Goal: Task Accomplishment & Management: Complete application form

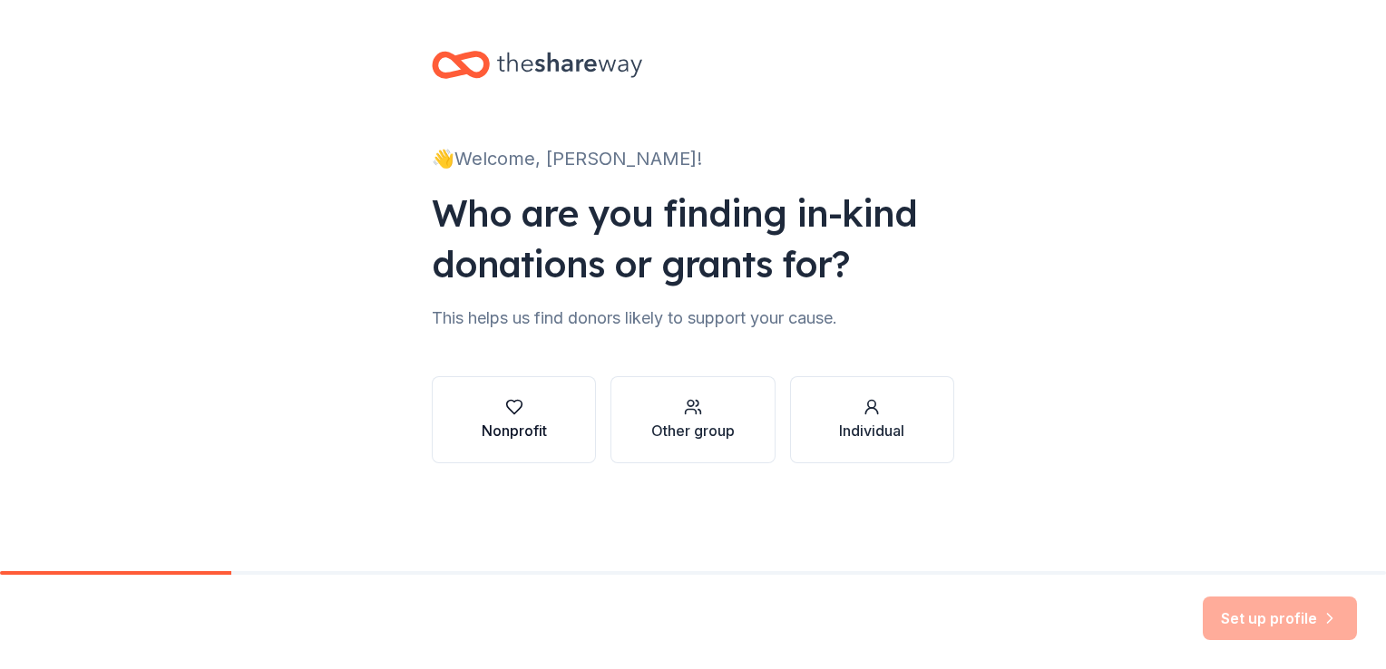
click at [533, 420] on div "Nonprofit" at bounding box center [514, 431] width 65 height 22
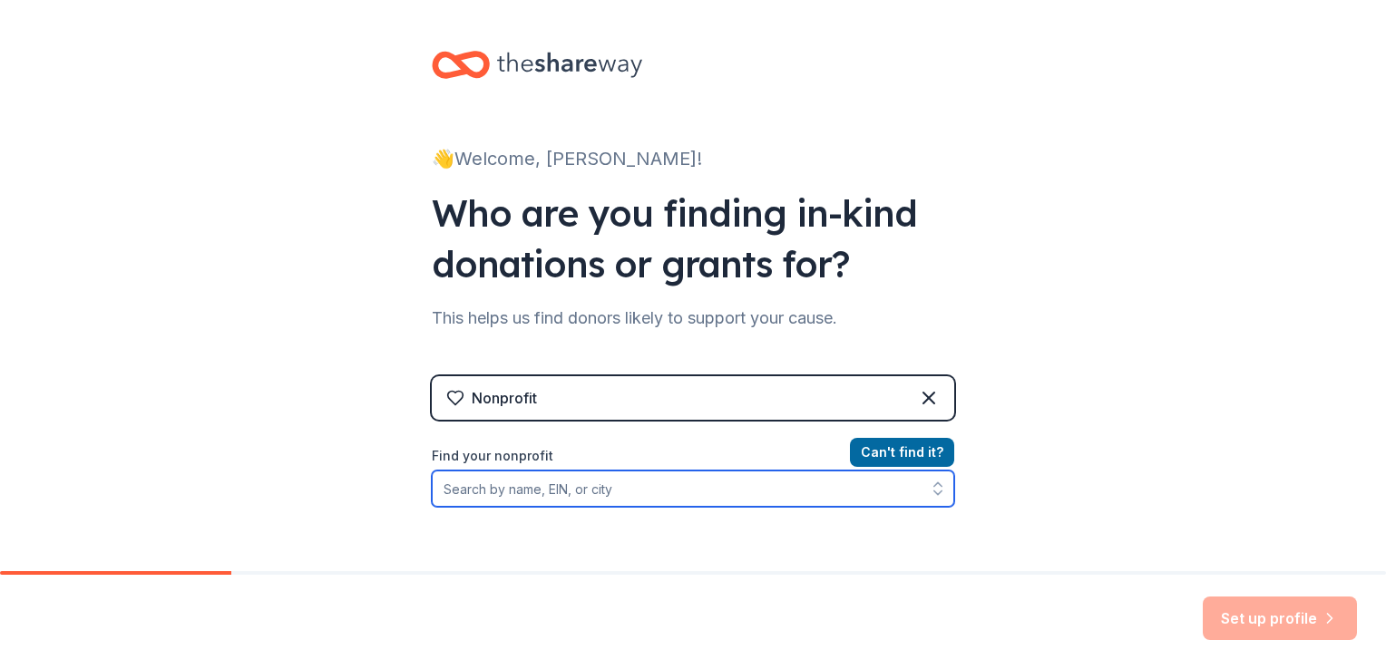
click at [548, 489] on input "Find your nonprofit" at bounding box center [693, 489] width 522 height 36
paste input "[URL][PERSON_NAME][DOMAIN_NAME]"
type input "https://bransford-arty-2025-palm-royale-copy-46713.cheddarup.com"
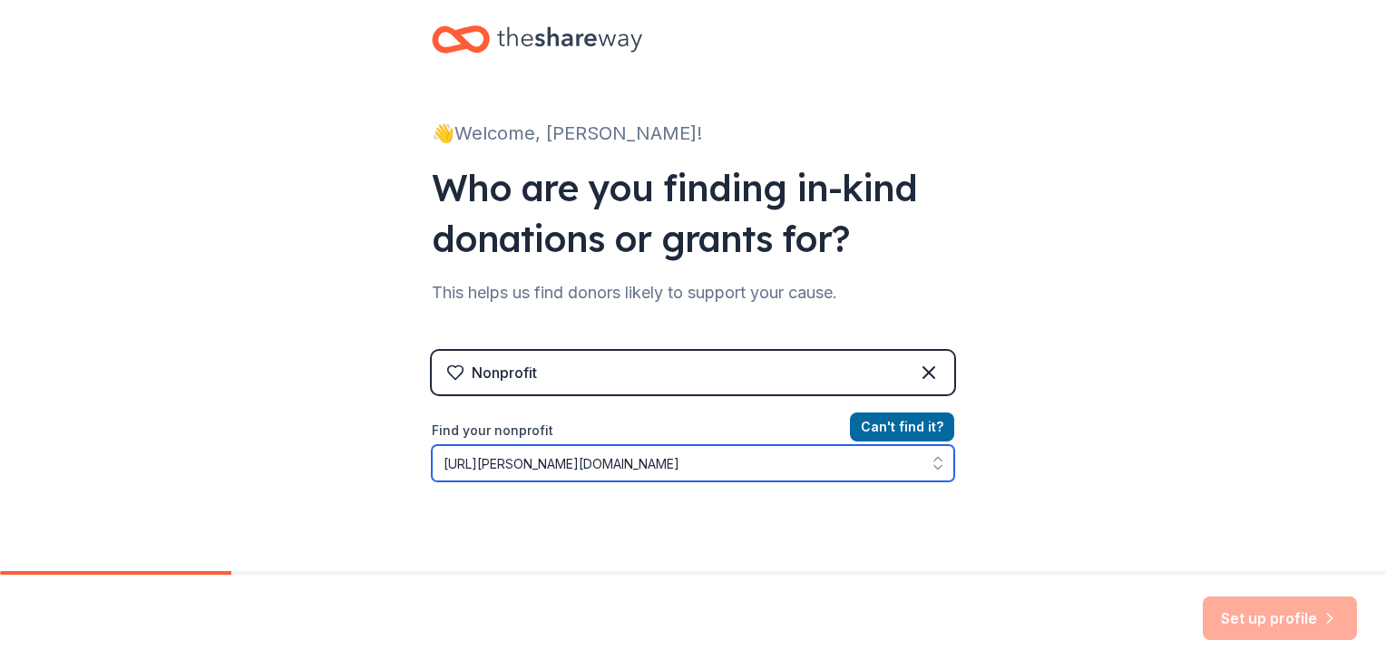
click at [541, 462] on input "https://bransford-arty-2025-palm-royale-copy-46713.cheddarup.com" at bounding box center [693, 463] width 522 height 36
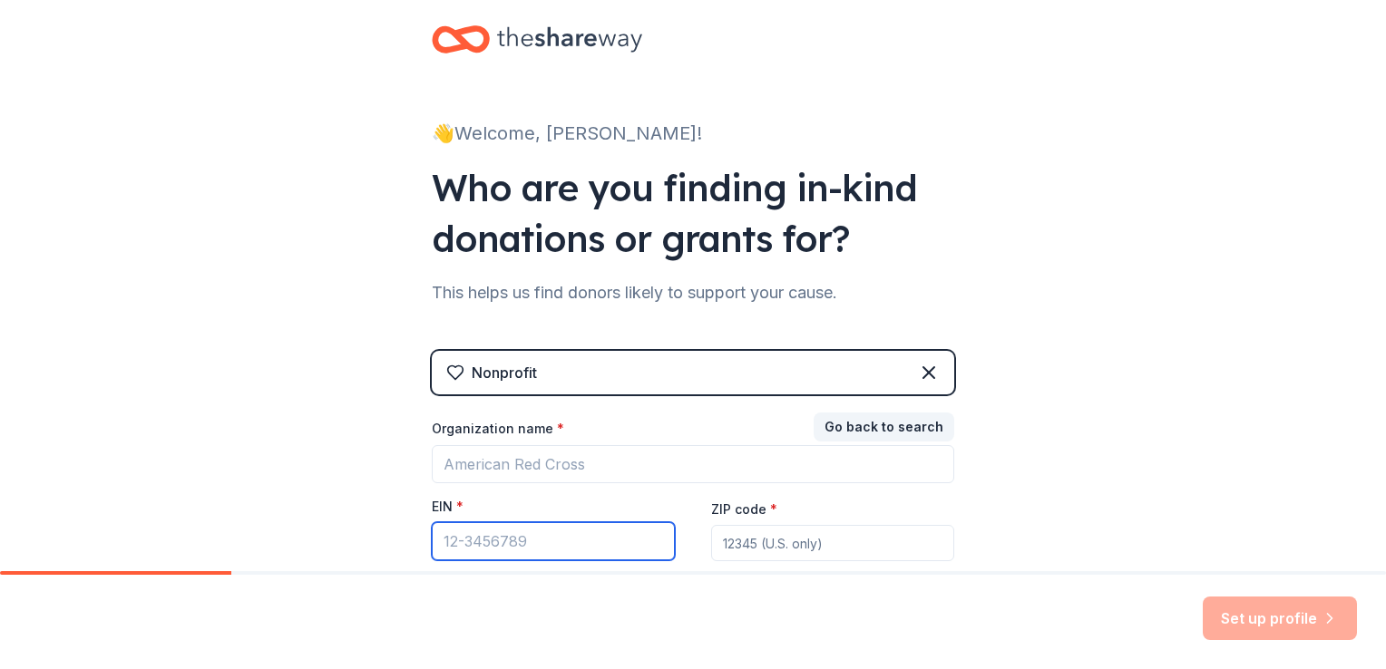
click at [490, 541] on input "EIN *" at bounding box center [553, 541] width 243 height 38
paste input "[US_EMPLOYER_IDENTIFICATION_NUMBER]"
type input "[US_EMPLOYER_IDENTIFICATION_NUMBER]"
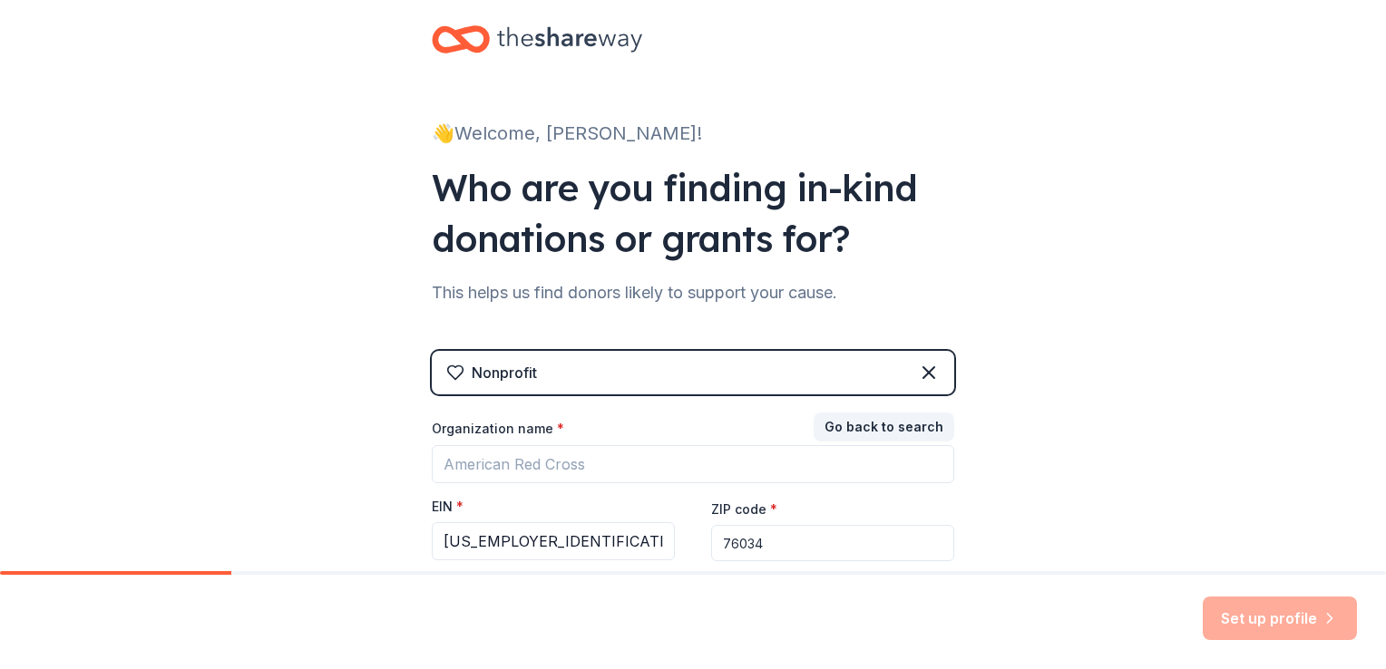
type input "76034"
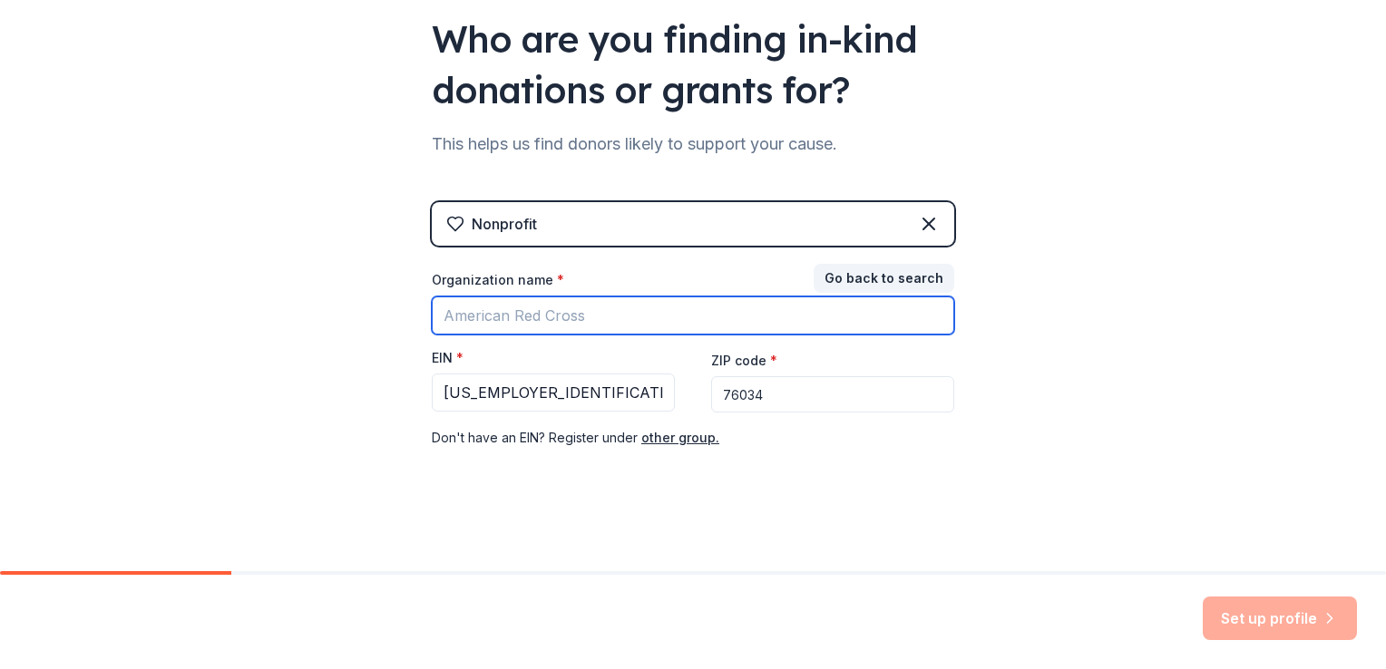
click at [610, 315] on input "Organization name *" at bounding box center [693, 316] width 522 height 38
type input "[PERSON_NAME][GEOGRAPHIC_DATA] PTA"
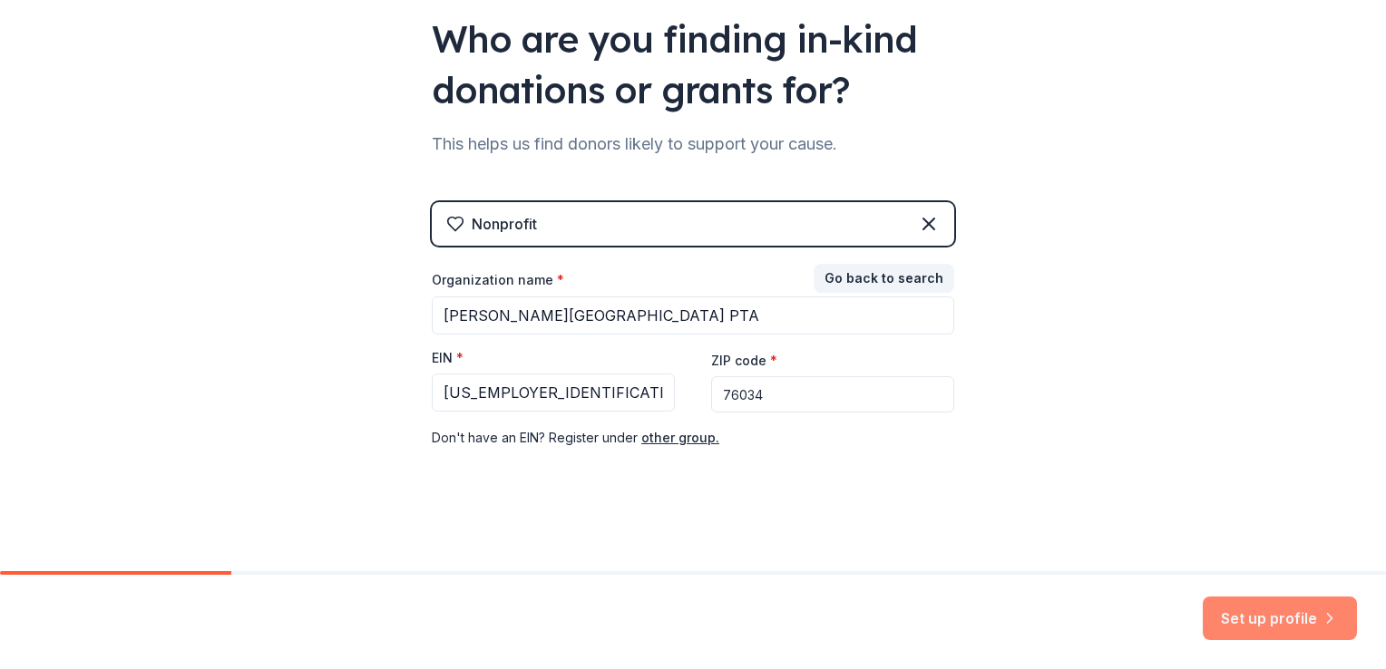
click at [1250, 633] on button "Set up profile" at bounding box center [1280, 619] width 154 height 44
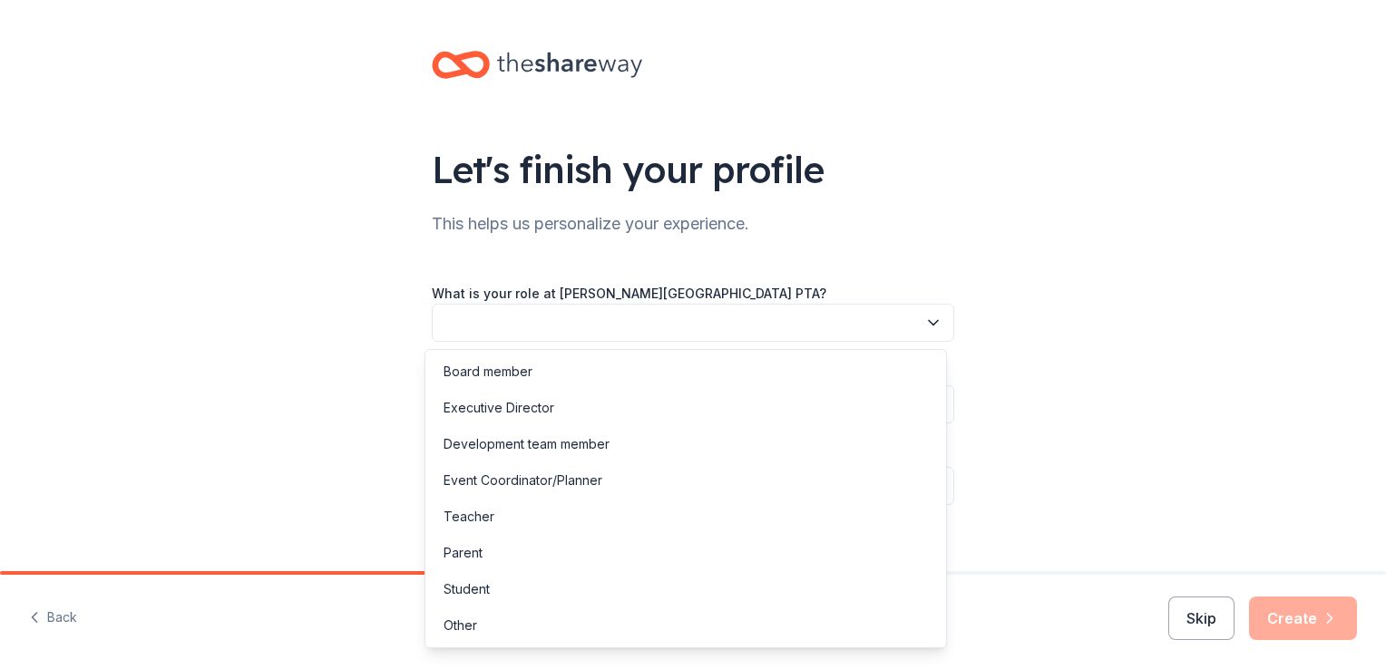
click at [769, 331] on button "button" at bounding box center [693, 323] width 522 height 38
click at [476, 365] on div "Board member" at bounding box center [487, 372] width 89 height 22
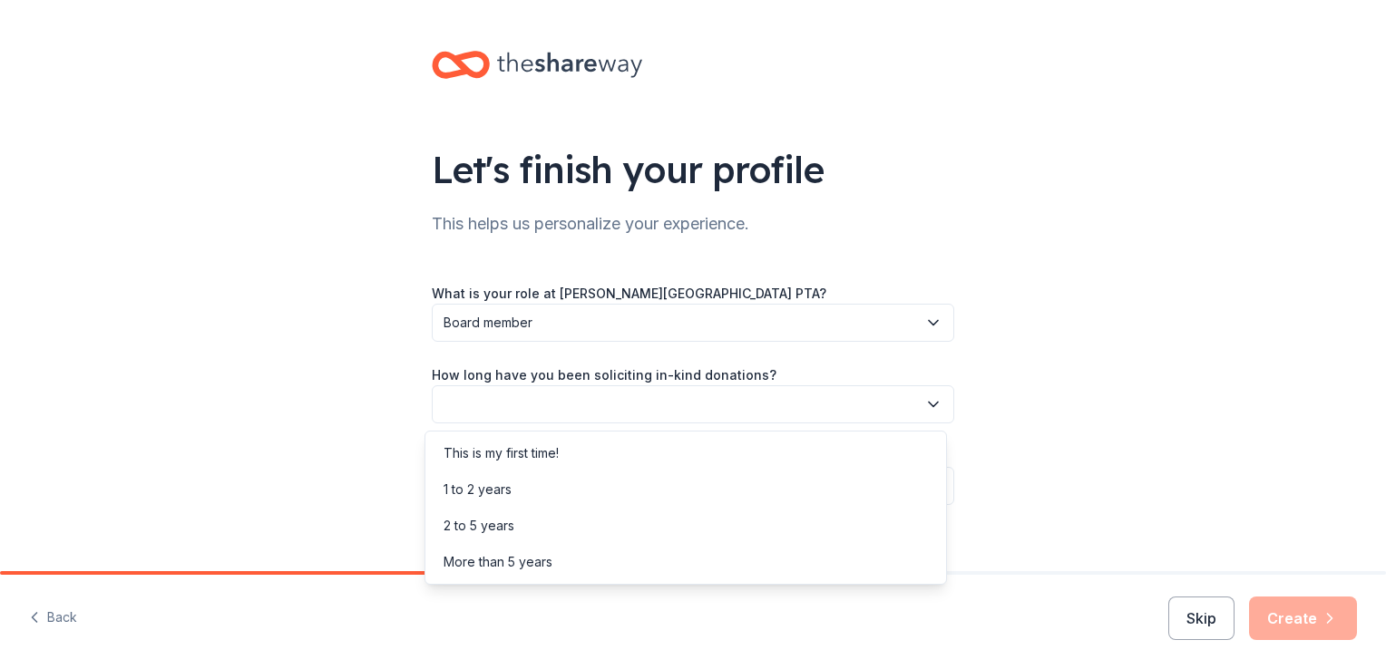
click at [509, 412] on button "button" at bounding box center [693, 404] width 522 height 38
click at [516, 450] on div "This is my first time!" at bounding box center [500, 454] width 115 height 22
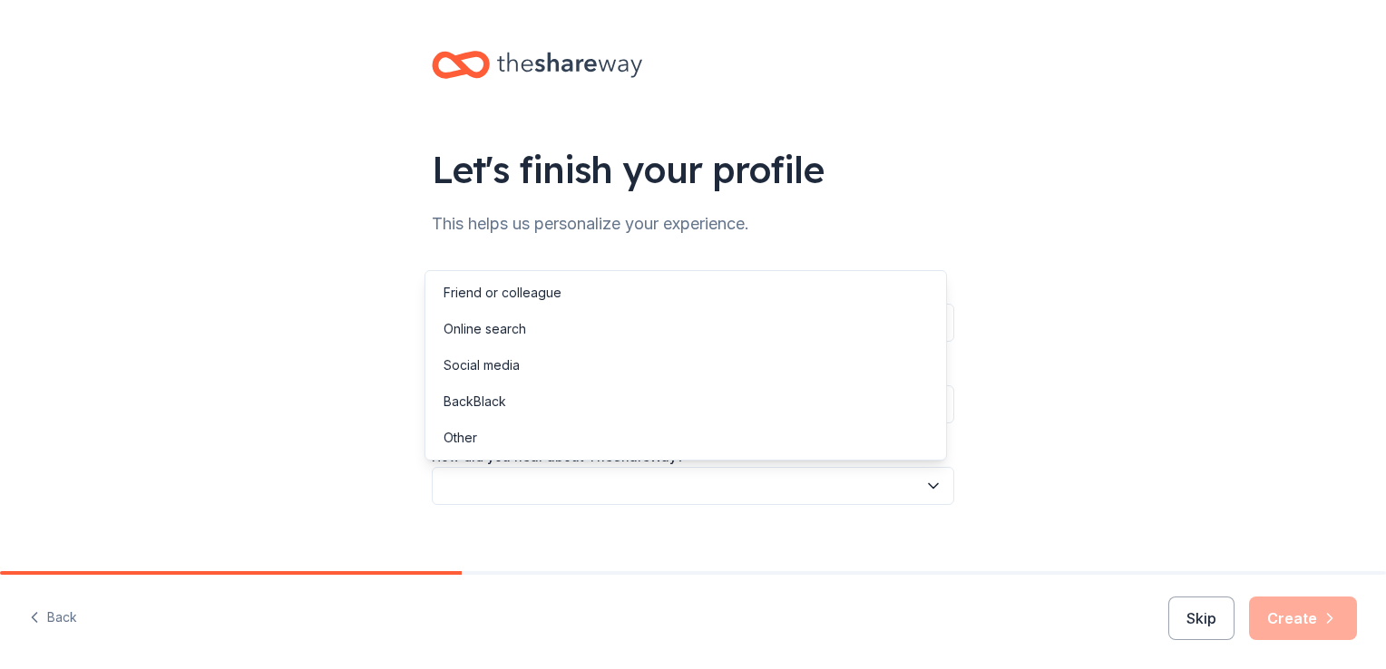
click at [524, 485] on button "button" at bounding box center [693, 486] width 522 height 38
click at [502, 292] on div "Friend or colleague" at bounding box center [502, 293] width 118 height 22
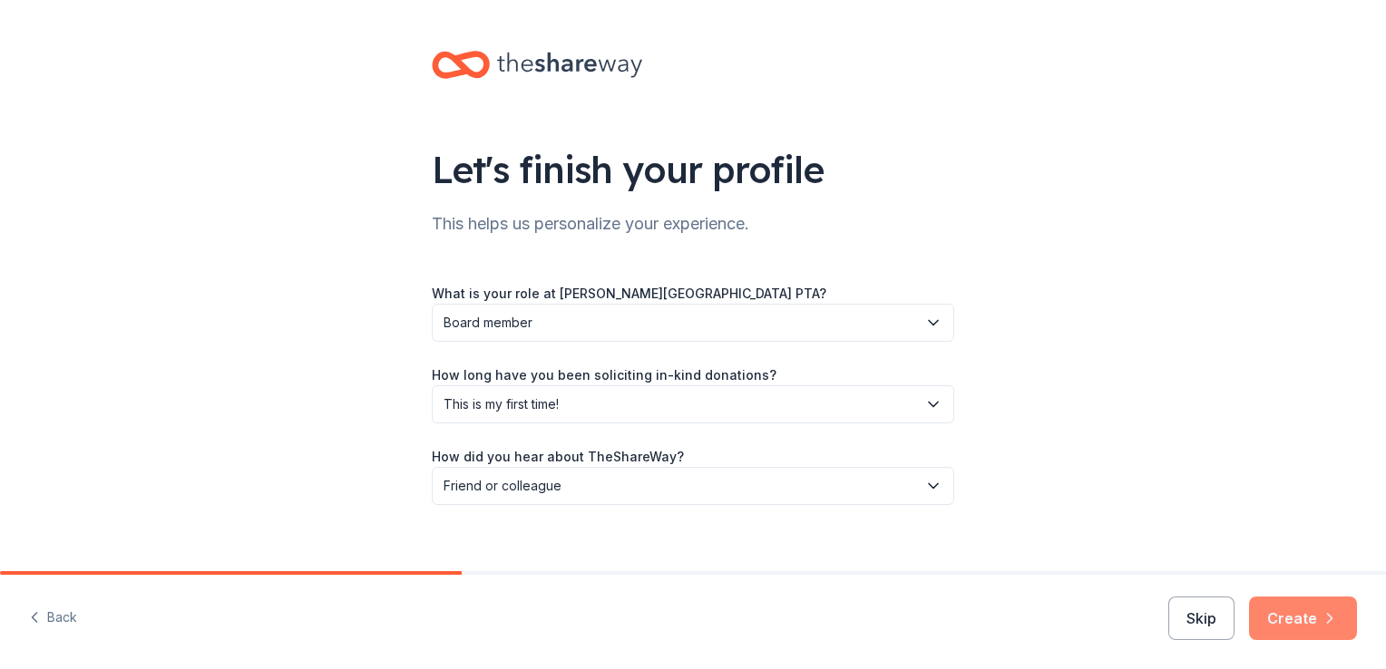
click at [1295, 619] on button "Create" at bounding box center [1303, 619] width 108 height 44
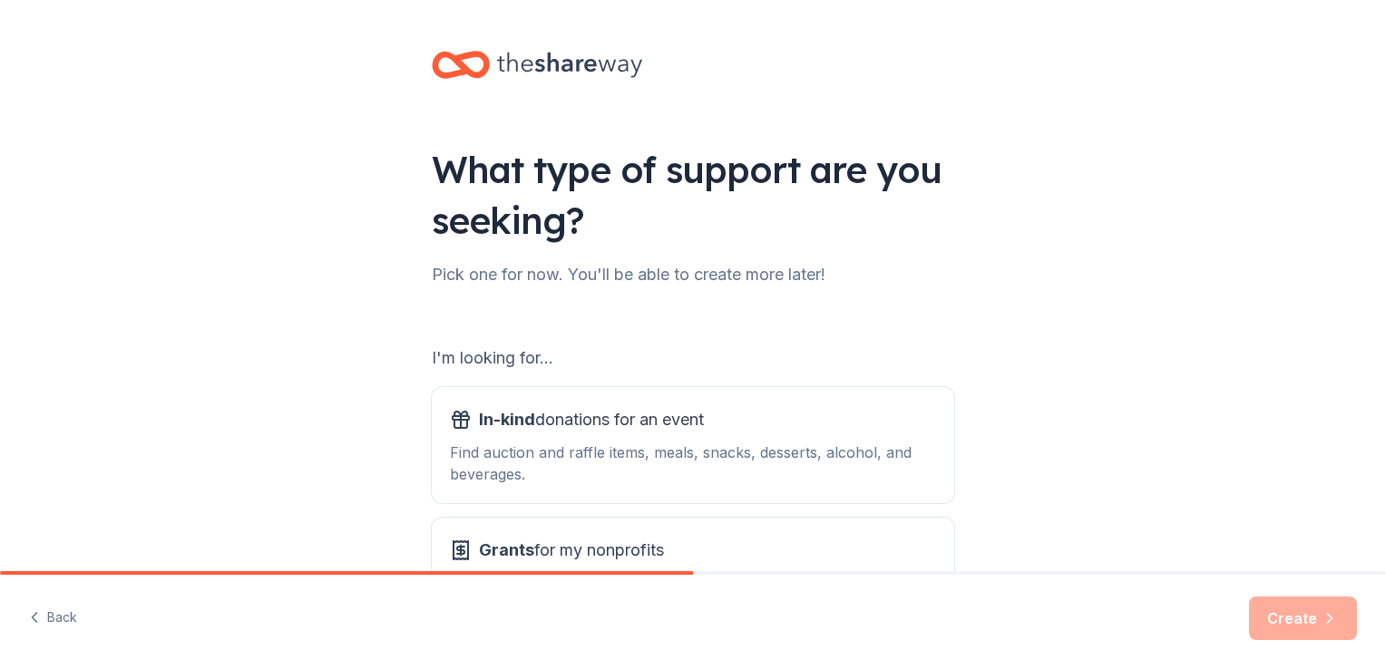
scroll to position [160, 0]
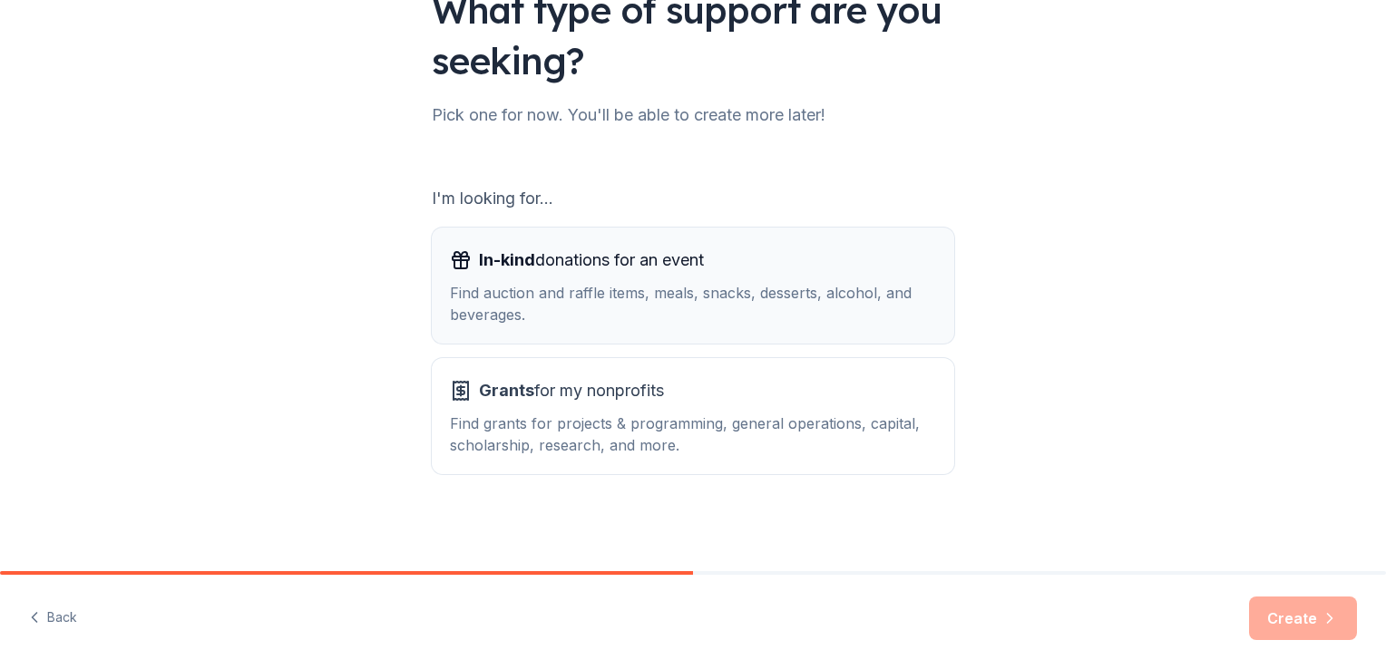
click at [686, 297] on div "Find auction and raffle items, meals, snacks, desserts, alcohol, and beverages." at bounding box center [693, 304] width 486 height 44
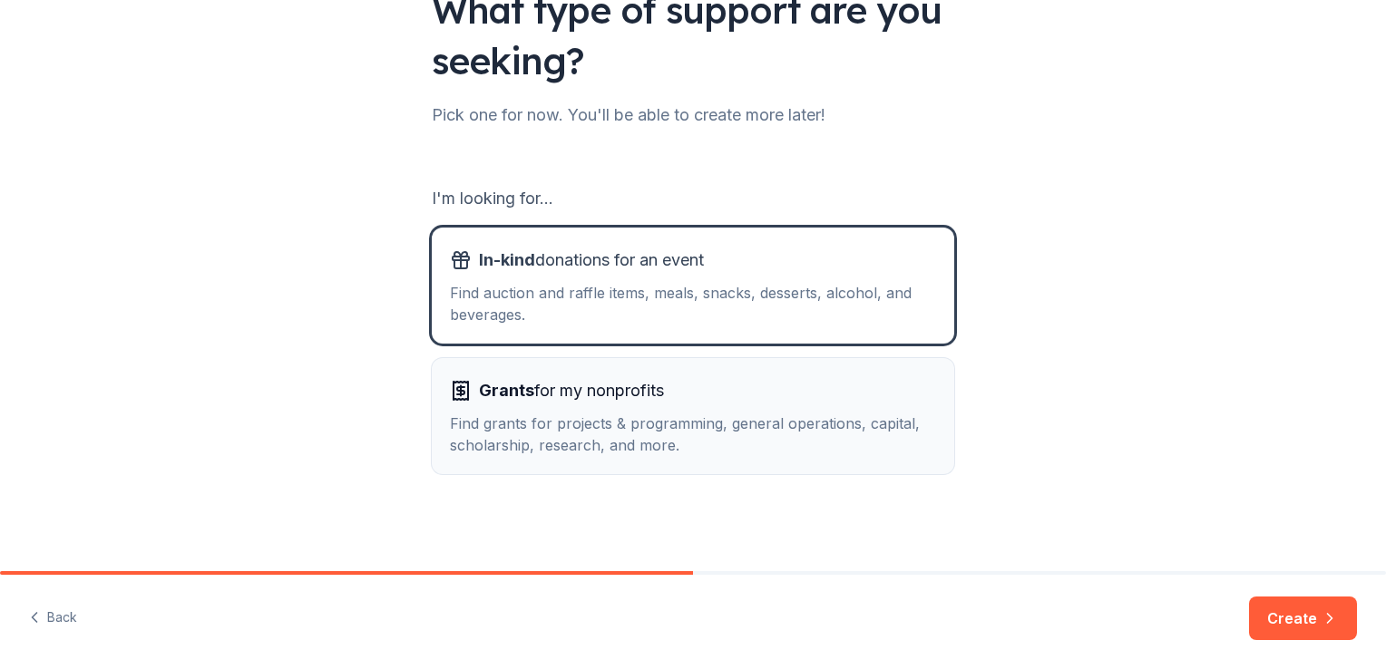
click at [739, 393] on div "Grants for my nonprofits" at bounding box center [693, 390] width 486 height 29
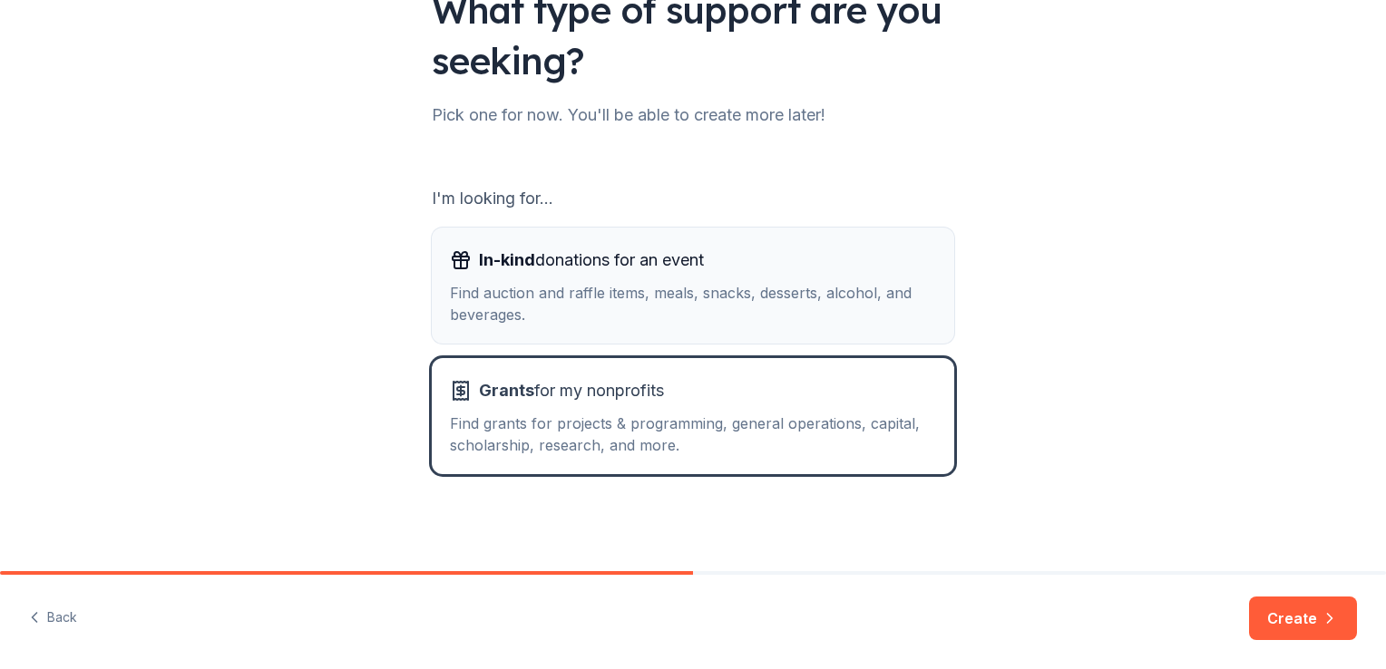
click at [698, 292] on div "Find auction and raffle items, meals, snacks, desserts, alcohol, and beverages." at bounding box center [693, 304] width 486 height 44
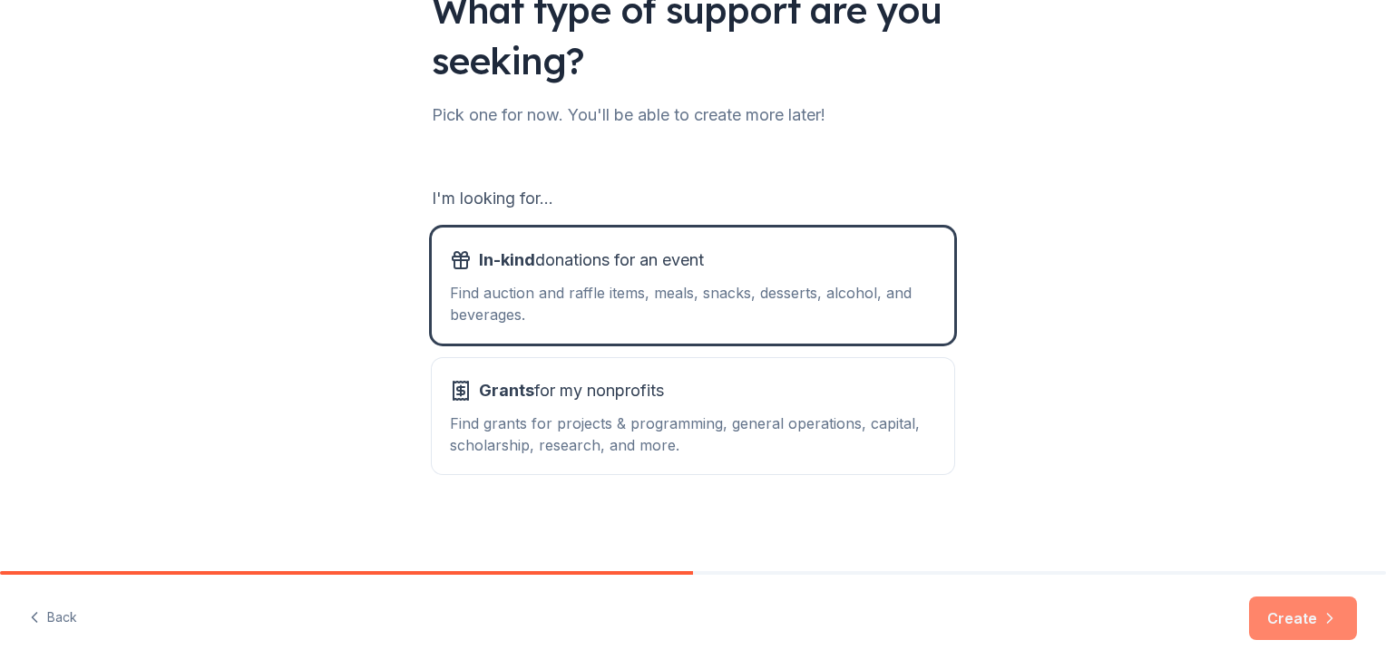
click at [1280, 628] on button "Create" at bounding box center [1303, 619] width 108 height 44
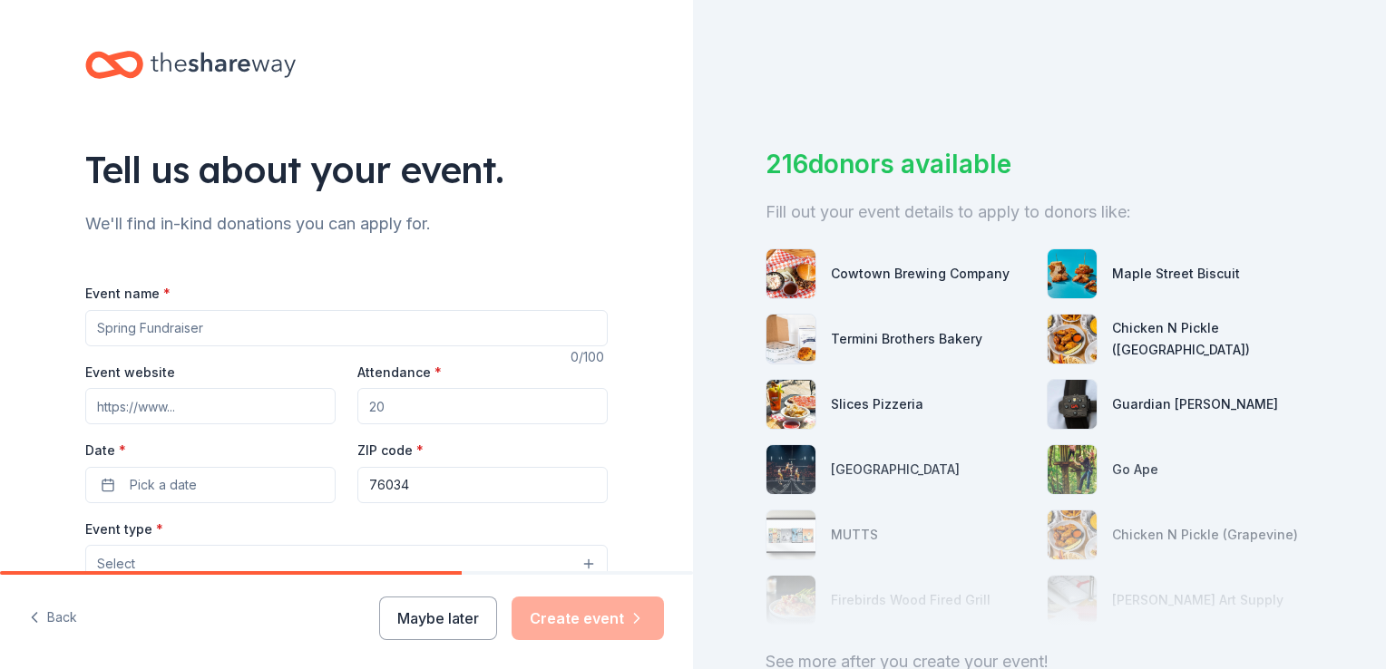
click at [258, 339] on input "Event name *" at bounding box center [346, 328] width 522 height 36
click at [142, 326] on input "ARTy Gala" at bounding box center [346, 328] width 522 height 36
type input "ARTy"
click at [298, 413] on input "Event website" at bounding box center [210, 406] width 250 height 36
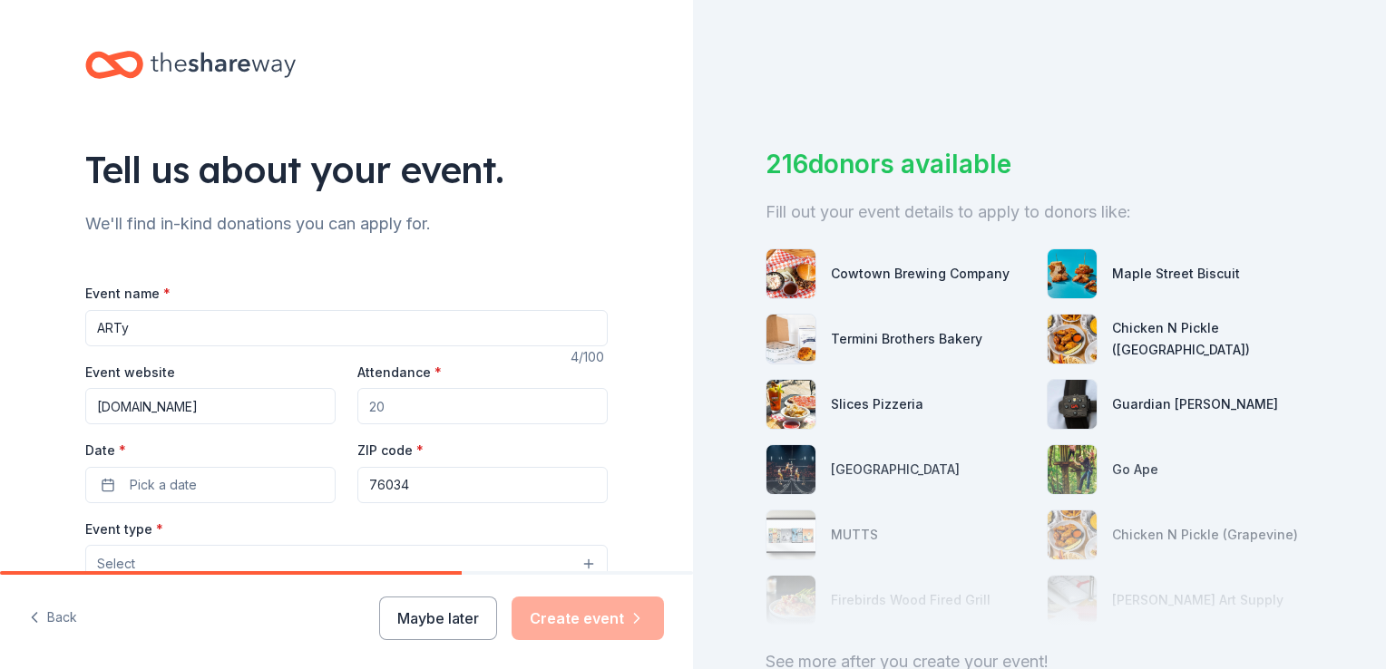
type input "www.bransfordpta.com"
type input "300"
click at [232, 492] on button "Pick a date" at bounding box center [210, 485] width 250 height 36
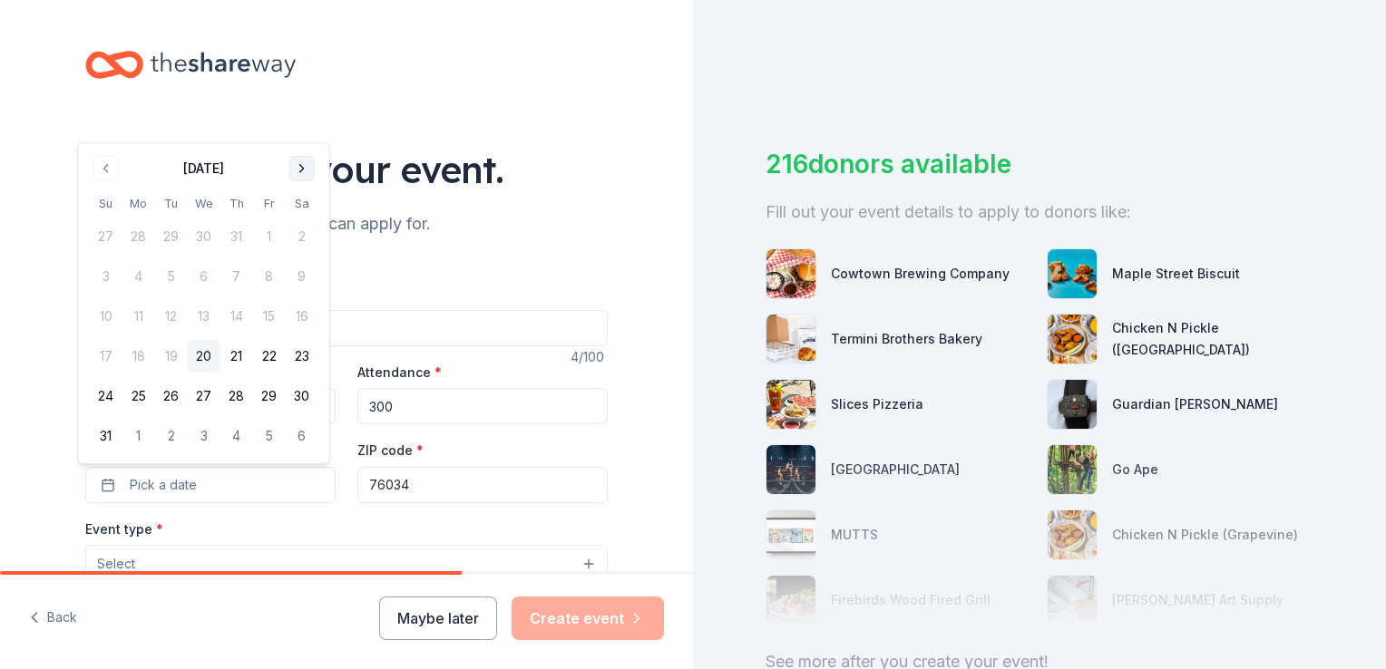
click at [305, 163] on button "Go to next month" at bounding box center [301, 168] width 25 height 25
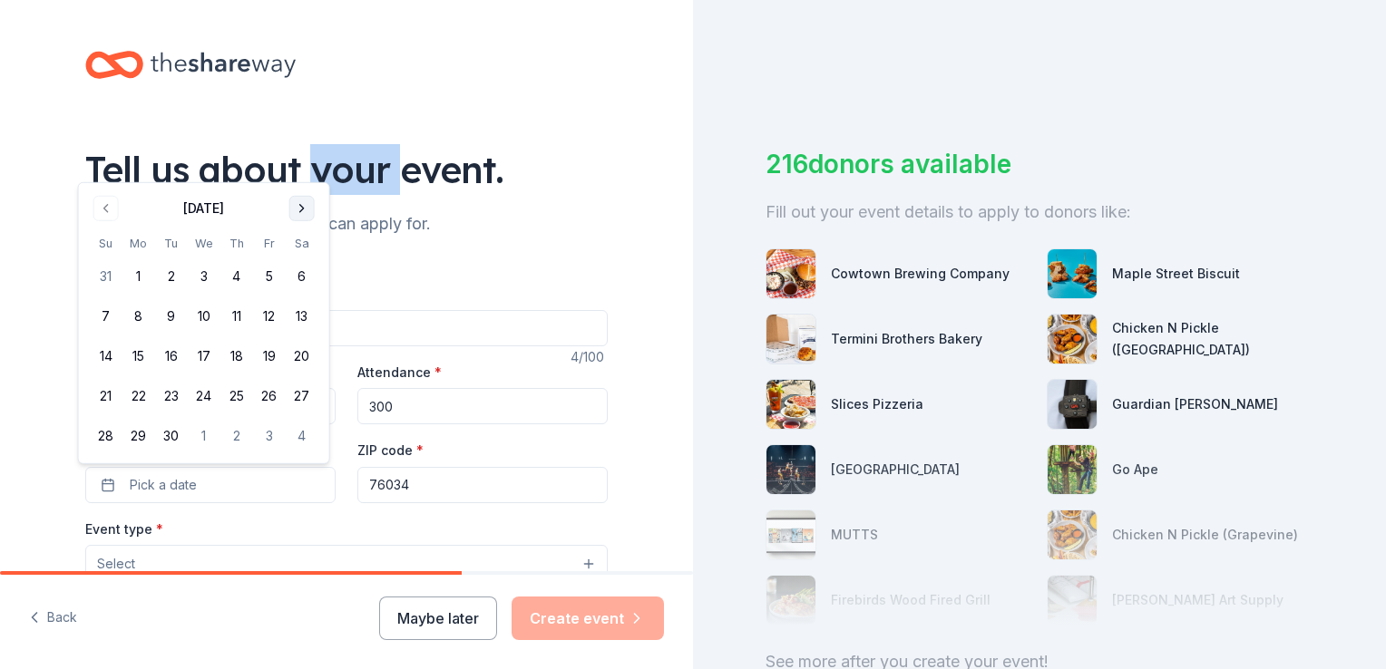
click at [305, 163] on div "Tell us about your event." at bounding box center [346, 169] width 522 height 51
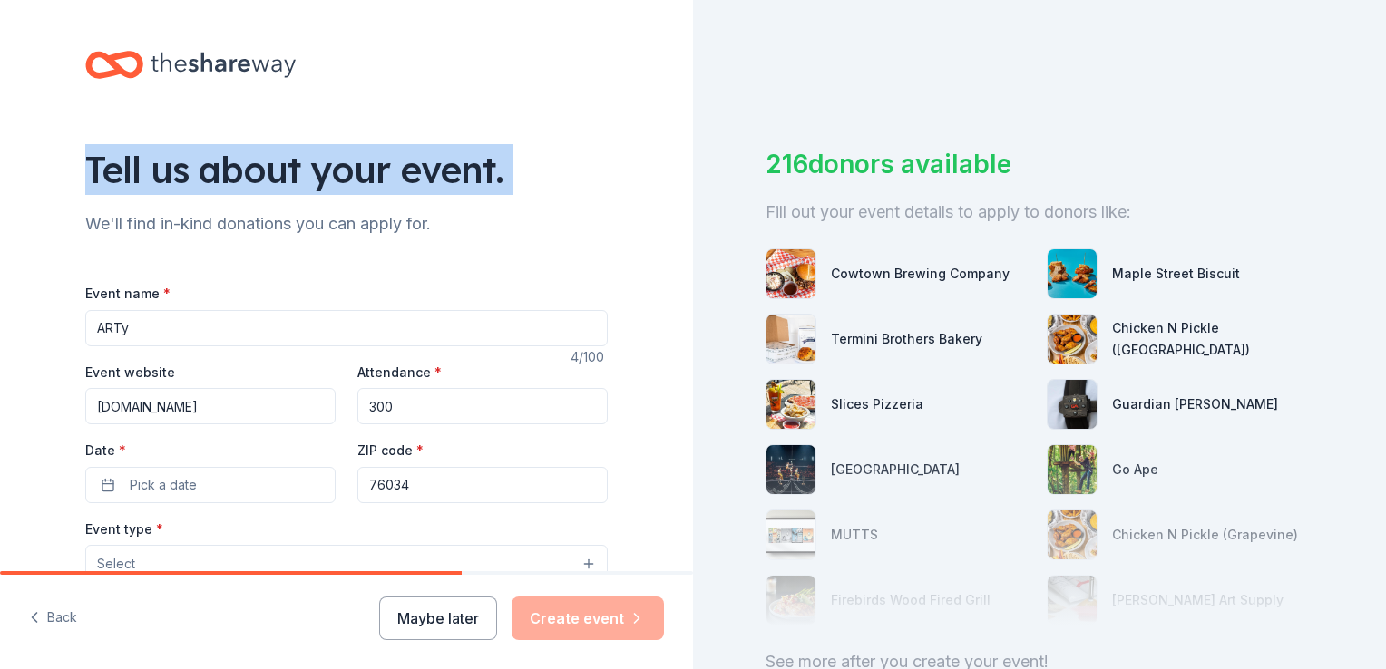
click at [305, 163] on div "Tell us about your event." at bounding box center [346, 169] width 522 height 51
click at [230, 484] on button "Pick a date" at bounding box center [210, 485] width 250 height 36
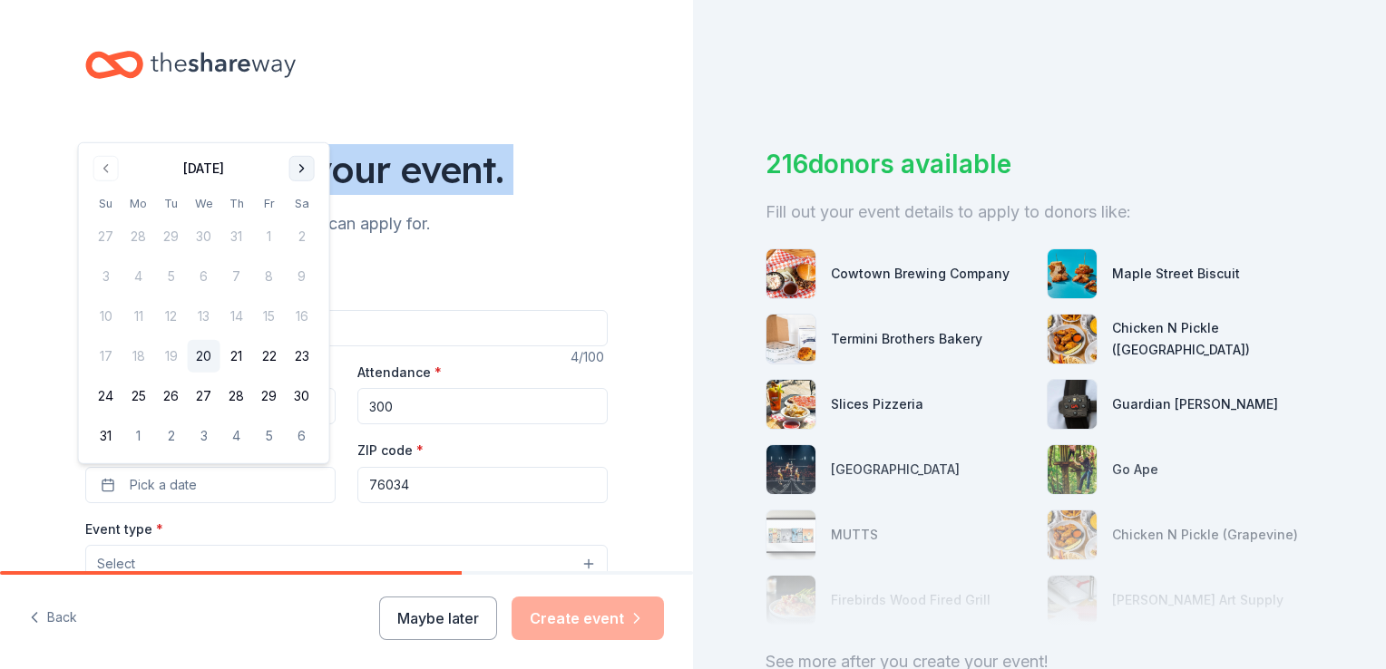
click at [299, 176] on button "Go to next month" at bounding box center [301, 168] width 25 height 25
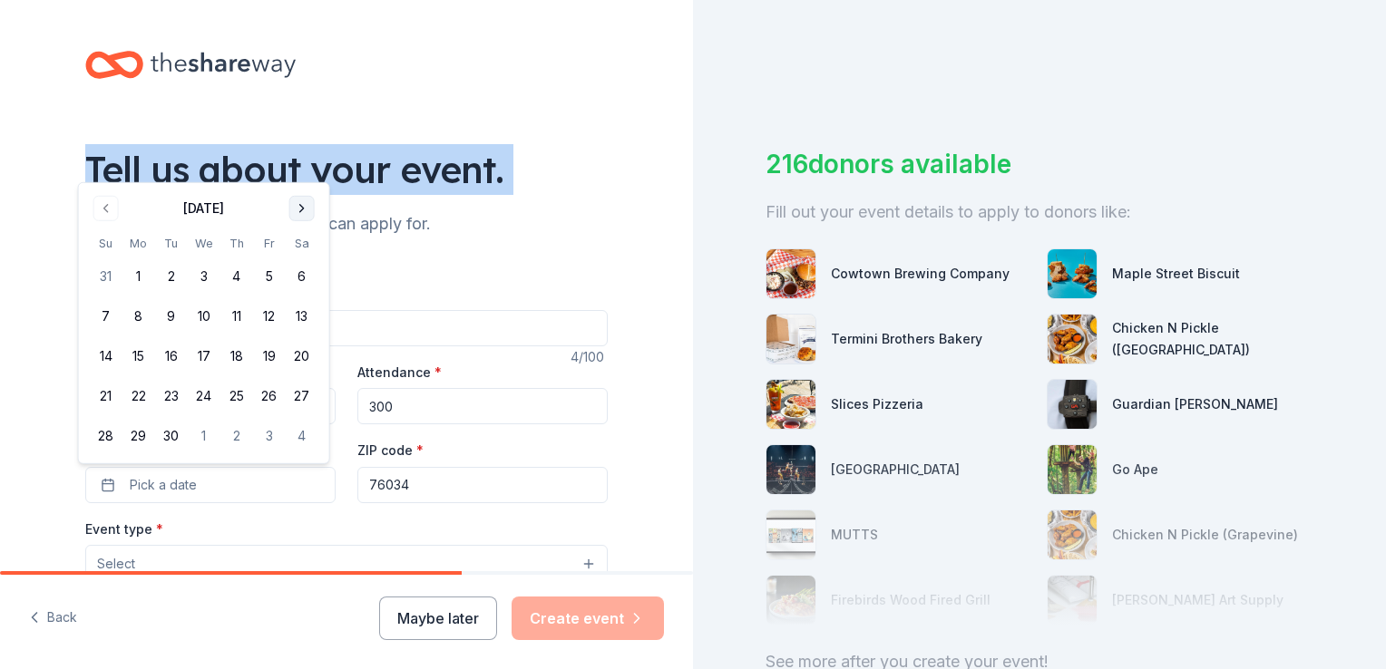
click at [301, 214] on button "Go to next month" at bounding box center [301, 208] width 25 height 25
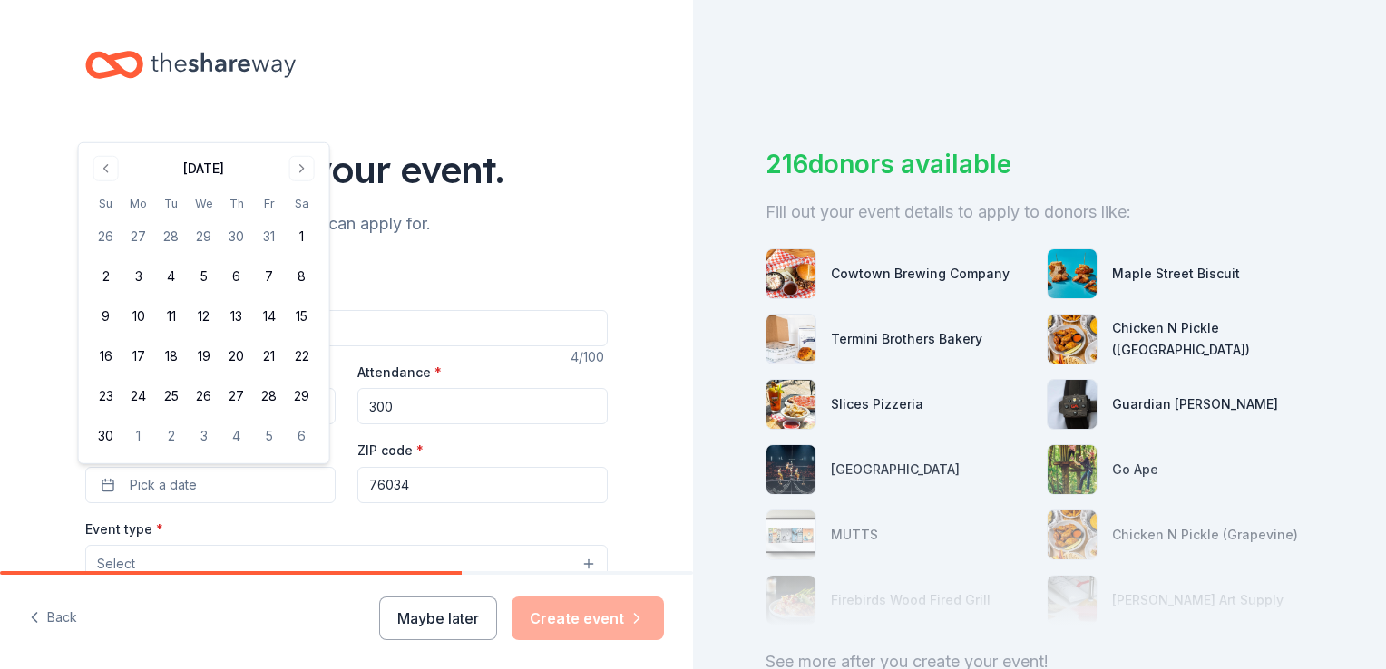
click at [302, 181] on div "November 2025 Su Mo Tu We Th Fr Sa 26 27 28 29 30 31 1 2 3 4 5 6 7 8 9 10 11 12…" at bounding box center [204, 303] width 229 height 298
click at [301, 177] on button "Go to next month" at bounding box center [301, 168] width 25 height 25
click at [300, 210] on button "Go to next month" at bounding box center [301, 208] width 25 height 25
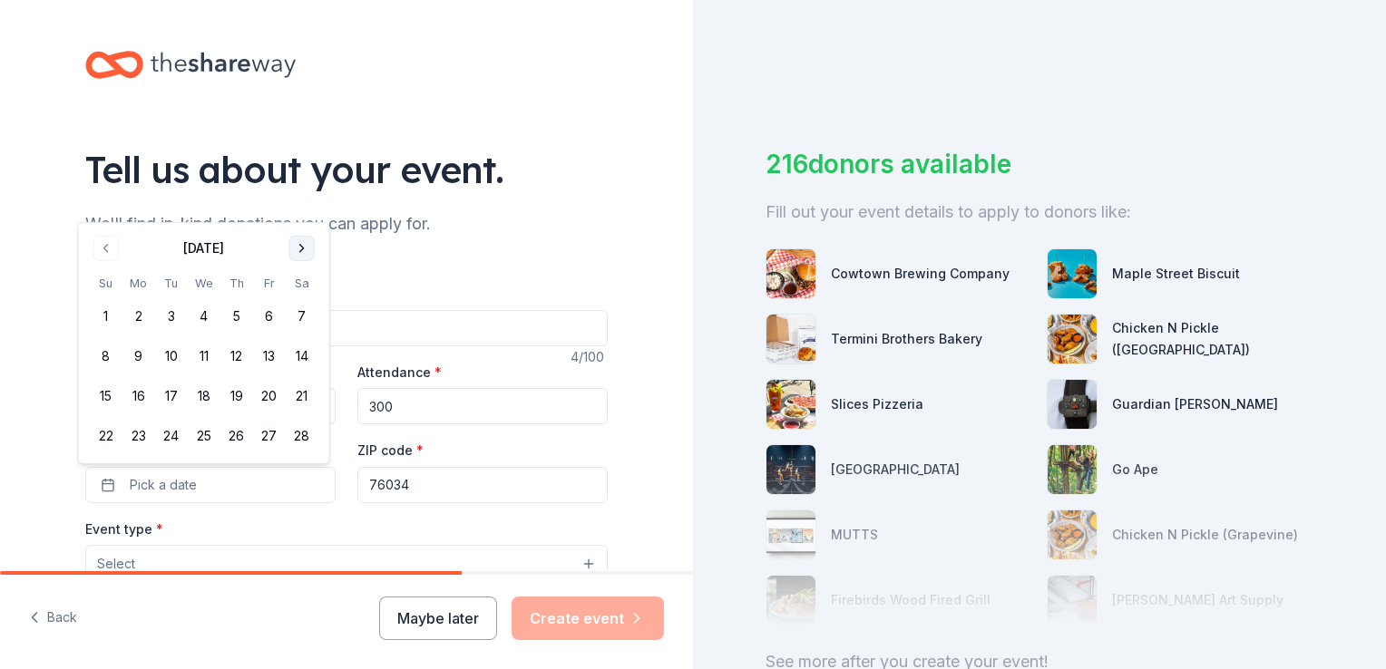
click at [301, 252] on button "Go to next month" at bounding box center [301, 248] width 25 height 25
click at [300, 218] on button "Go to next month" at bounding box center [301, 208] width 25 height 25
click at [268, 360] on button "17" at bounding box center [269, 356] width 33 height 33
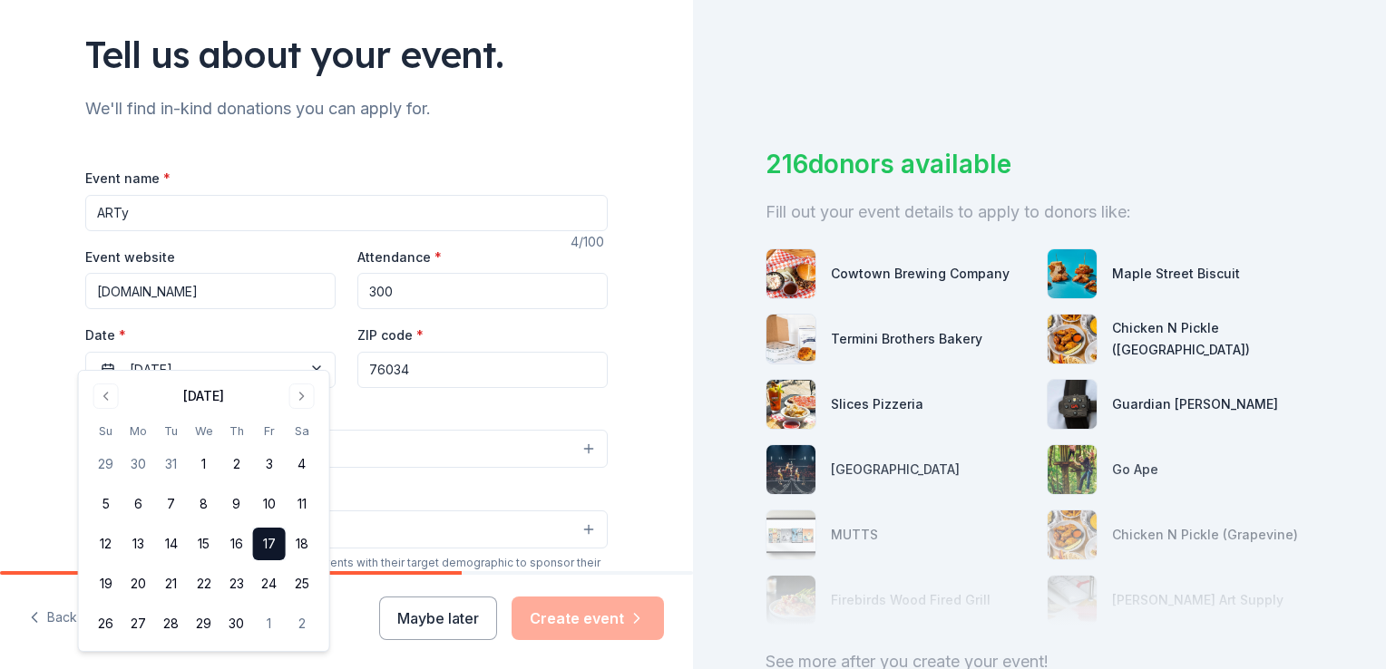
scroll to position [141, 0]
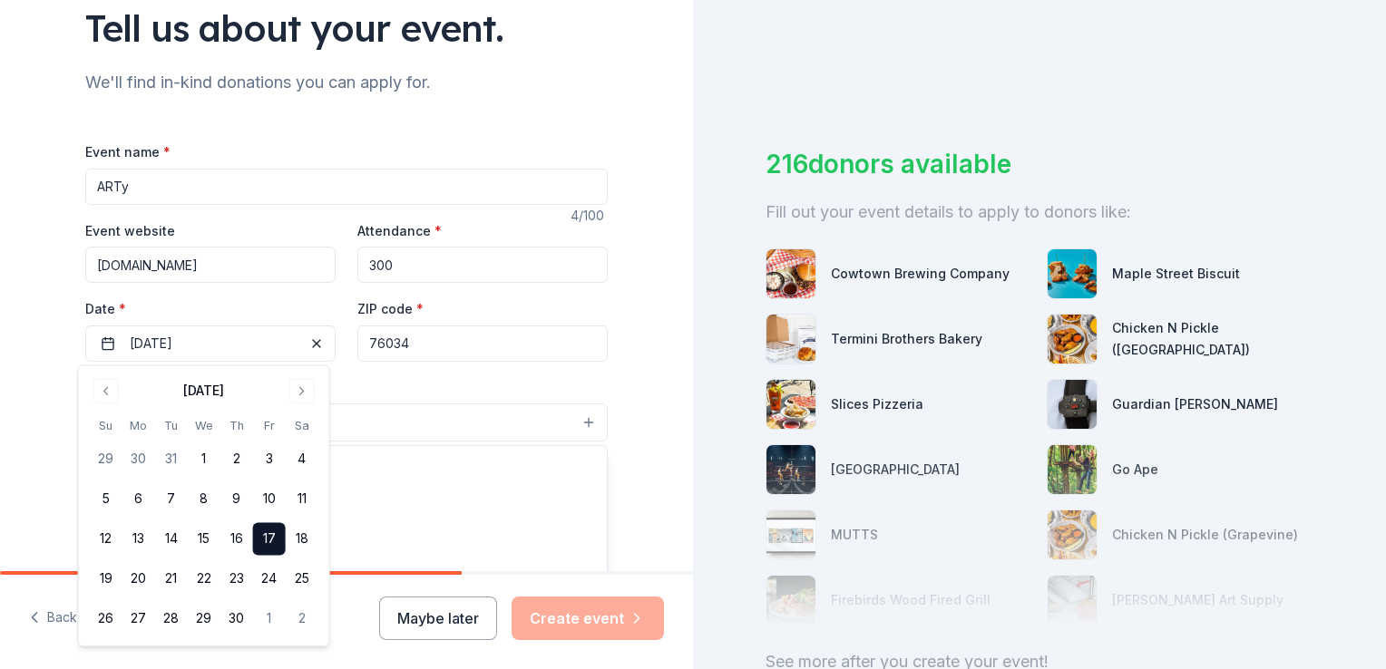
click at [377, 424] on button "Select" at bounding box center [346, 423] width 522 height 38
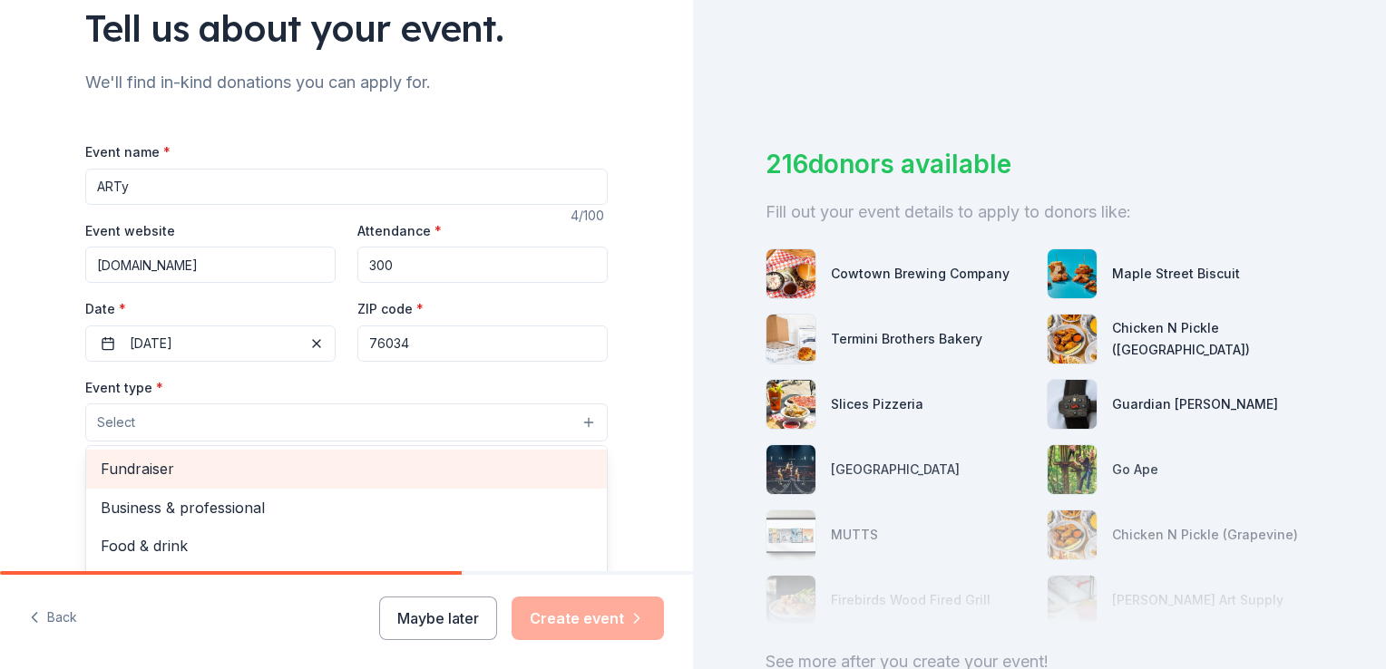
click at [239, 480] on span "Fundraiser" at bounding box center [347, 469] width 492 height 24
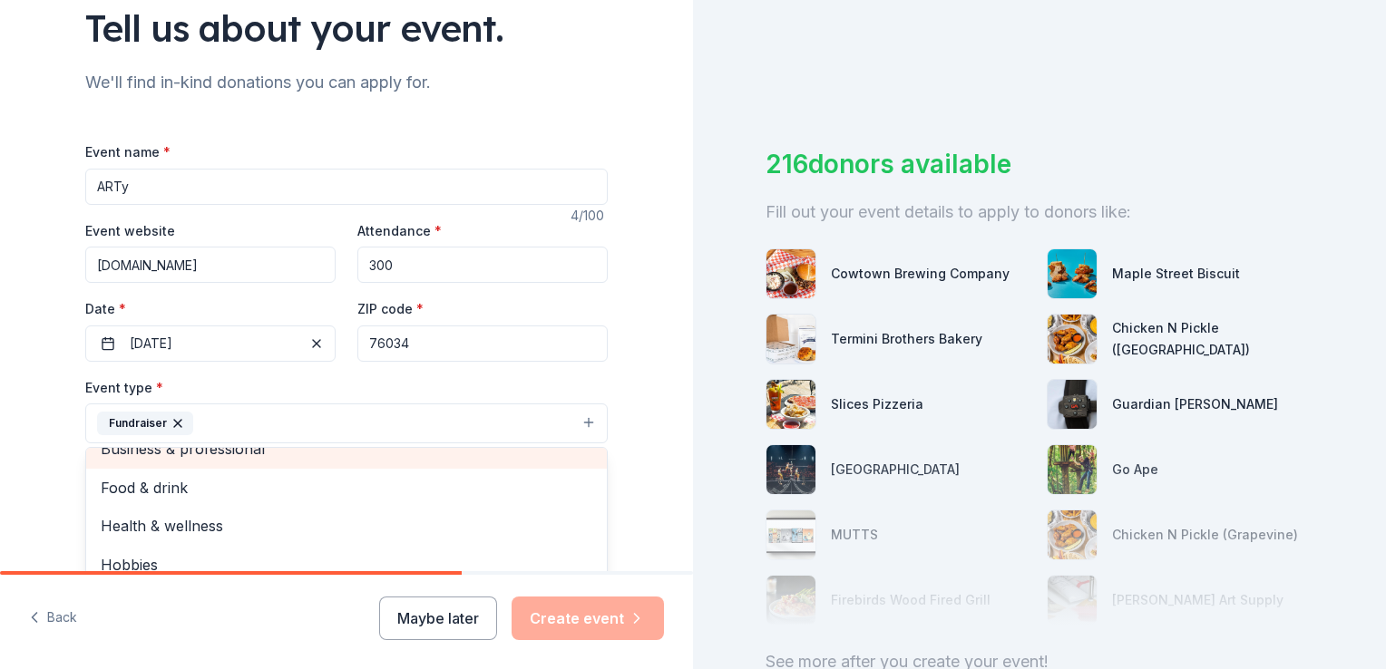
scroll to position [17, 0]
click at [33, 474] on div "Tell us about your event. We'll find in-kind donations you can apply for. Event…" at bounding box center [346, 463] width 693 height 1209
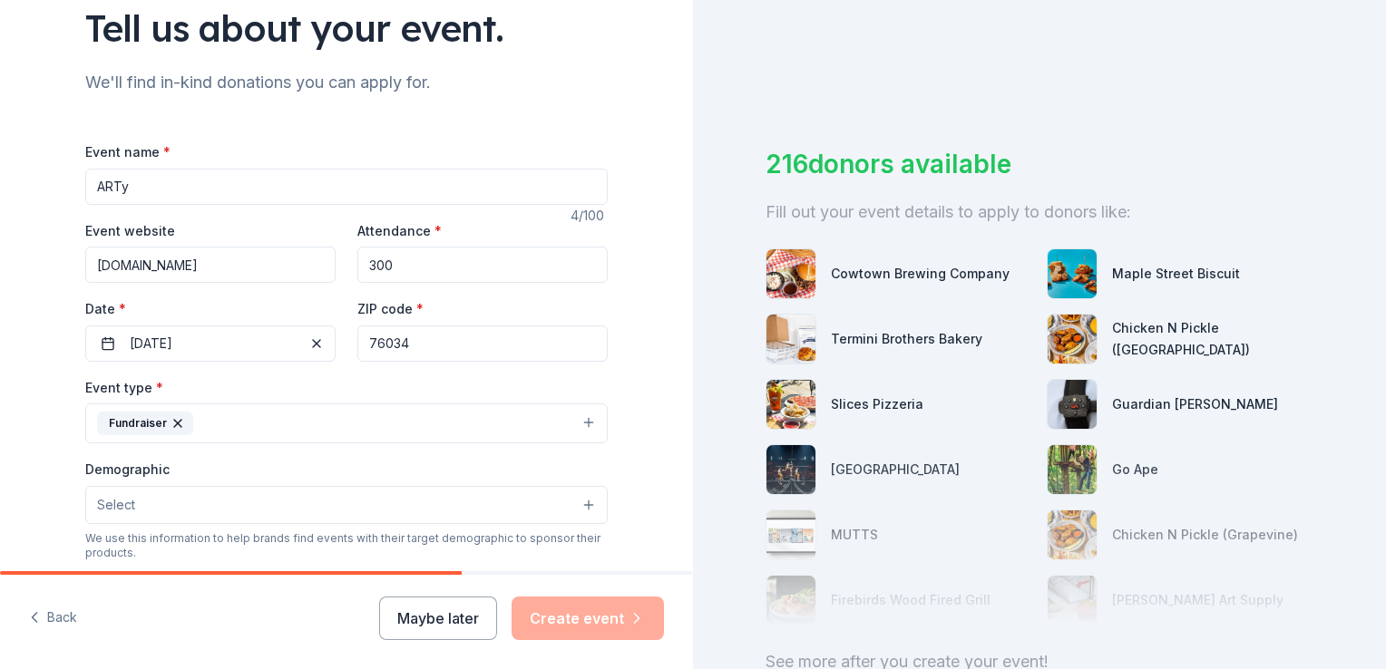
drag, startPoint x: 33, startPoint y: 474, endPoint x: 229, endPoint y: 430, distance: 201.8
click at [229, 430] on div "Tell us about your event. We'll find in-kind donations you can apply for. Event…" at bounding box center [346, 463] width 693 height 1209
click at [229, 430] on button "Fundraiser" at bounding box center [346, 424] width 522 height 40
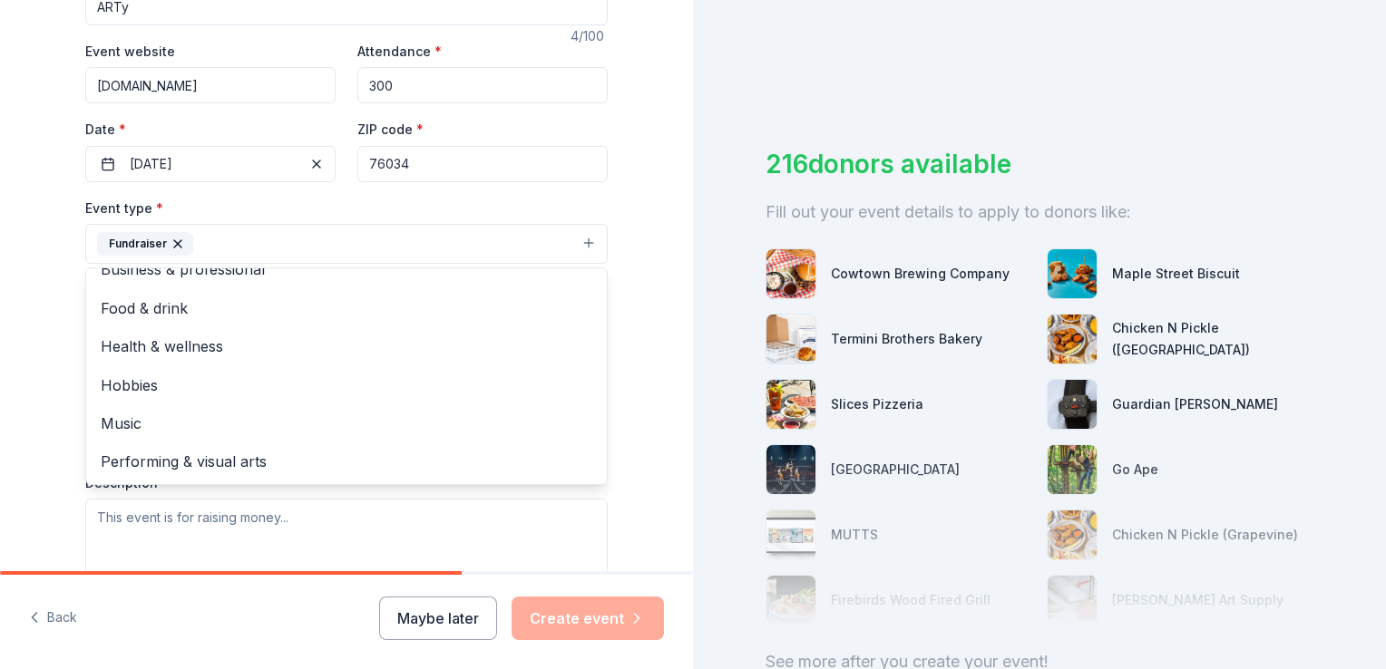
scroll to position [319, 0]
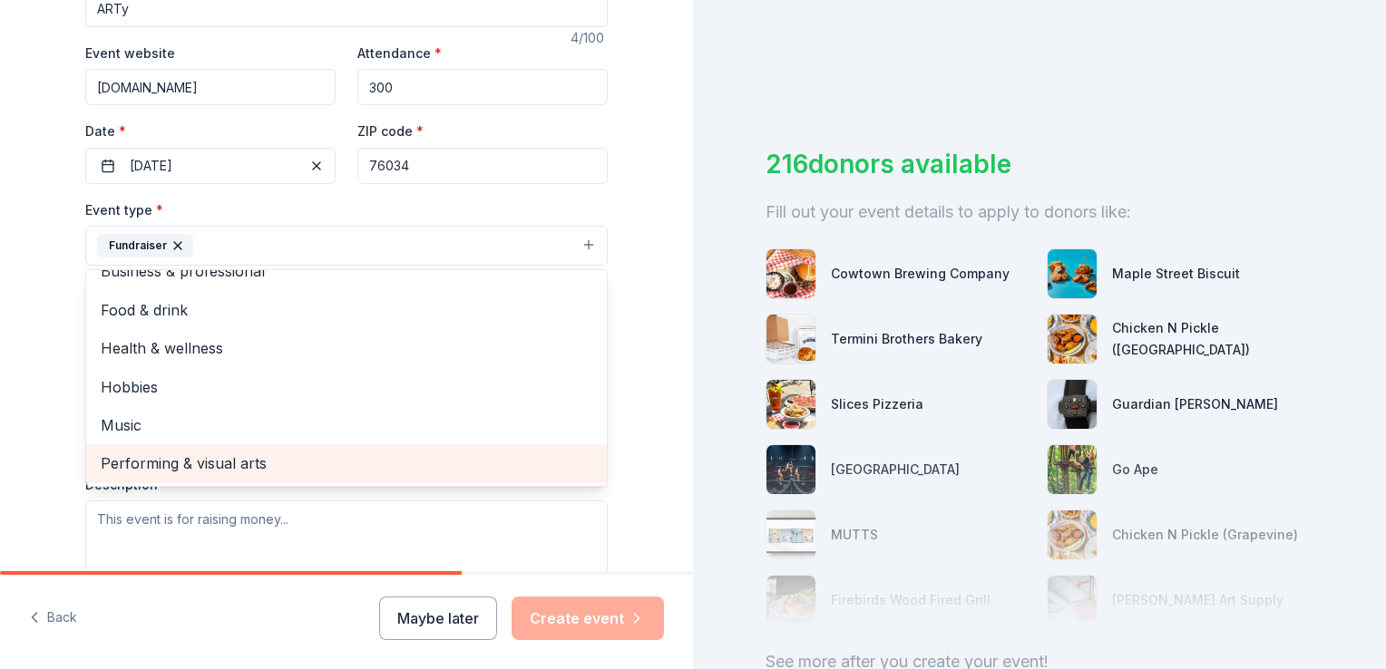
click at [180, 459] on span "Performing & visual arts" at bounding box center [347, 464] width 492 height 24
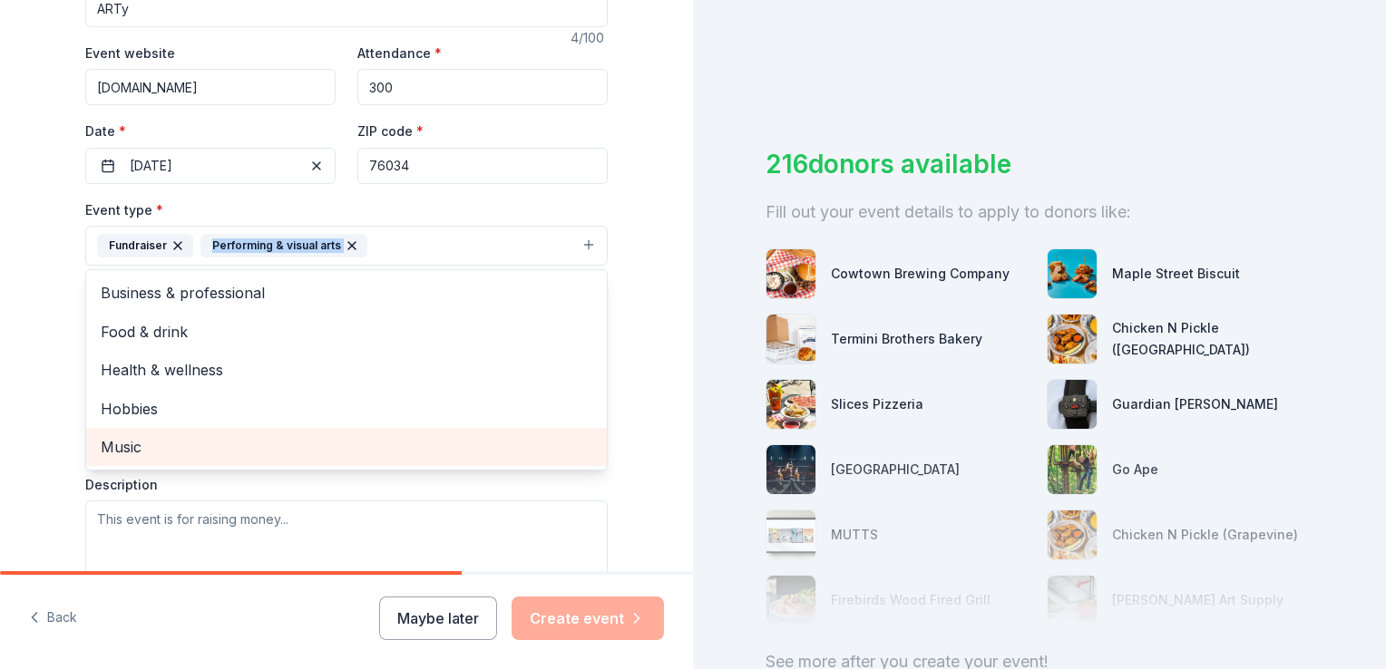
scroll to position [0, 0]
click at [180, 459] on div "Music" at bounding box center [346, 447] width 521 height 38
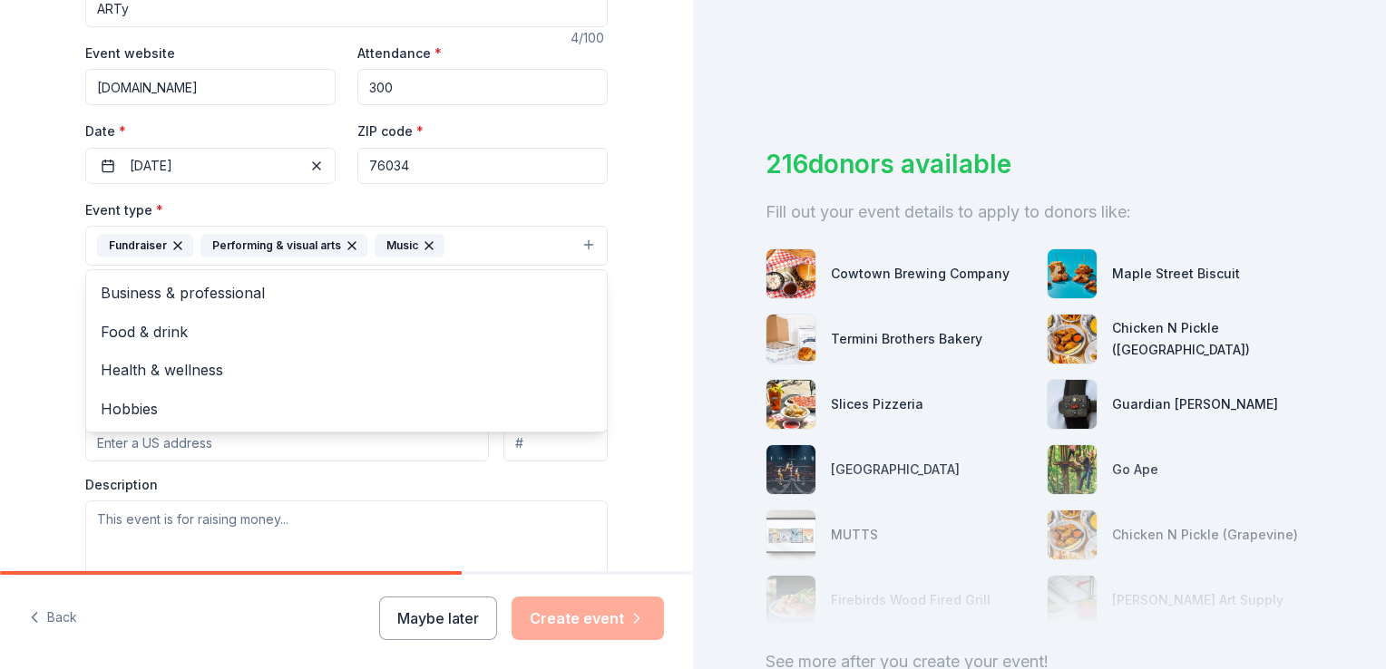
click at [36, 412] on div "Tell us about your event. We'll find in-kind donations you can apply for. Event…" at bounding box center [346, 285] width 693 height 1209
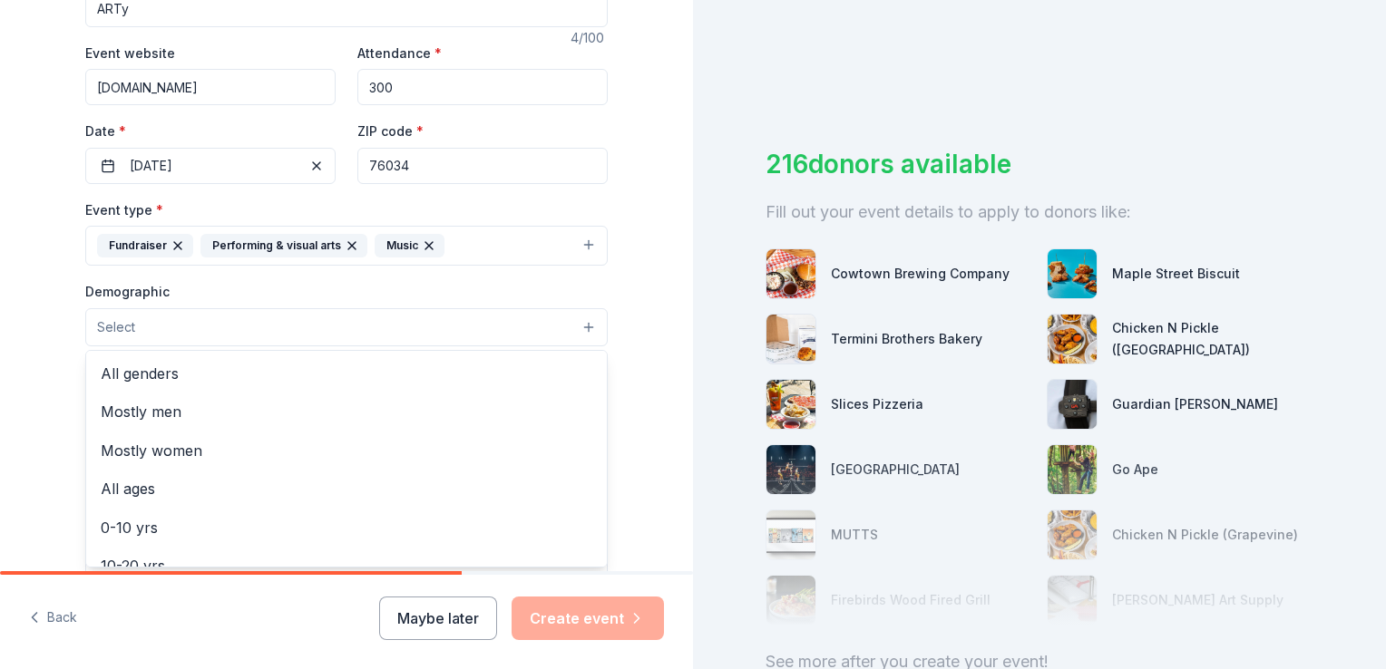
click at [163, 328] on button "Select" at bounding box center [346, 327] width 522 height 38
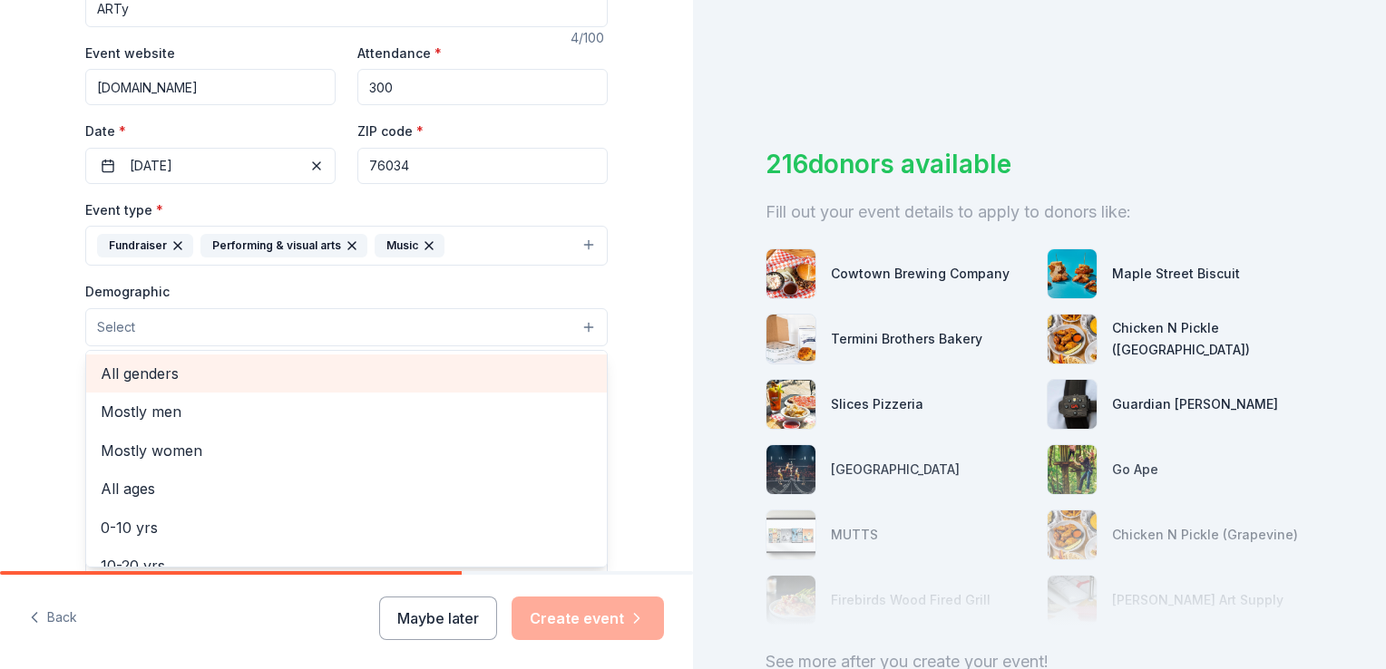
click at [159, 383] on span "All genders" at bounding box center [347, 374] width 492 height 24
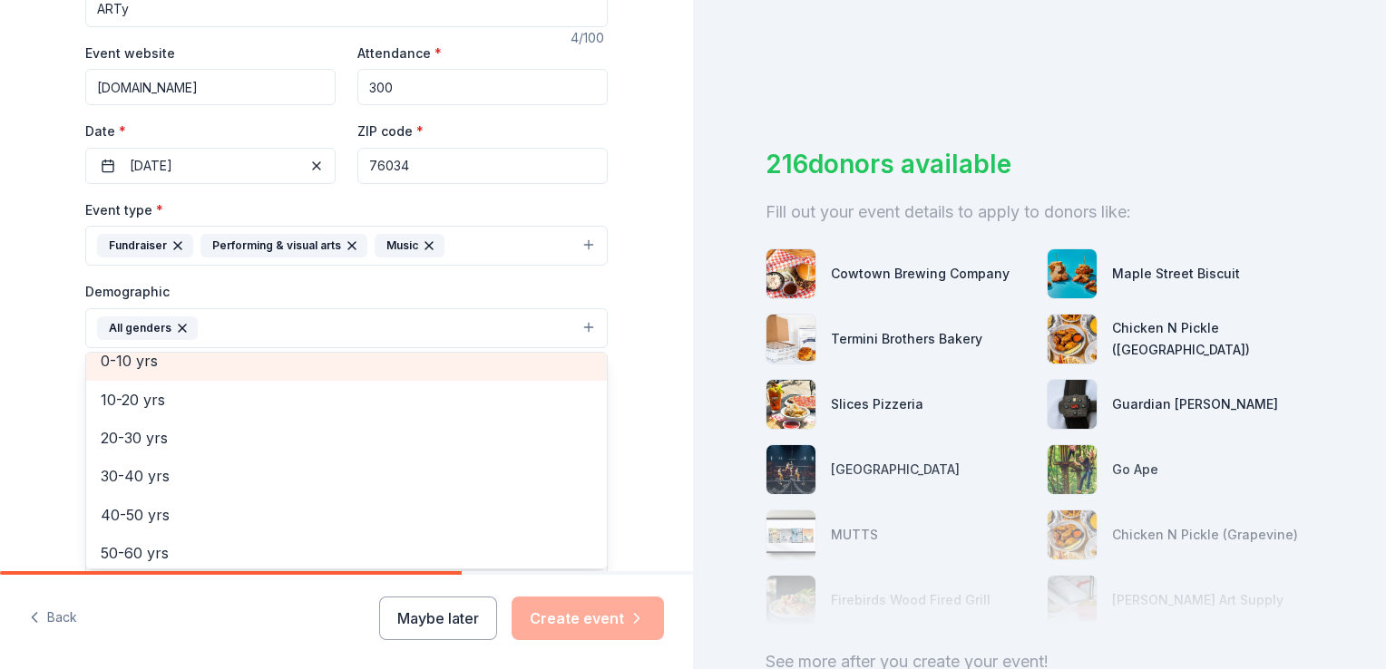
scroll to position [131, 0]
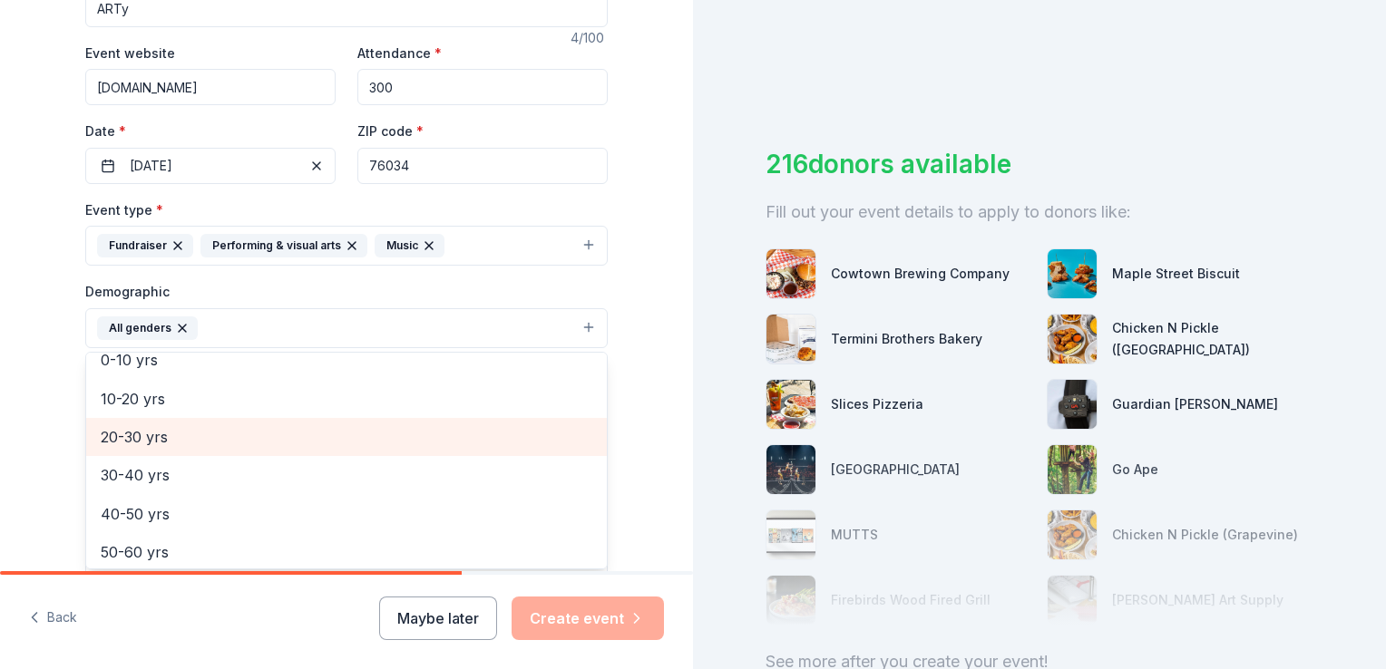
click at [152, 440] on span "20-30 yrs" at bounding box center [347, 437] width 492 height 24
click at [155, 447] on span "30-40 yrs" at bounding box center [347, 437] width 492 height 24
click at [155, 447] on span "40-50 yrs" at bounding box center [347, 437] width 492 height 24
click at [155, 447] on span "50-60 yrs" at bounding box center [347, 437] width 492 height 24
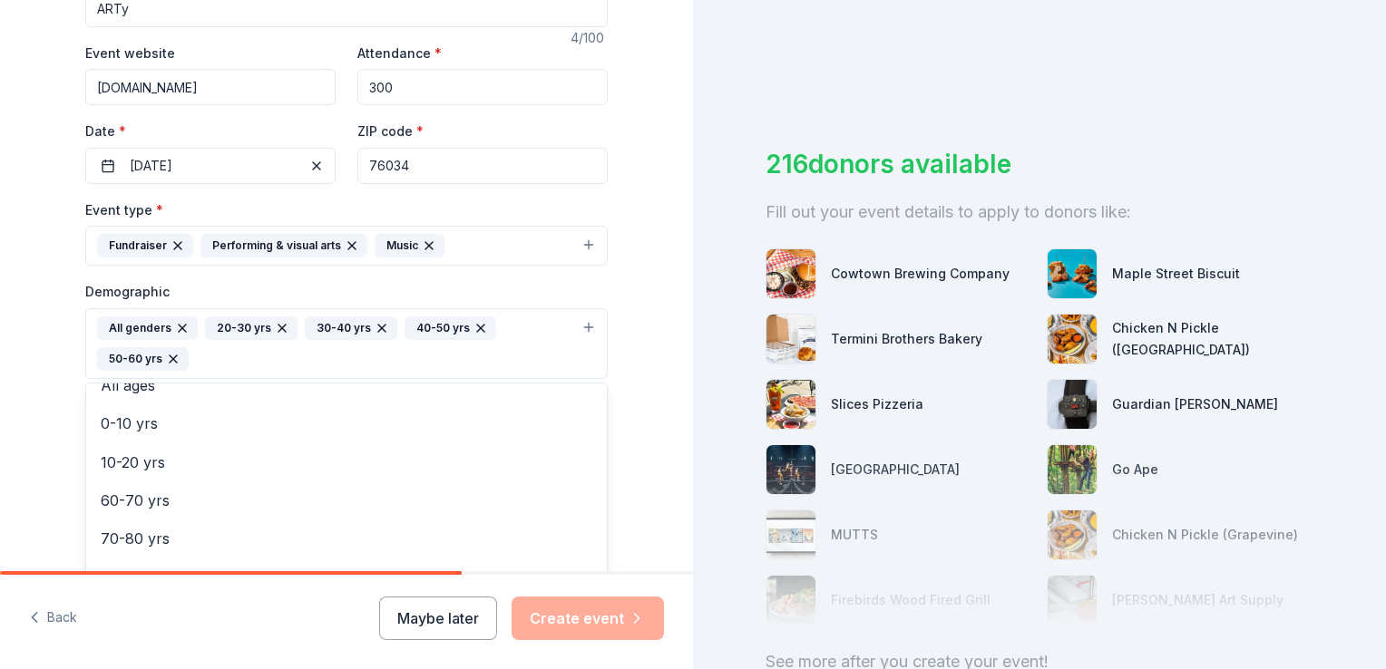
click at [56, 397] on div "Tell us about your event. We'll find in-kind donations you can apply for. Event…" at bounding box center [346, 302] width 580 height 1242
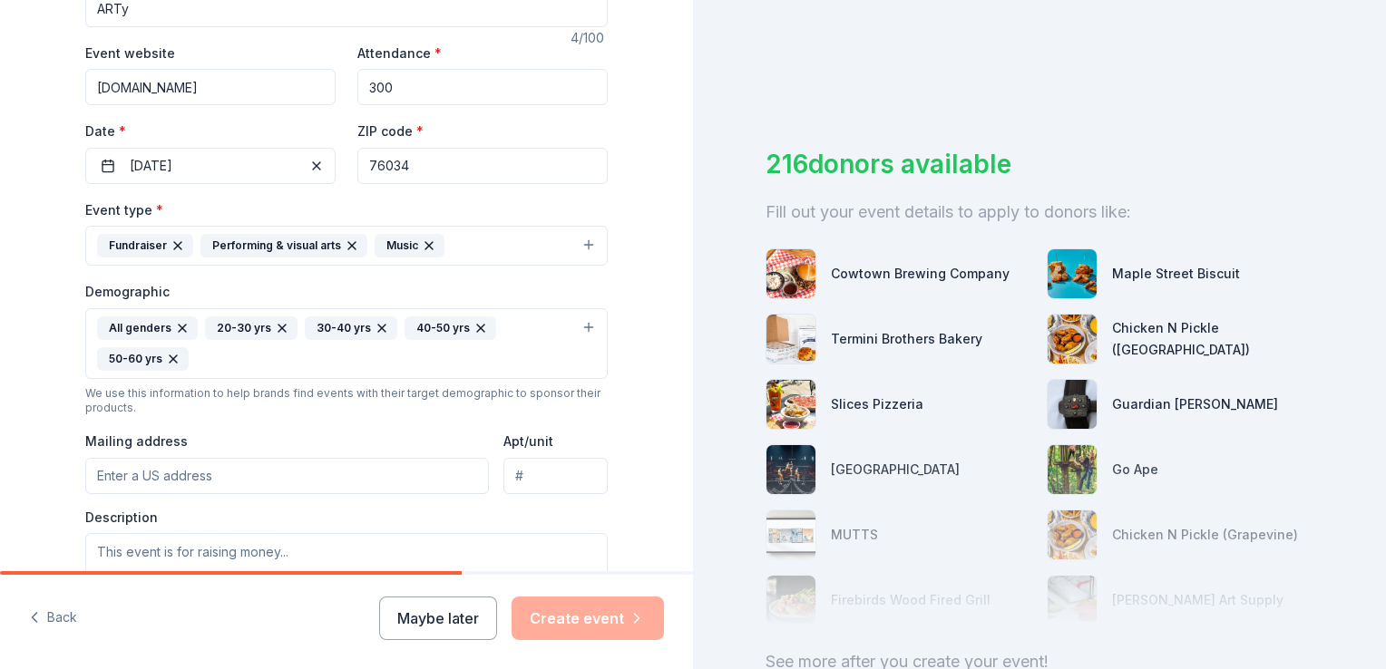
click at [151, 482] on input "Mailing address" at bounding box center [287, 476] width 404 height 36
type input "601 Glade Road, Colleyville, TX, 76034"
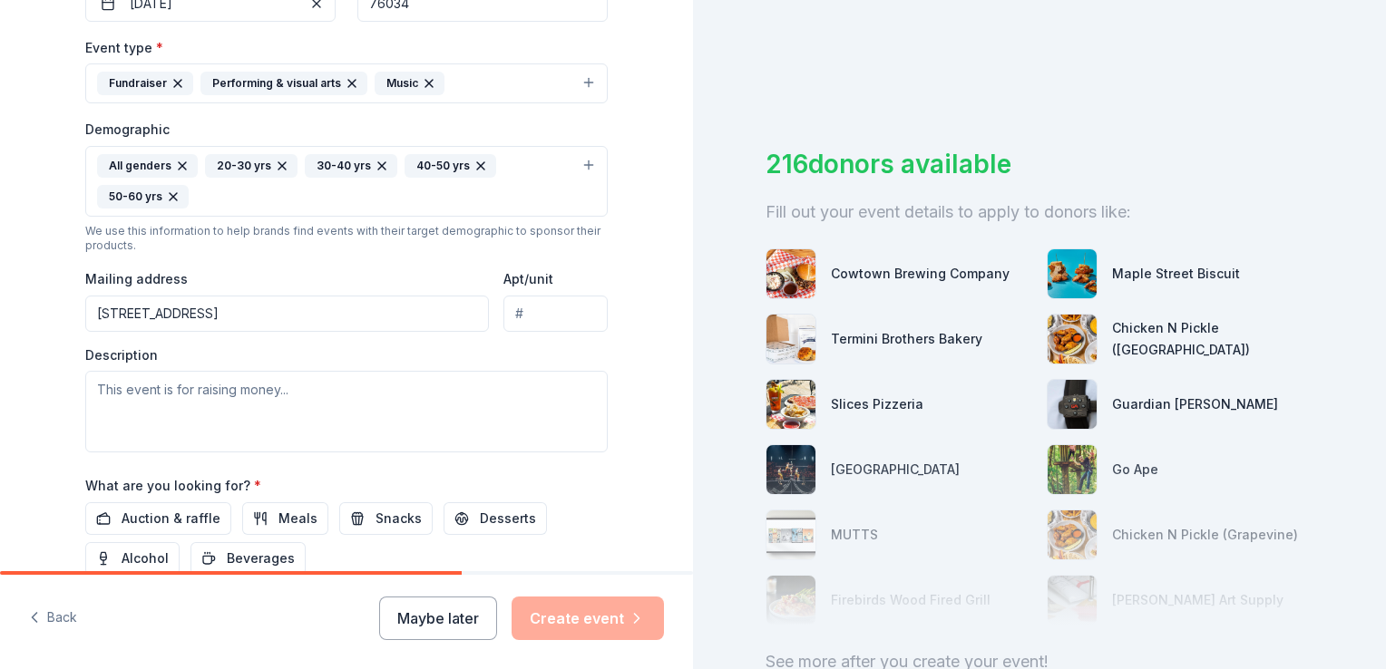
scroll to position [486, 0]
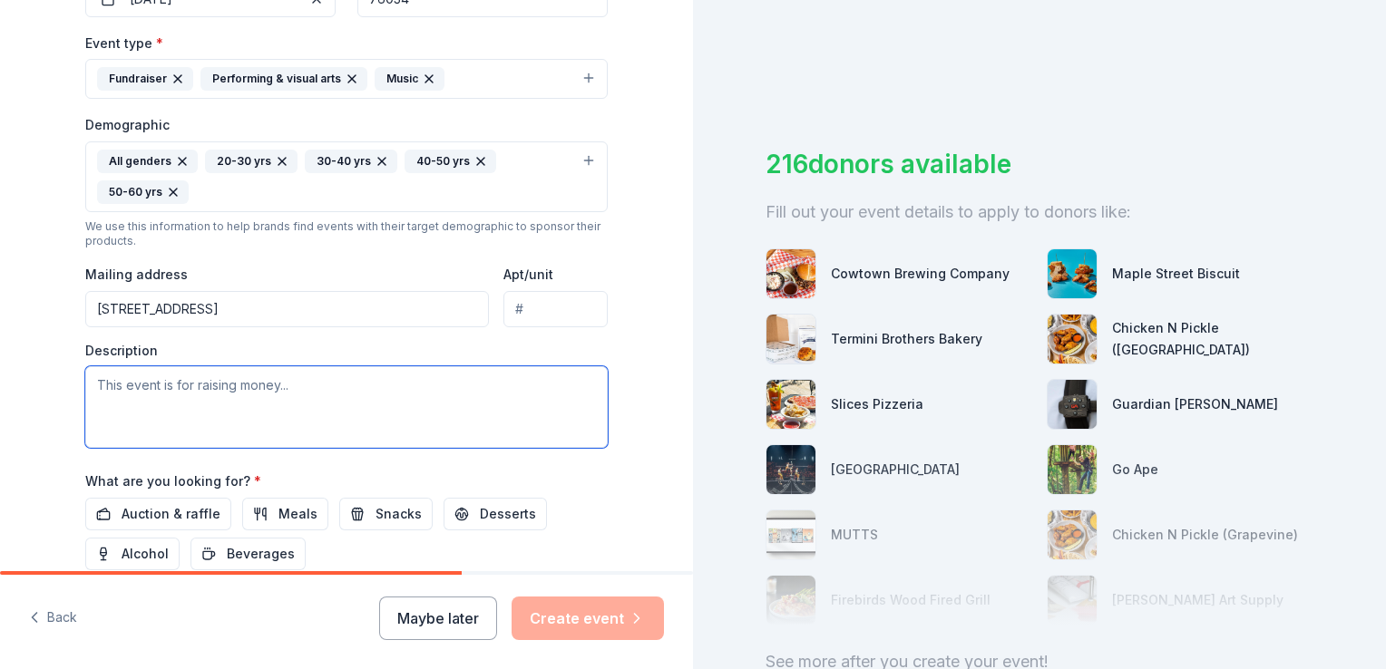
click at [282, 397] on textarea at bounding box center [346, 407] width 522 height 82
paste textarea "Arts integration experiences for all students, regardless of background or abil…"
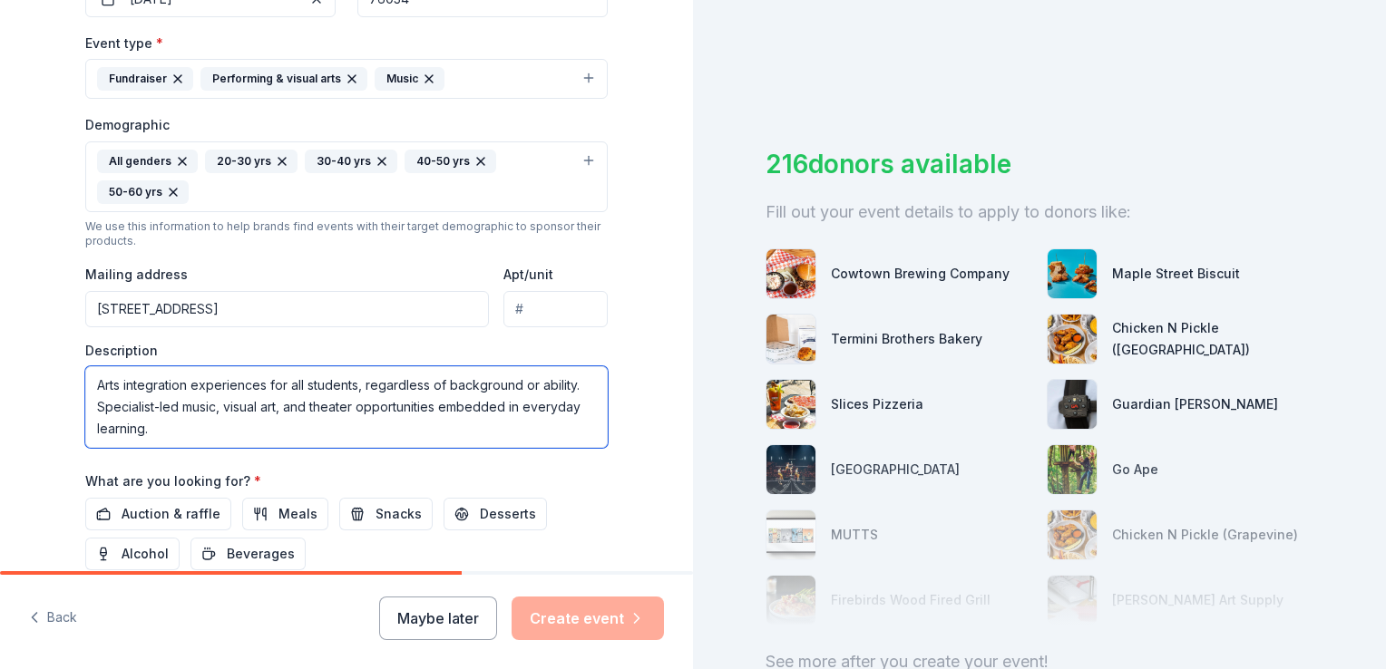
scroll to position [11, 0]
paste textarea "Creative materials and supplies that inspire hands-on exploration and expressio…"
paste textarea "Professional development for educators, empowering them to teach creatively and…"
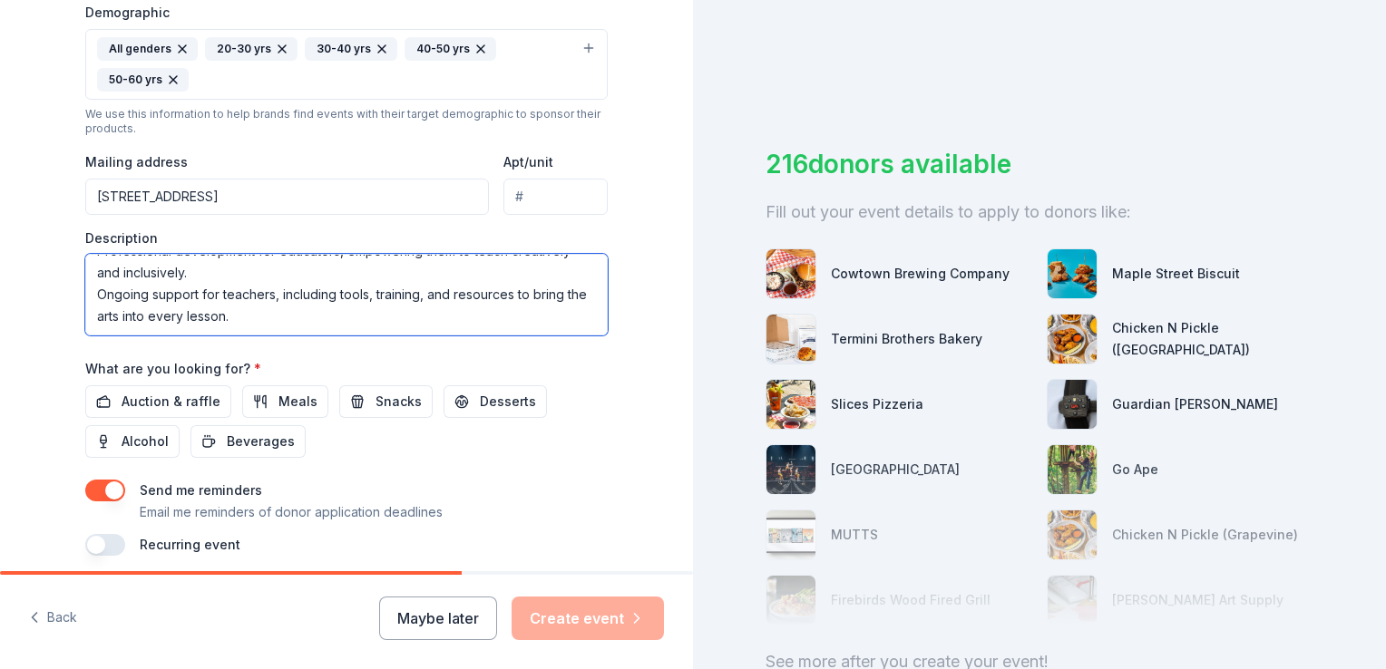
scroll to position [606, 0]
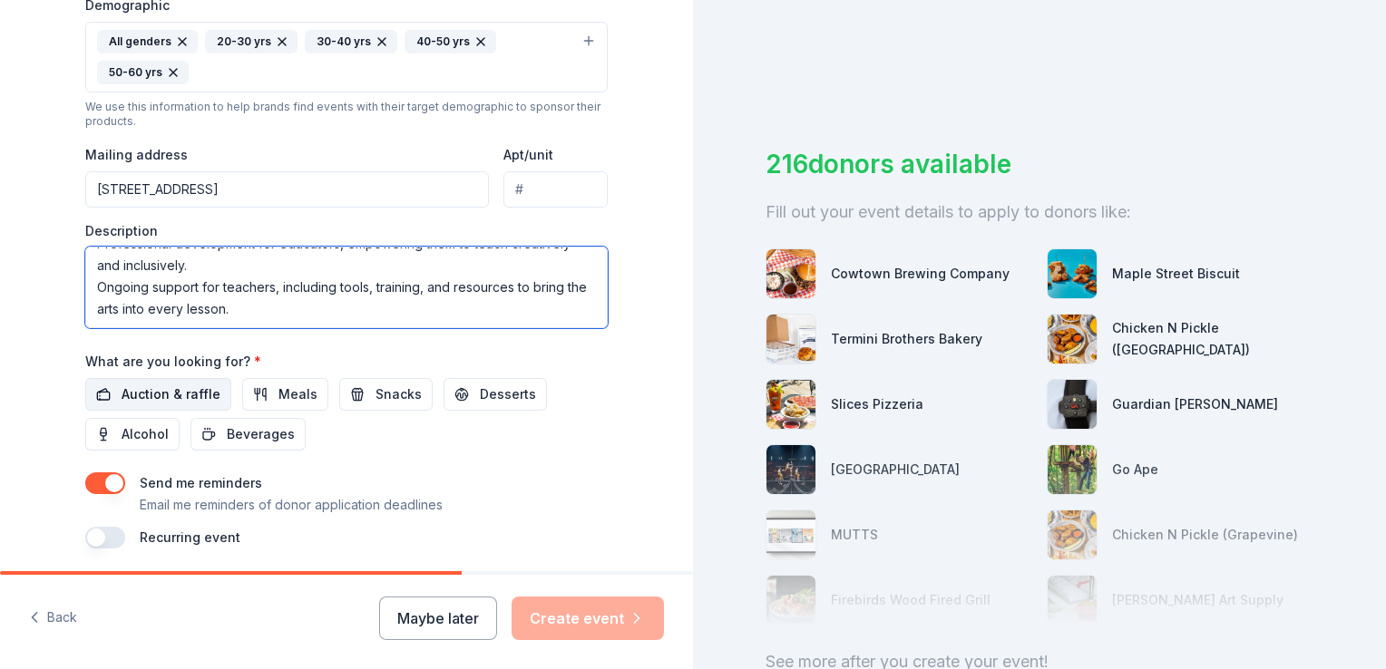
type textarea "Arts integration experiences for all students, regardless of background or abil…"
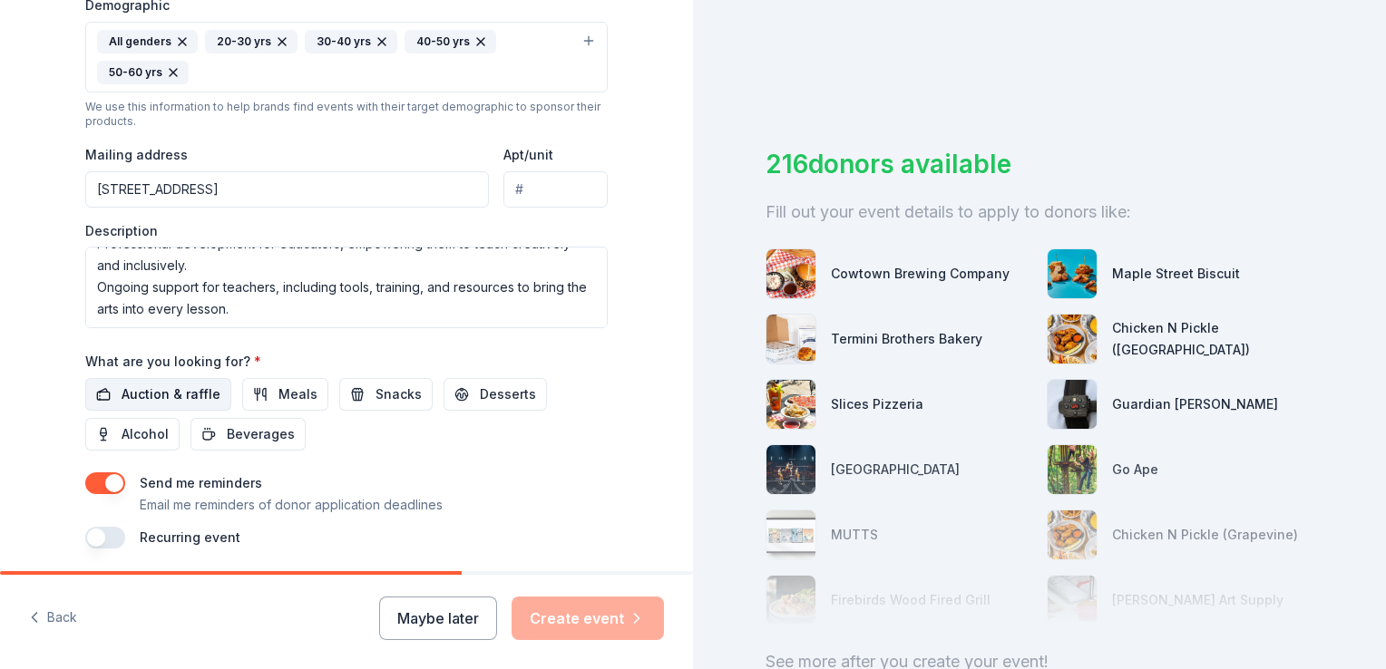
click at [179, 396] on span "Auction & raffle" at bounding box center [171, 395] width 99 height 22
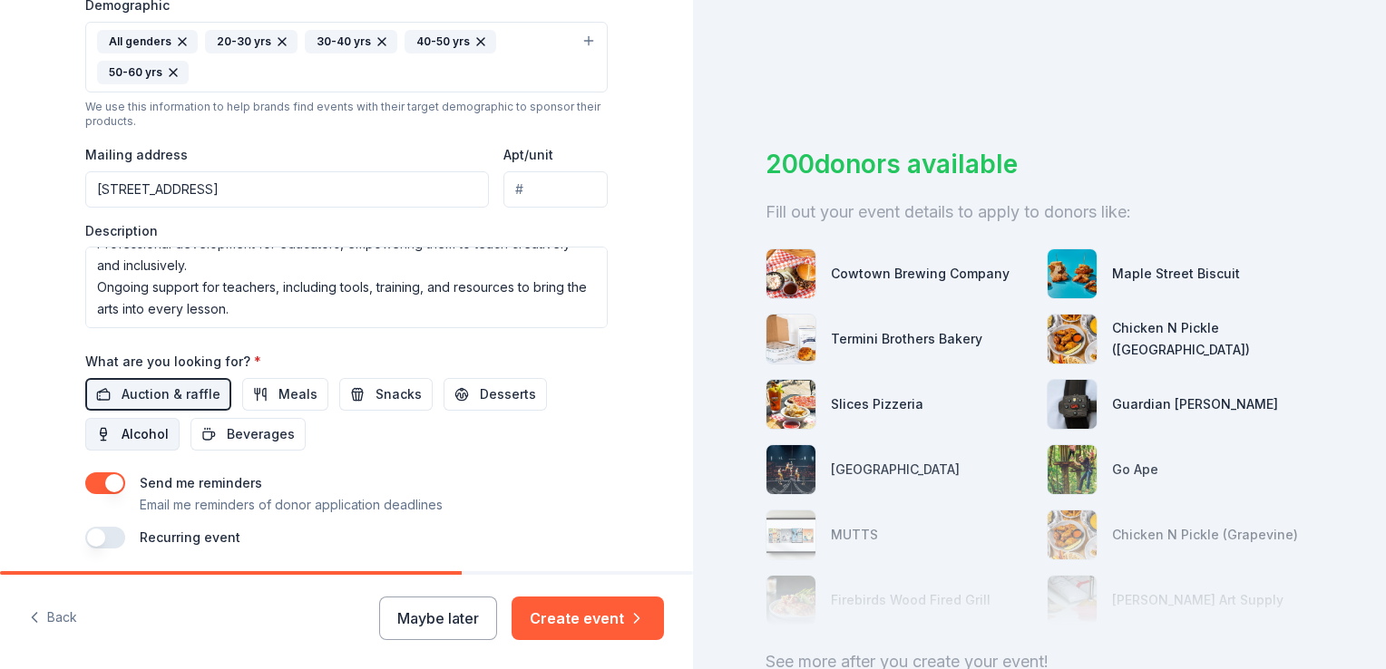
click at [139, 448] on button "Alcohol" at bounding box center [132, 434] width 94 height 33
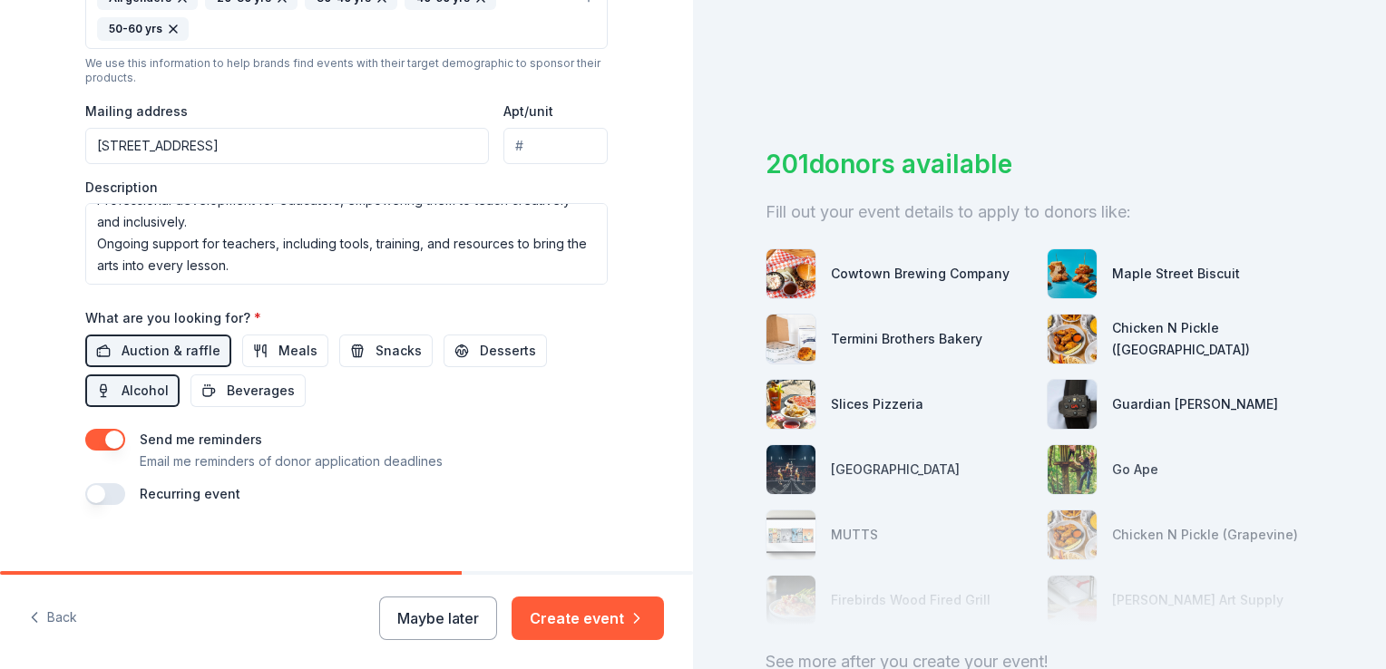
scroll to position [668, 0]
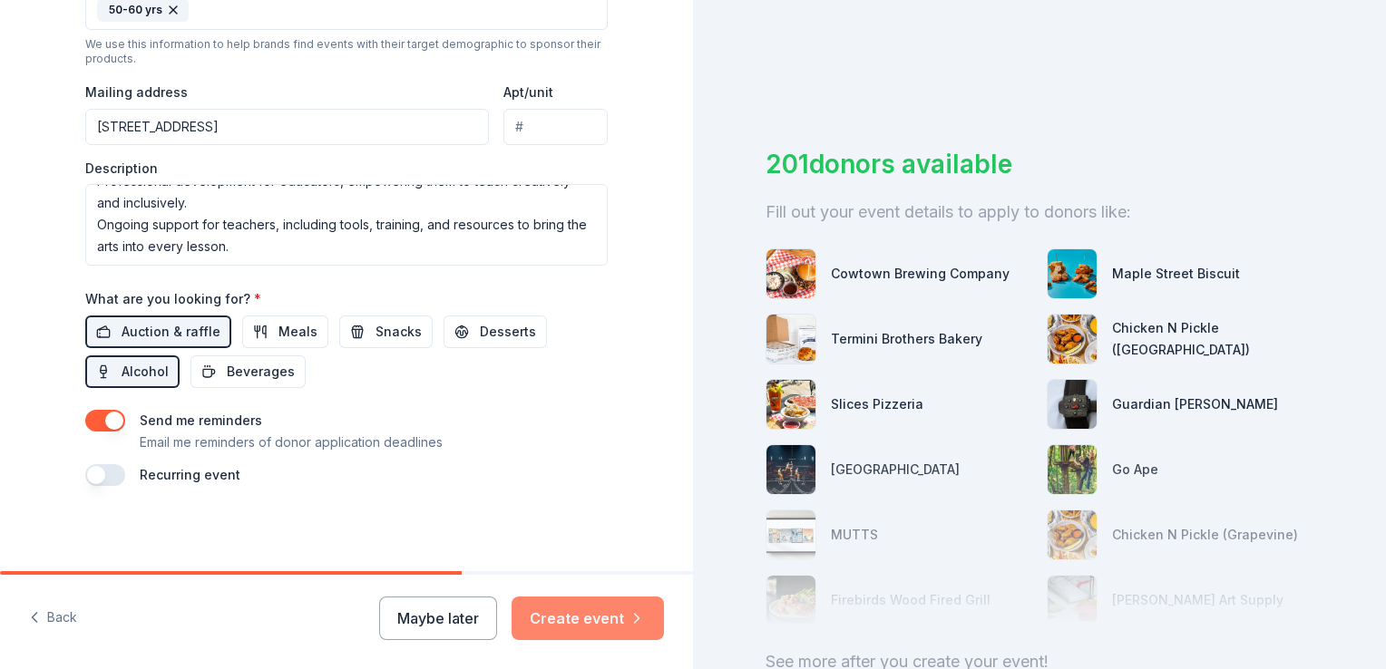
click at [575, 607] on button "Create event" at bounding box center [587, 619] width 152 height 44
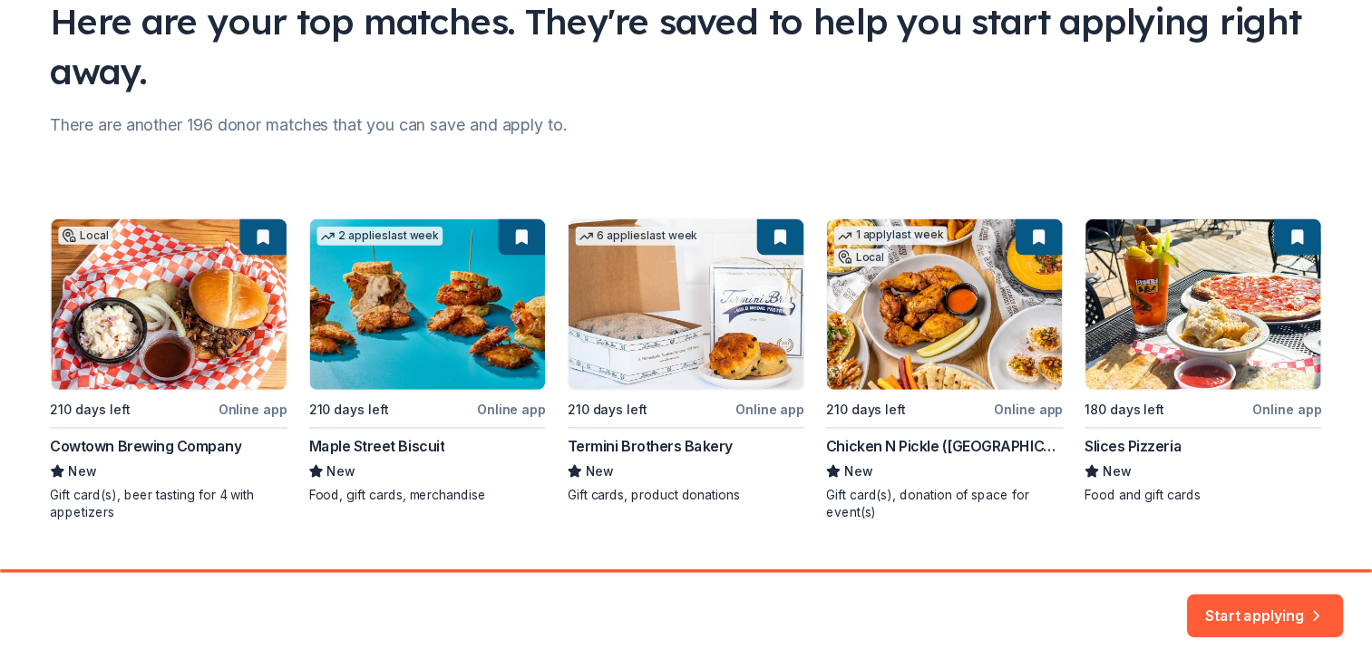
scroll to position [190, 0]
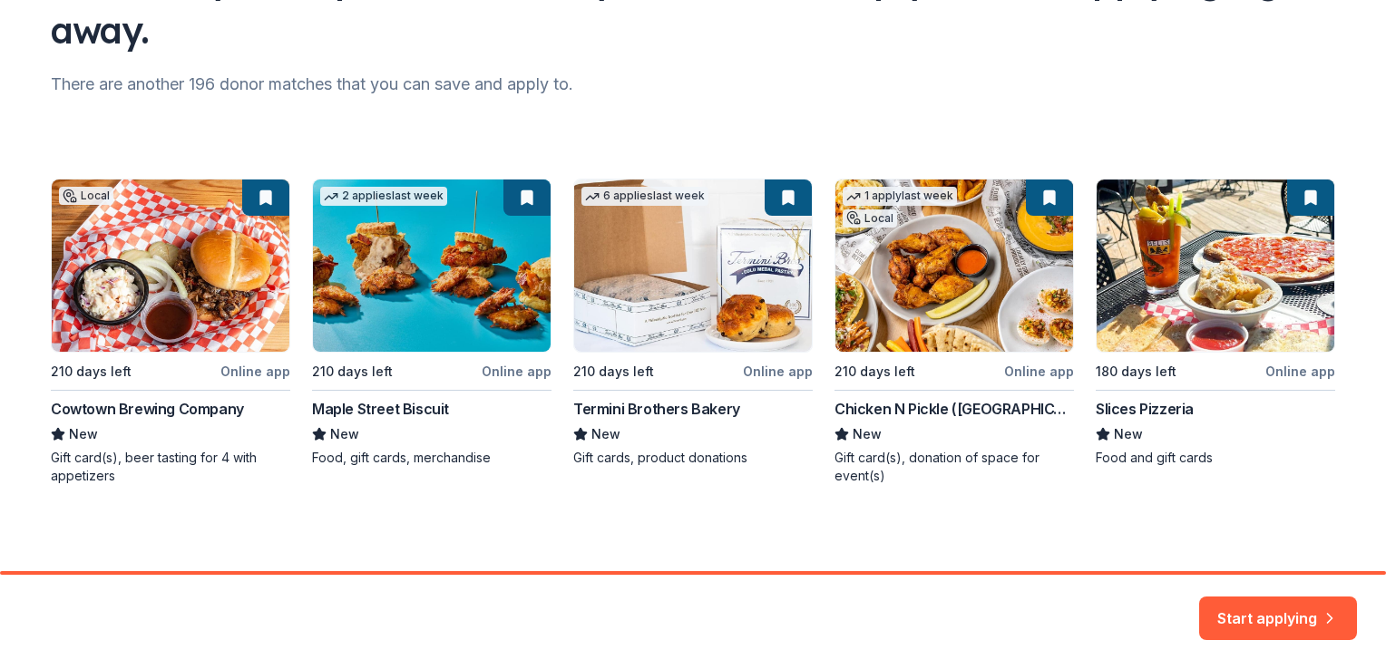
click at [265, 208] on div "Local 210 days left Online app Cowtown Brewing Company New Gift card(s), beer t…" at bounding box center [693, 332] width 1284 height 307
click at [1253, 610] on button "Start applying" at bounding box center [1278, 608] width 158 height 44
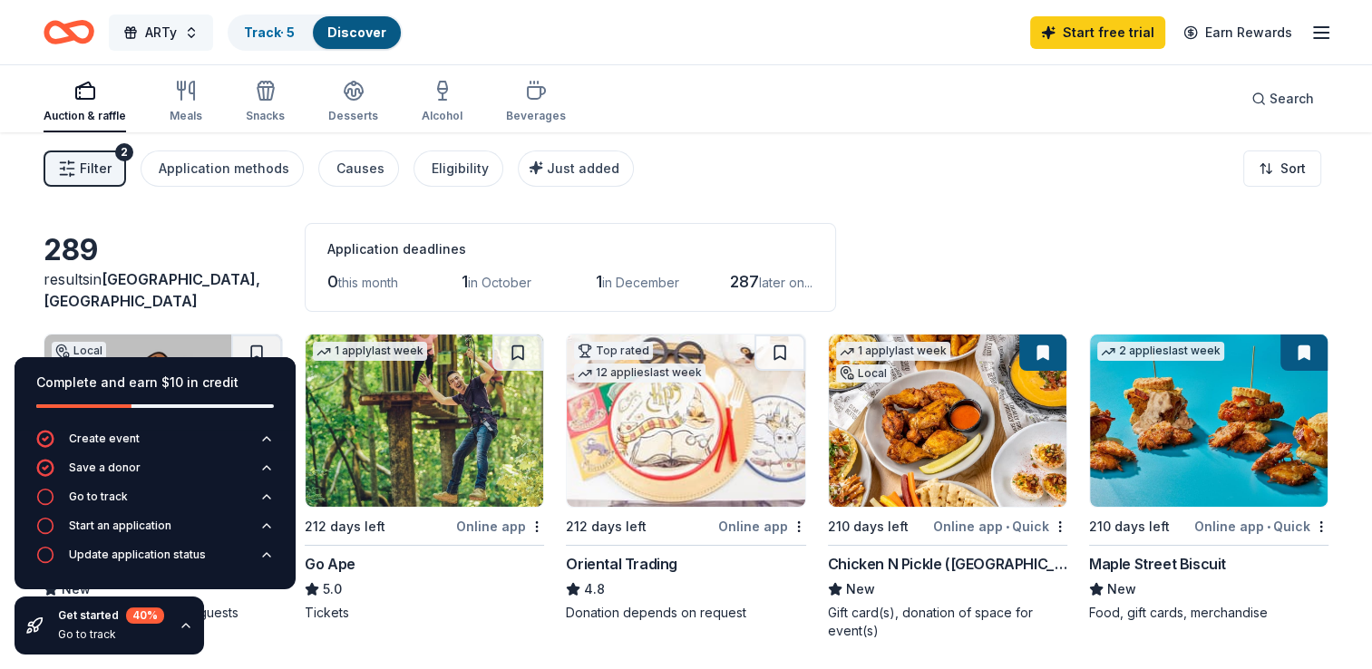
click at [173, 33] on span "ARTy" at bounding box center [161, 33] width 32 height 22
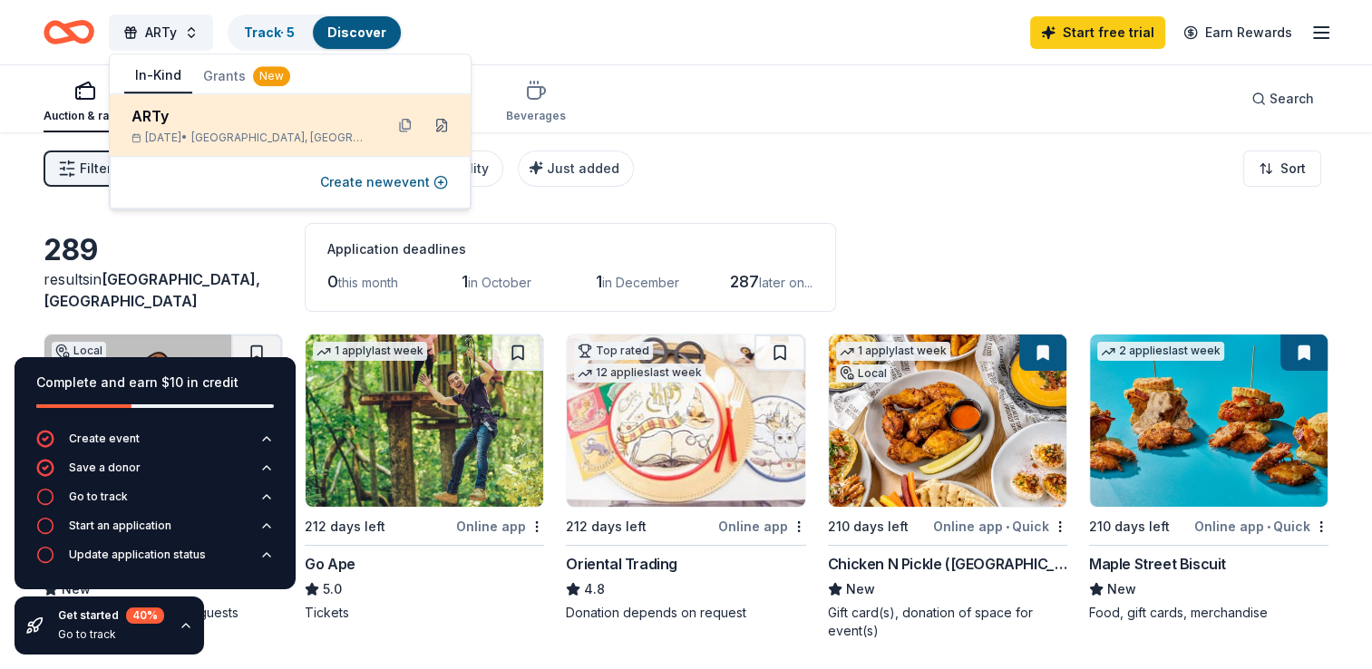
click at [445, 129] on button at bounding box center [441, 125] width 29 height 29
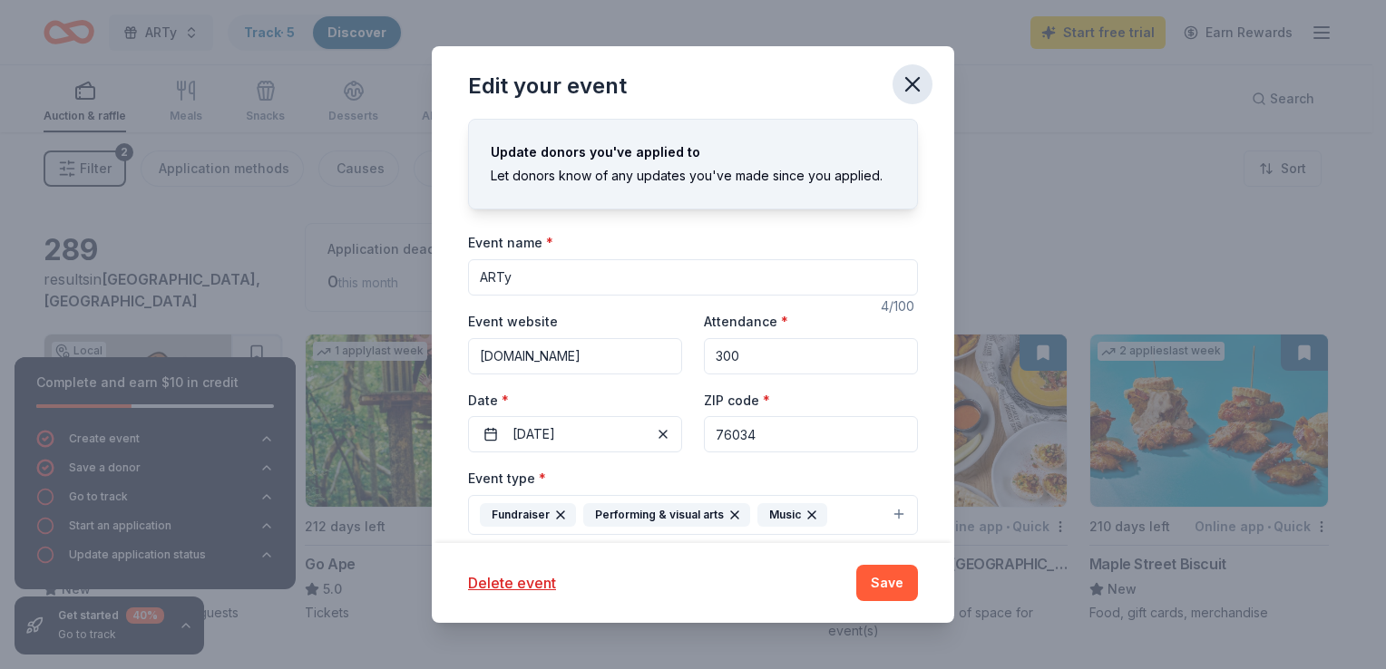
click at [914, 88] on icon "button" at bounding box center [912, 84] width 25 height 25
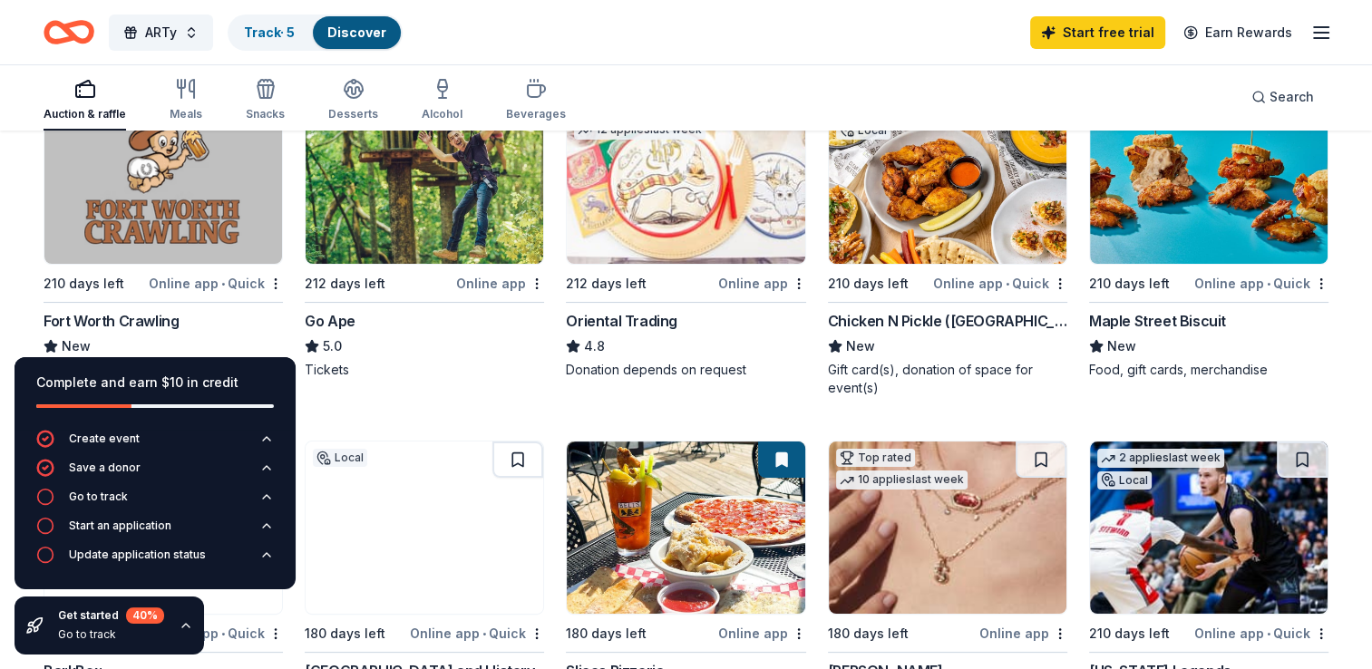
scroll to position [245, 0]
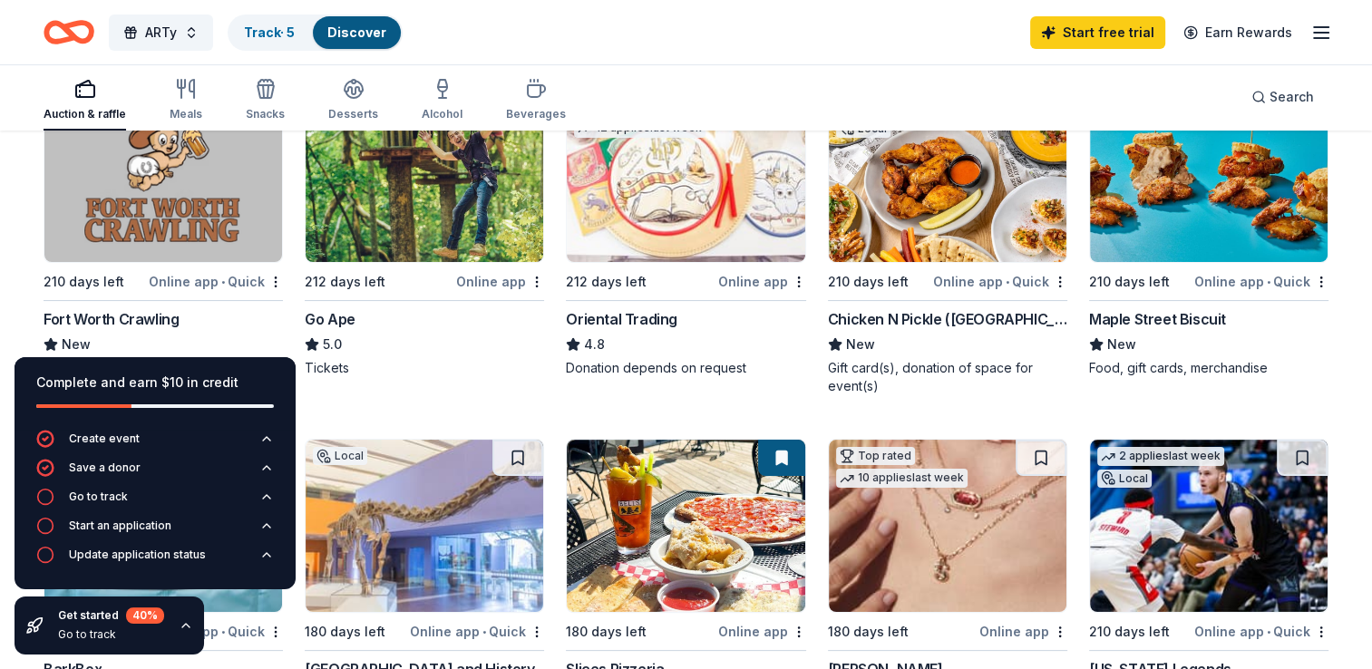
click at [196, 286] on div "Online app • Quick" at bounding box center [216, 281] width 134 height 23
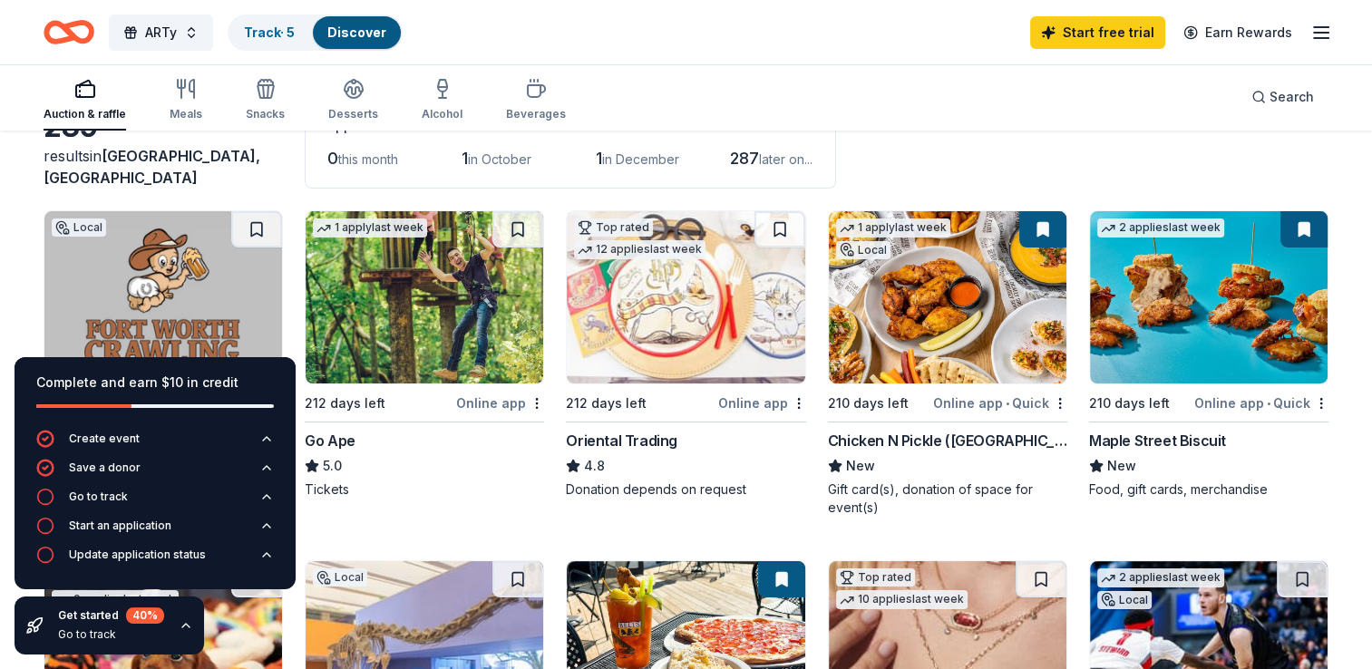
scroll to position [109, 0]
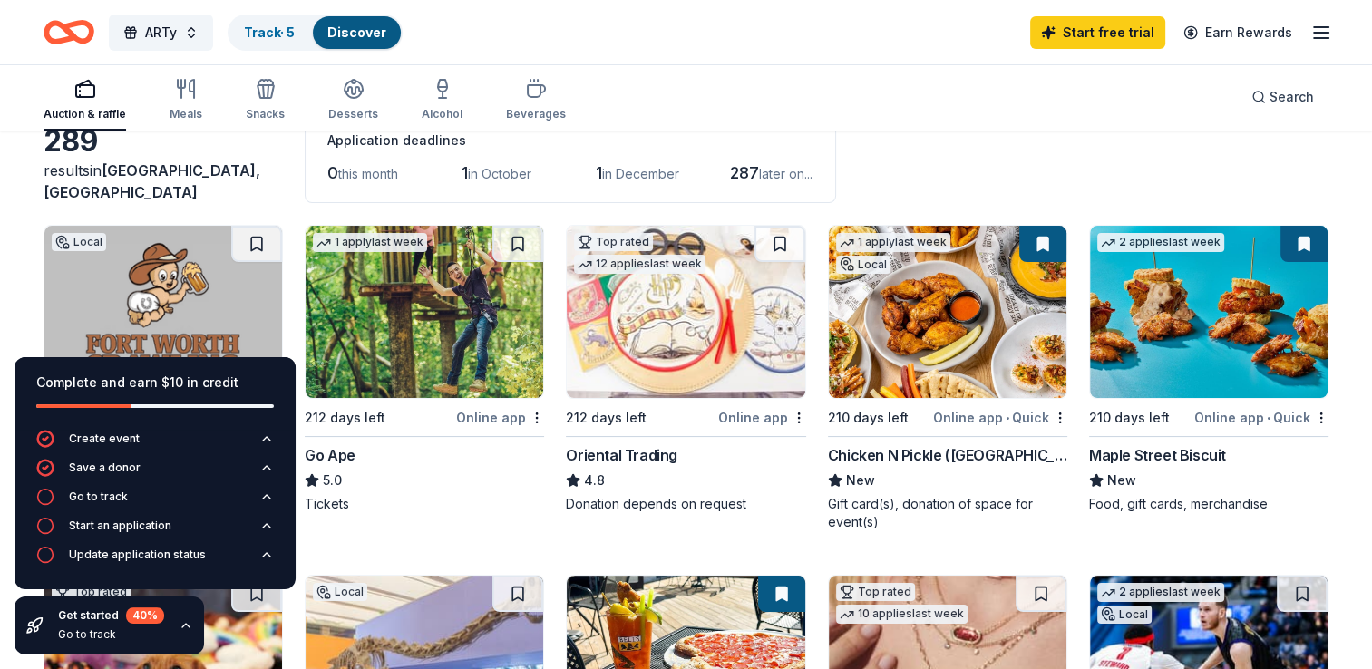
click at [504, 413] on div "Online app" at bounding box center [500, 417] width 88 height 23
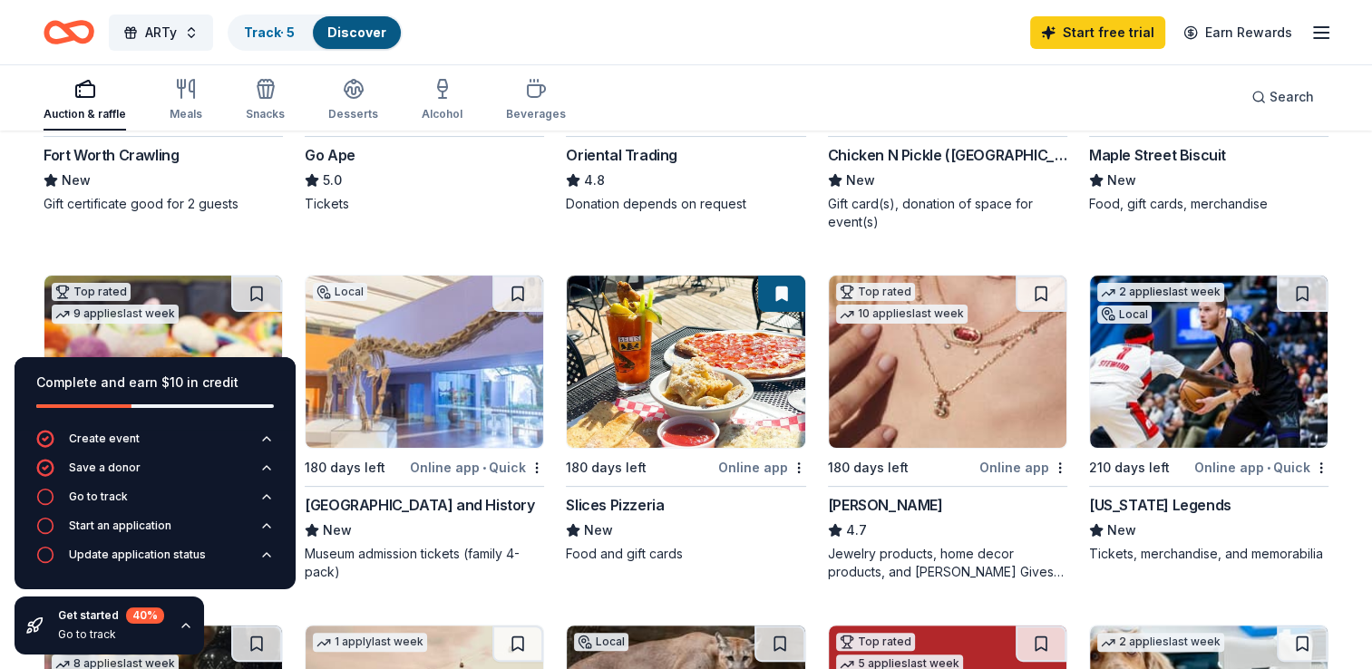
scroll to position [410, 0]
click at [1190, 367] on img at bounding box center [1209, 361] width 238 height 172
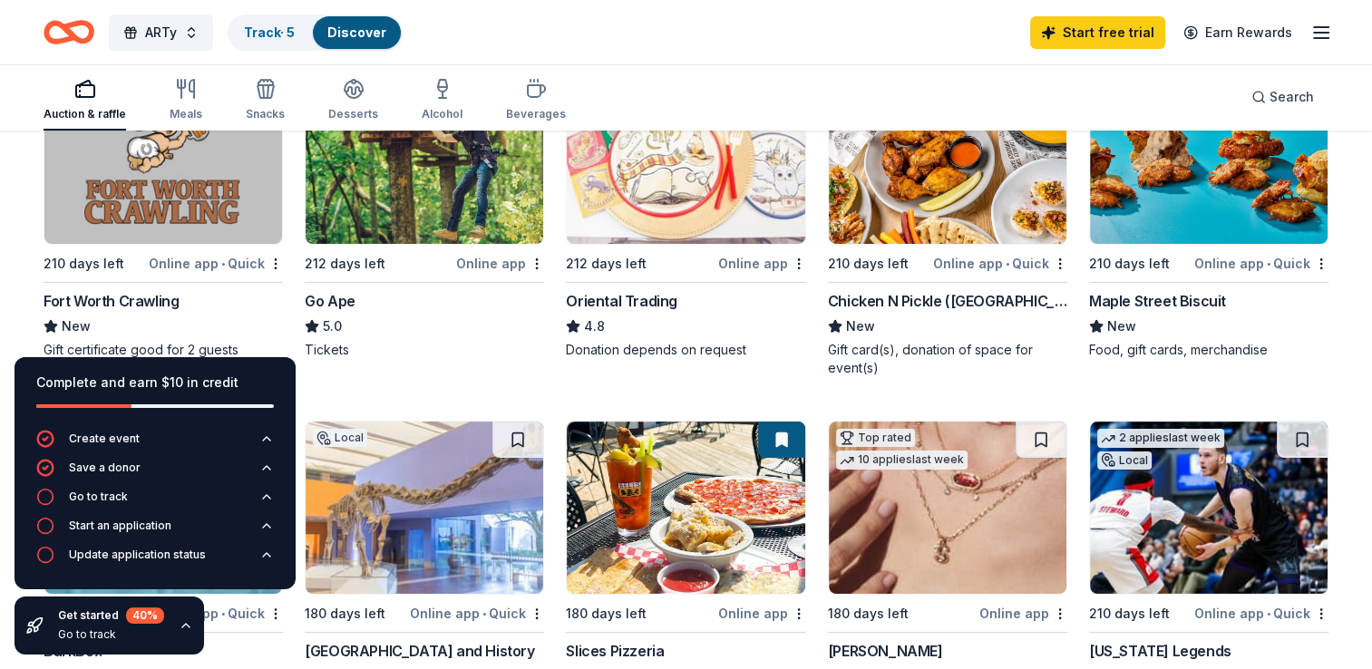
scroll to position [0, 0]
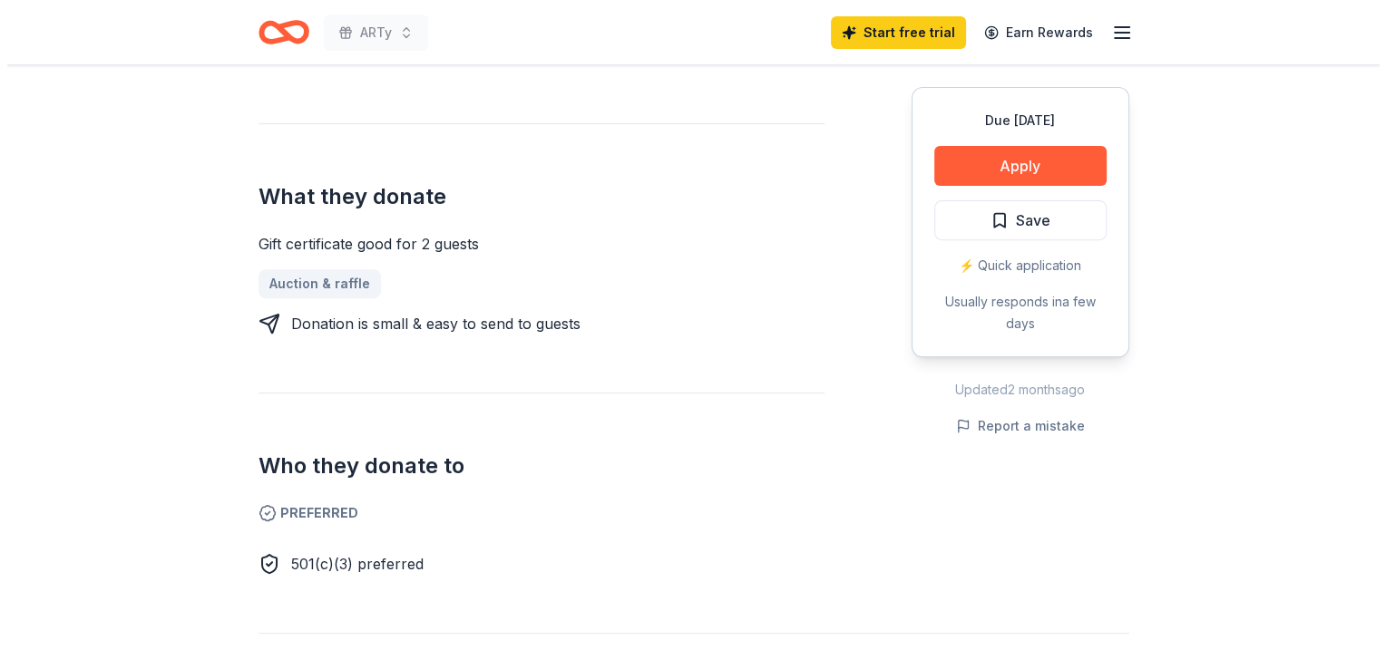
scroll to position [651, 0]
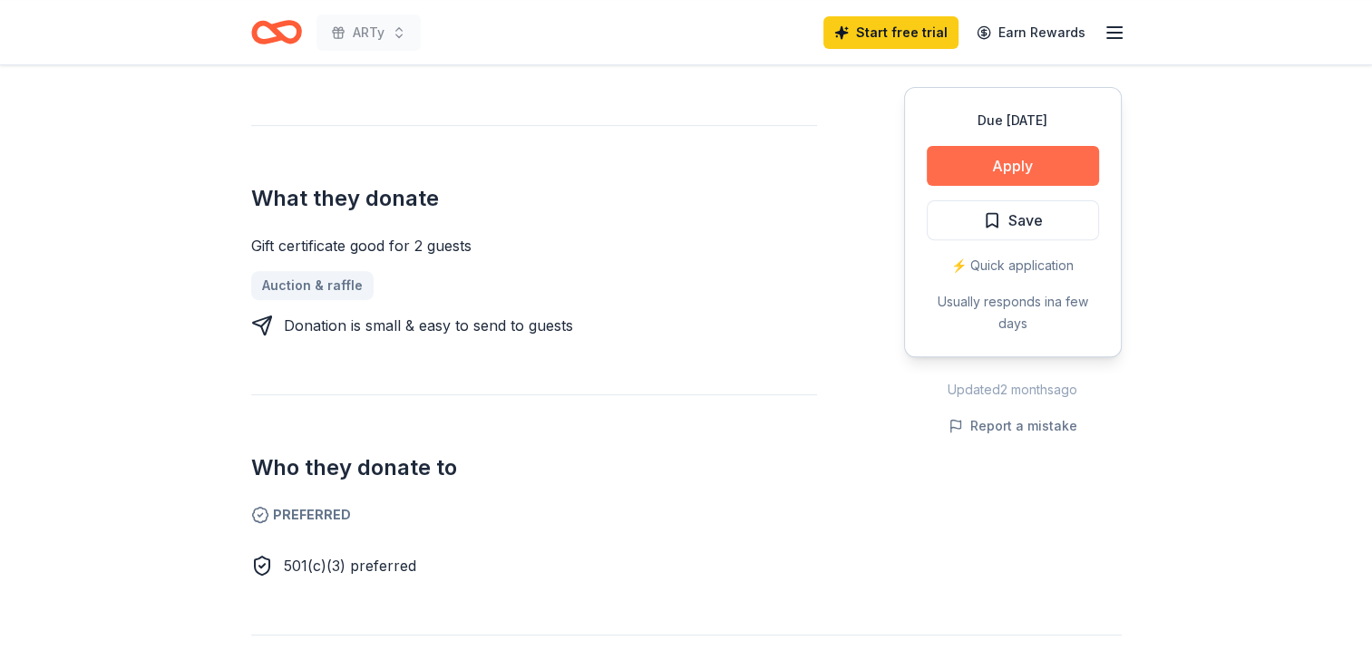
click at [1005, 154] on button "Apply" at bounding box center [1013, 166] width 172 height 40
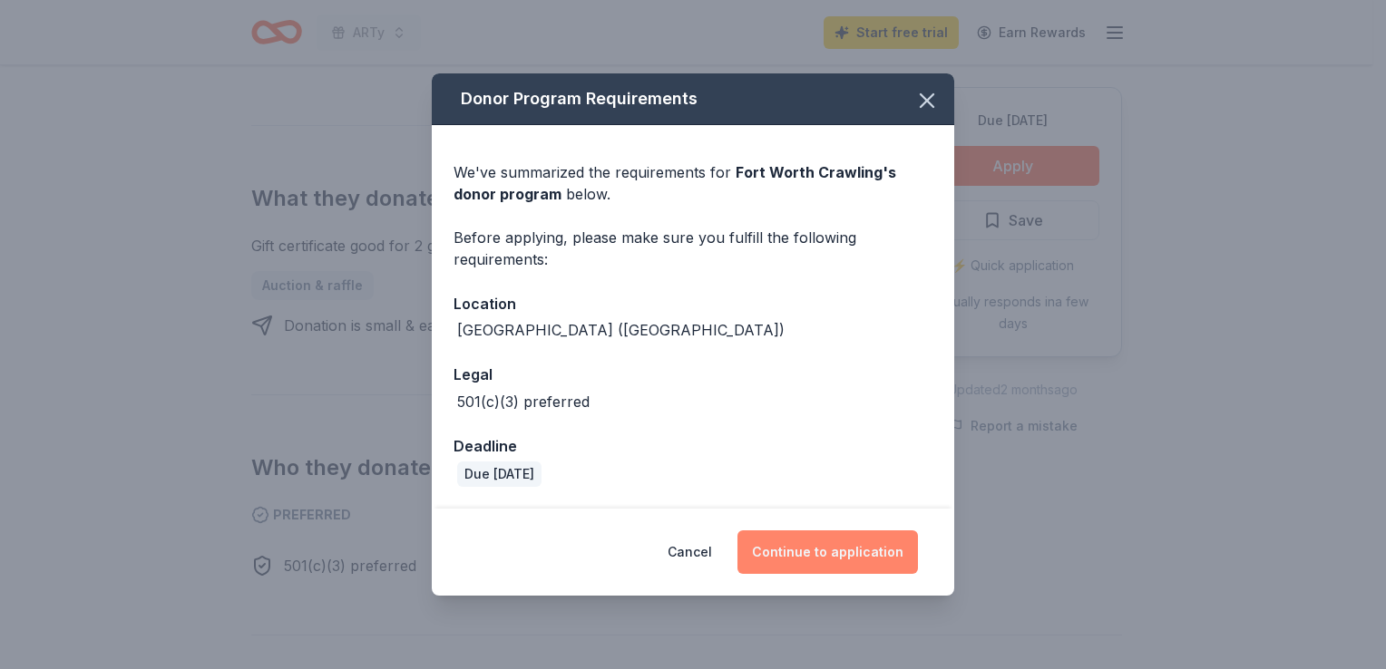
click at [812, 549] on button "Continue to application" at bounding box center [827, 553] width 180 height 44
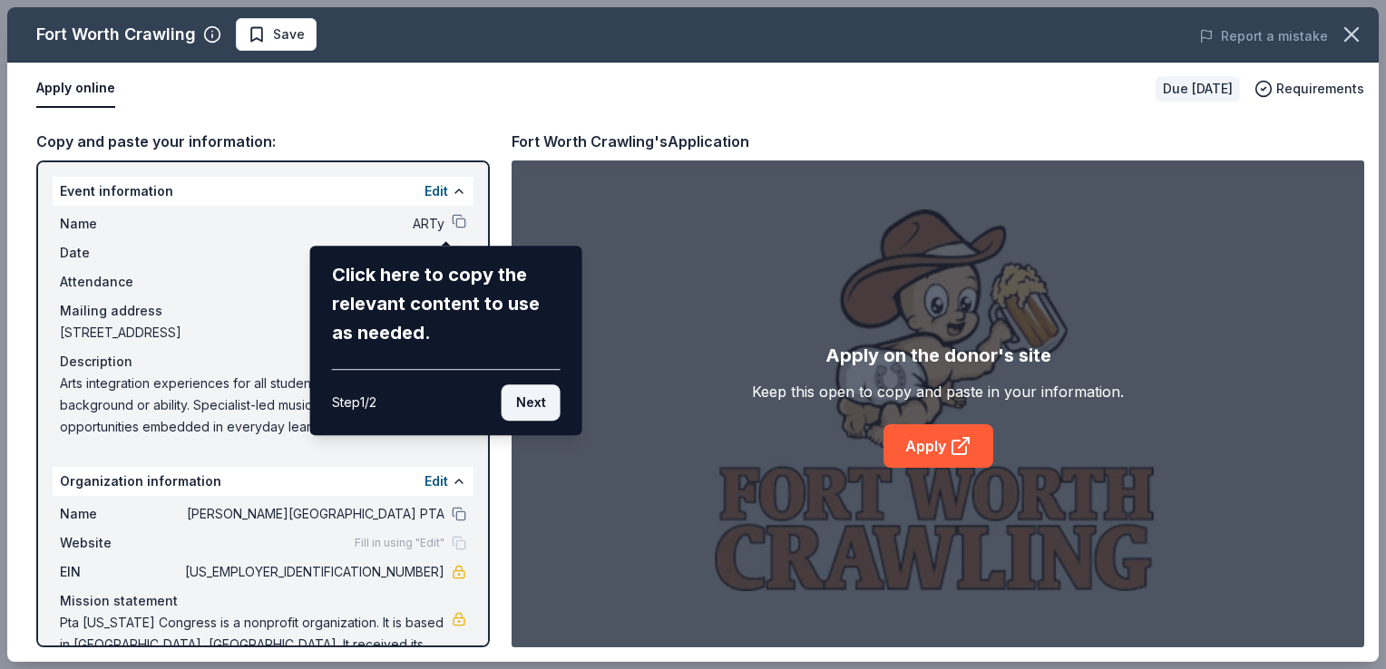
click at [530, 400] on button "Next" at bounding box center [531, 403] width 59 height 36
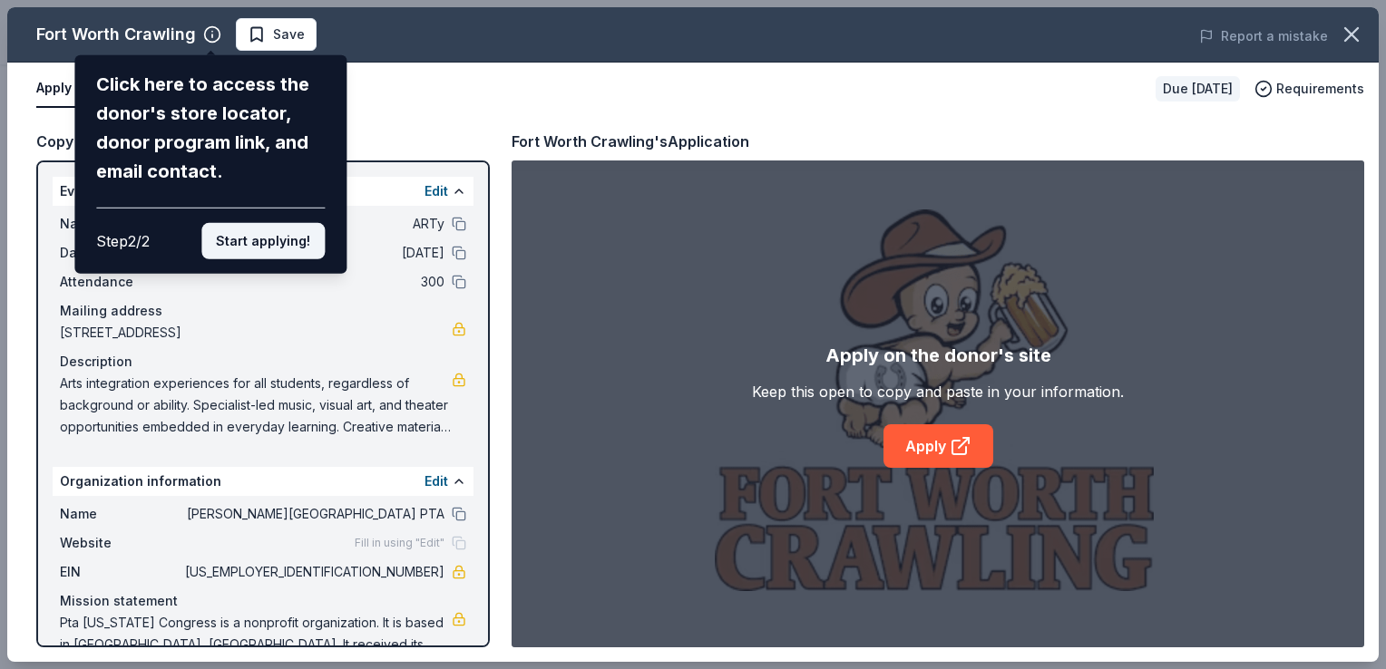
click at [268, 243] on button "Start applying!" at bounding box center [262, 241] width 123 height 36
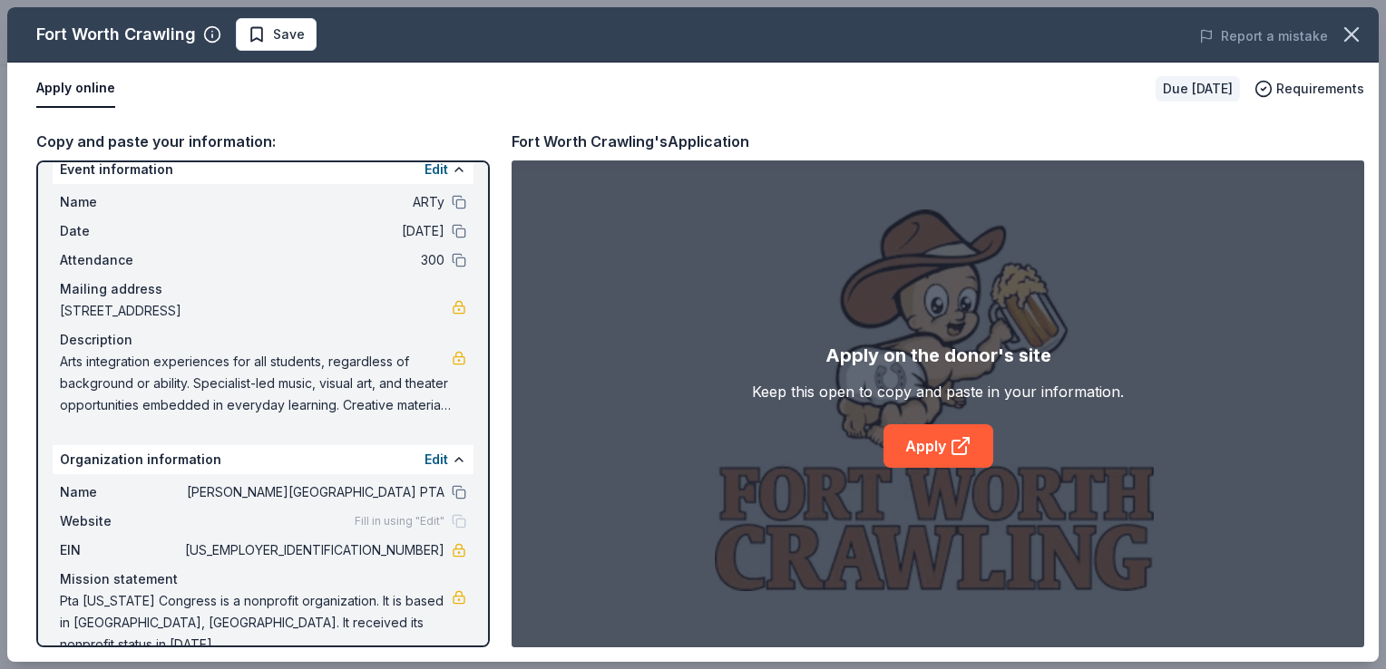
scroll to position [30, 0]
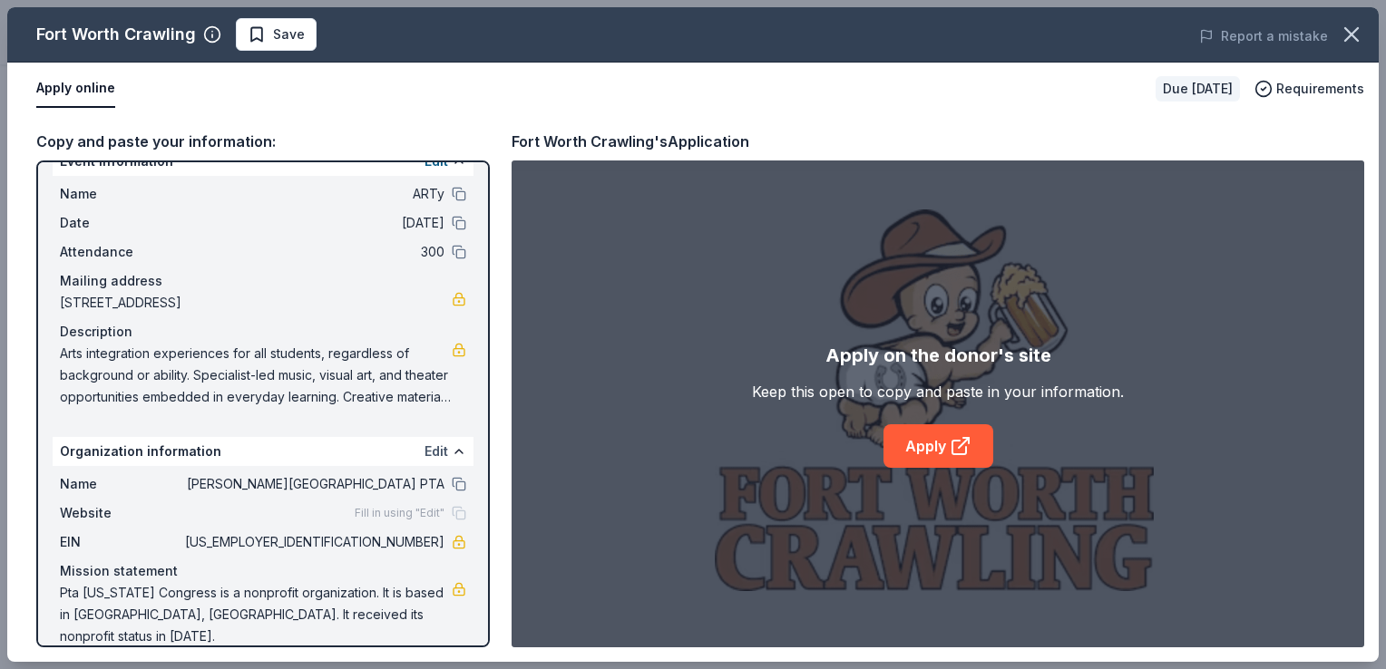
click at [424, 446] on button "Edit" at bounding box center [436, 452] width 24 height 22
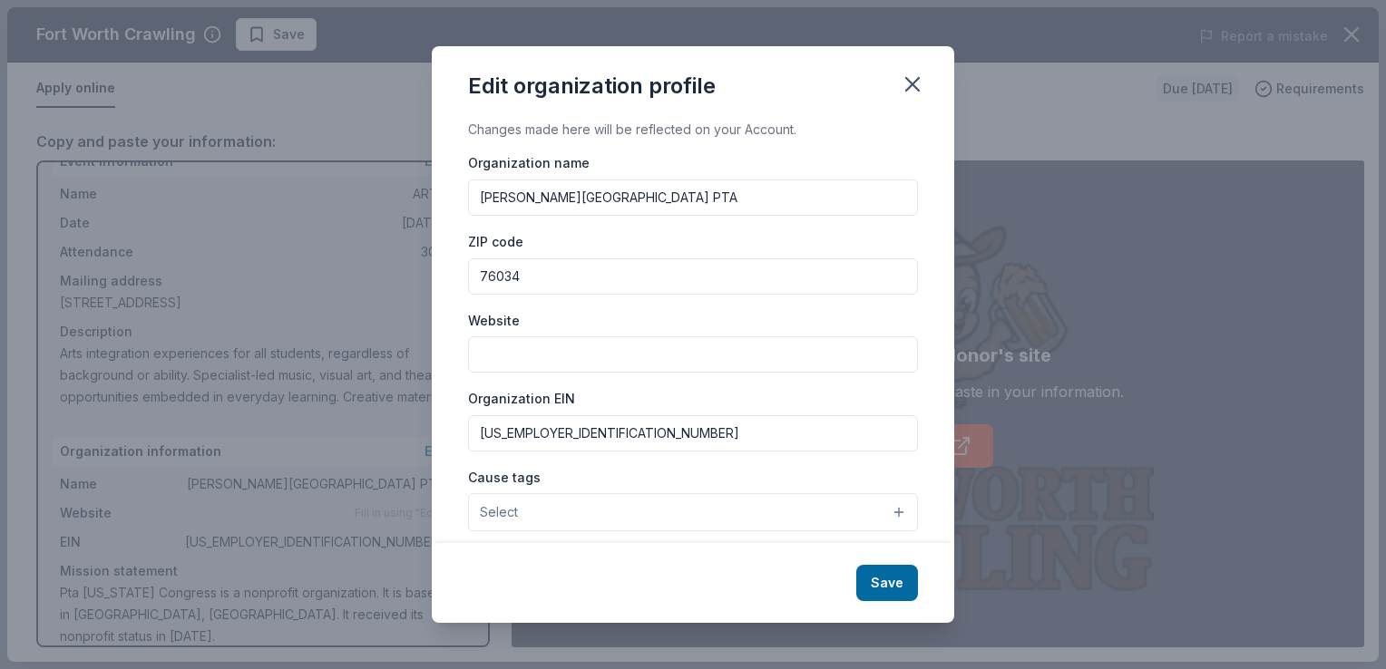
click at [522, 350] on input "Website" at bounding box center [693, 354] width 450 height 36
type input "[DOMAIN_NAME]"
click at [616, 515] on button "Select" at bounding box center [693, 512] width 450 height 38
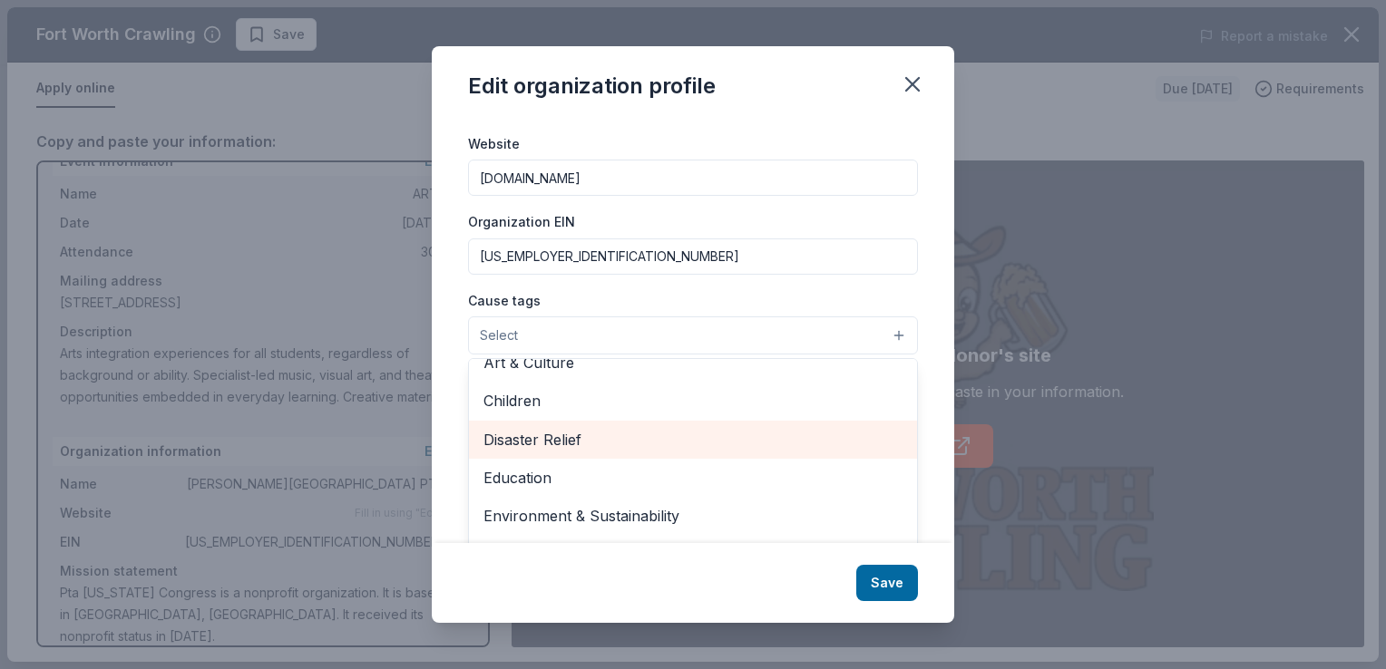
scroll to position [71, 0]
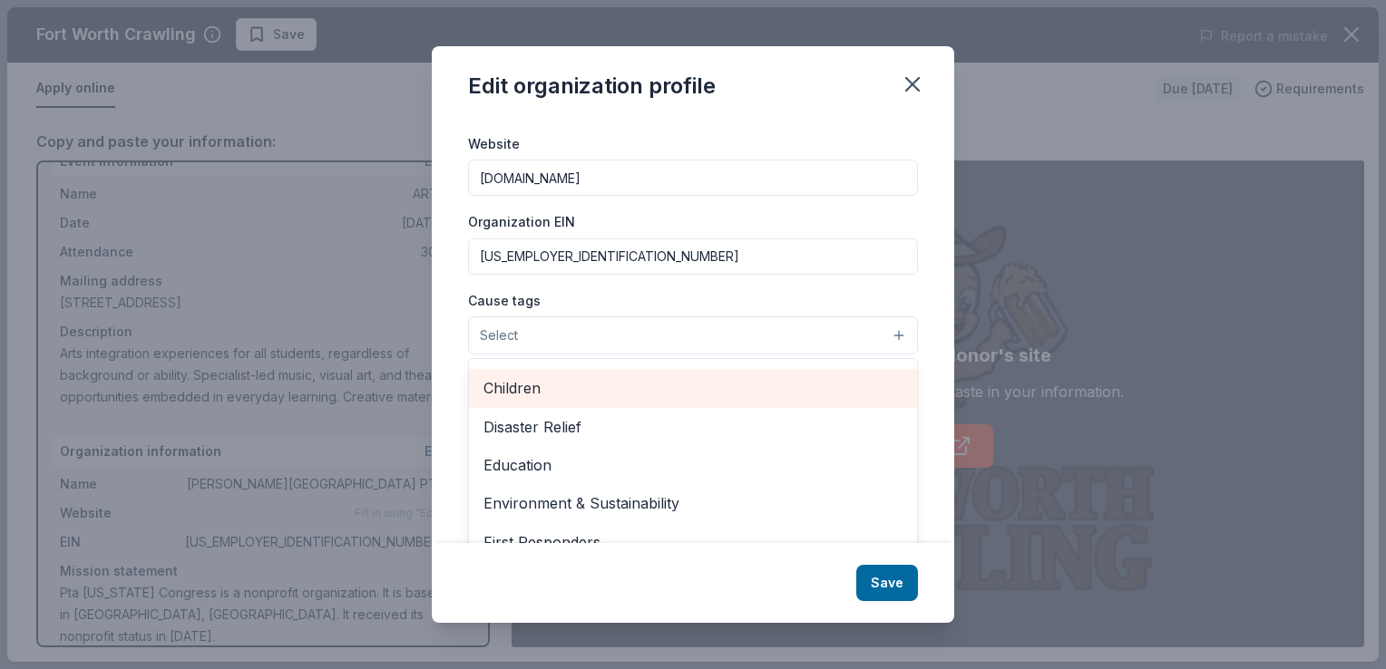
click at [527, 400] on span "Children" at bounding box center [692, 388] width 419 height 24
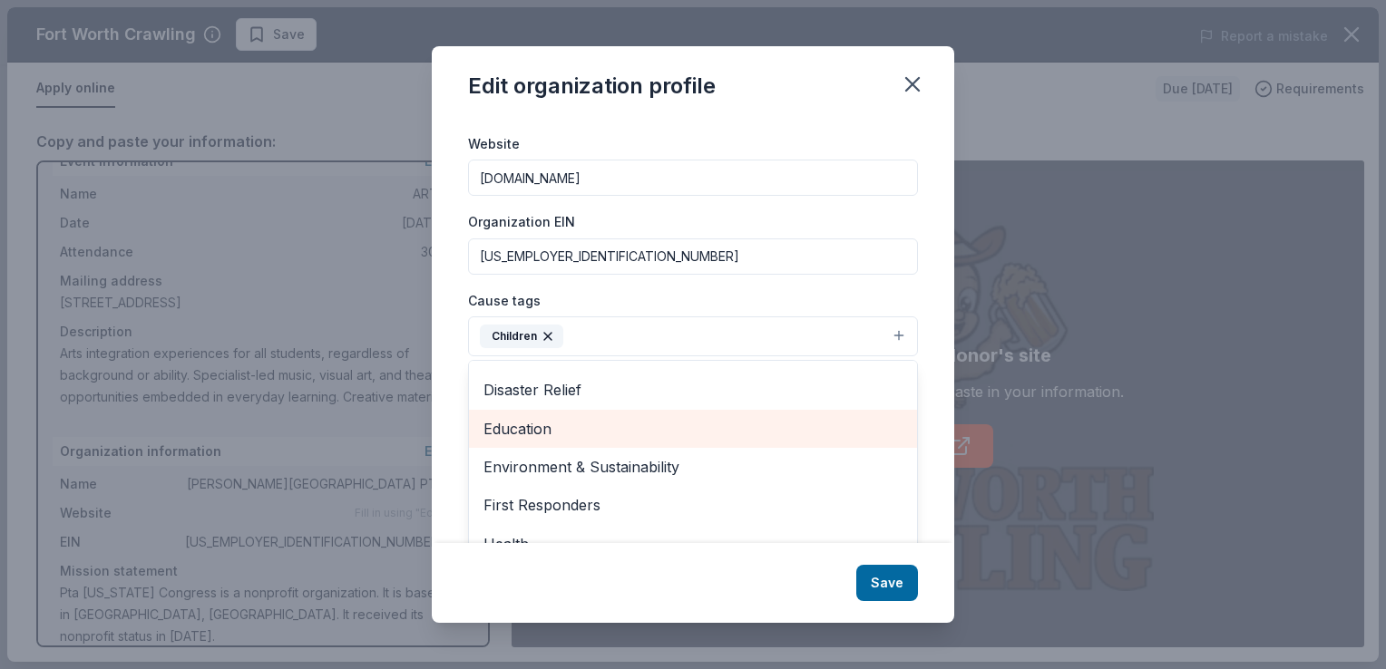
click at [531, 432] on span "Education" at bounding box center [692, 429] width 419 height 24
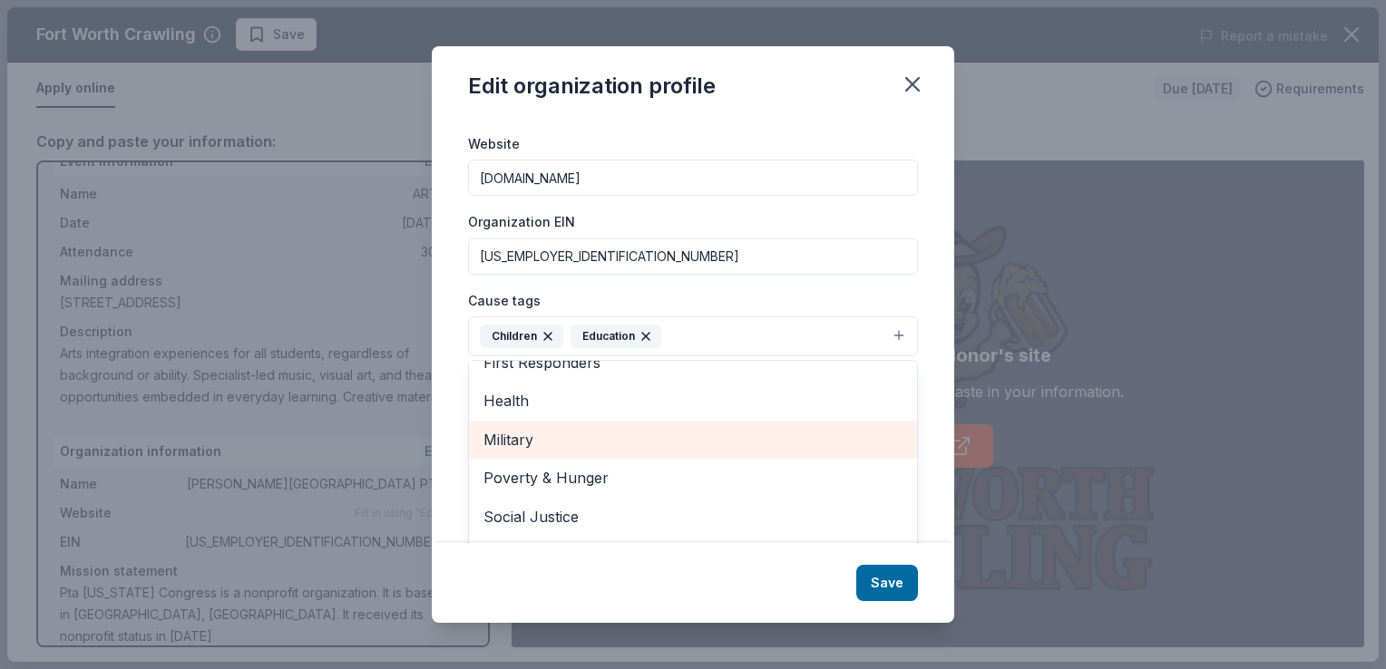
scroll to position [211, 0]
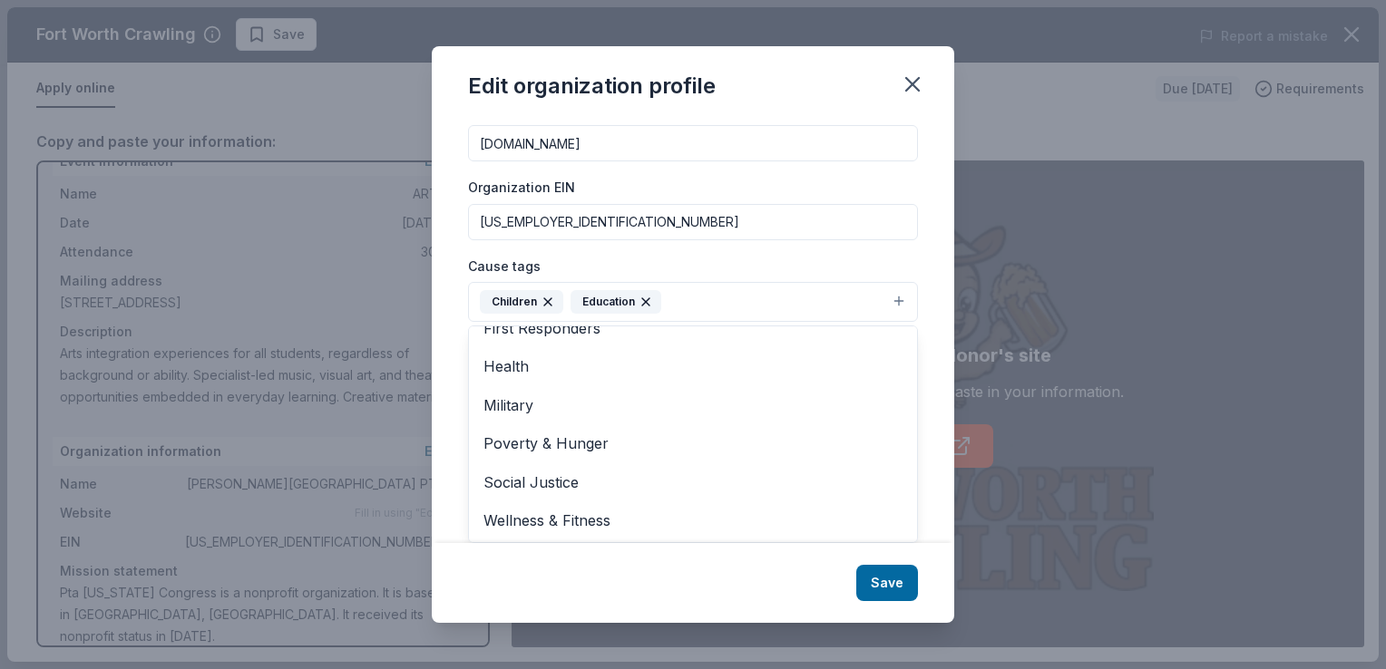
click at [896, 584] on div "Edit organization profile Changes made here will be reflected on your Account. …" at bounding box center [693, 334] width 522 height 576
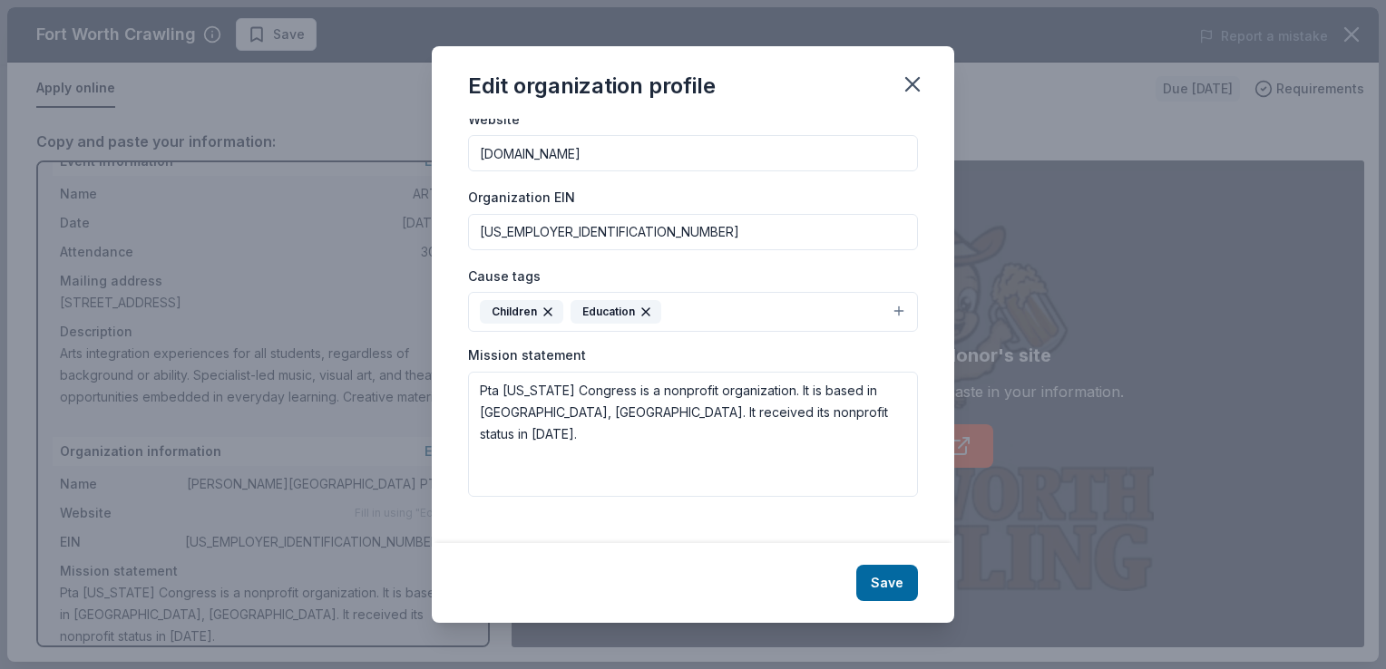
scroll to position [183, 0]
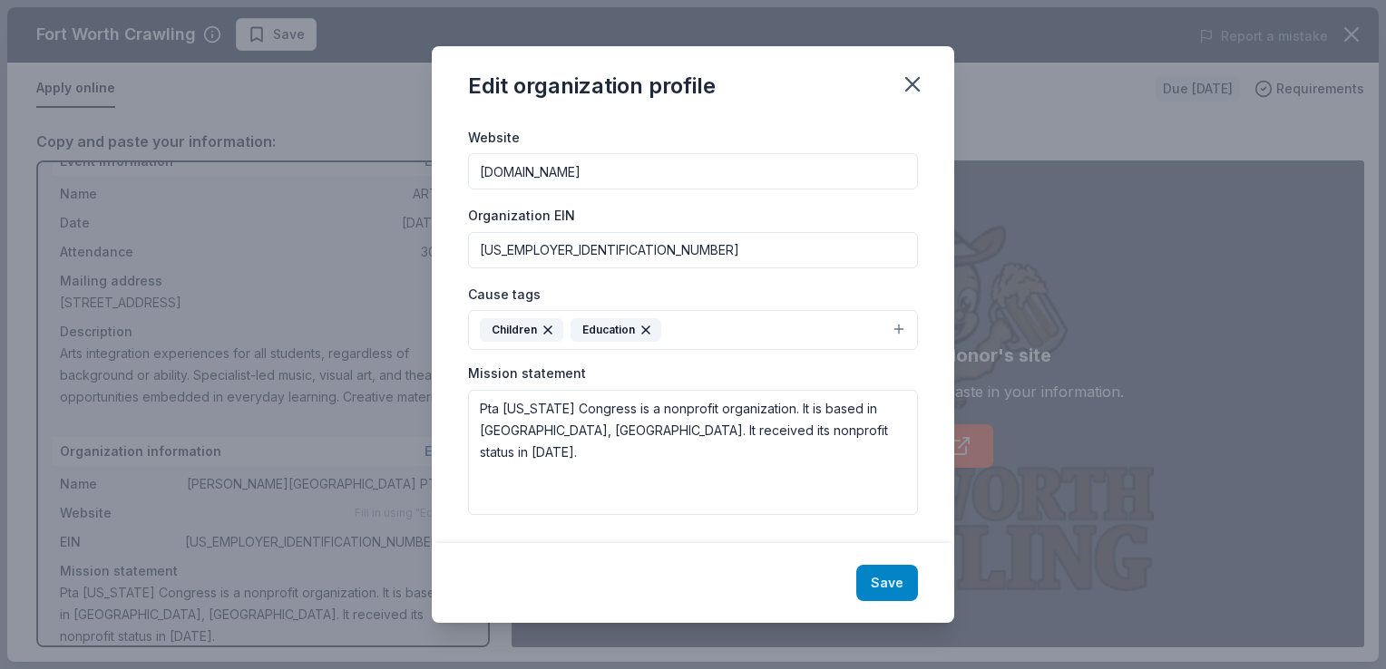
click at [875, 586] on button "Save" at bounding box center [887, 583] width 62 height 36
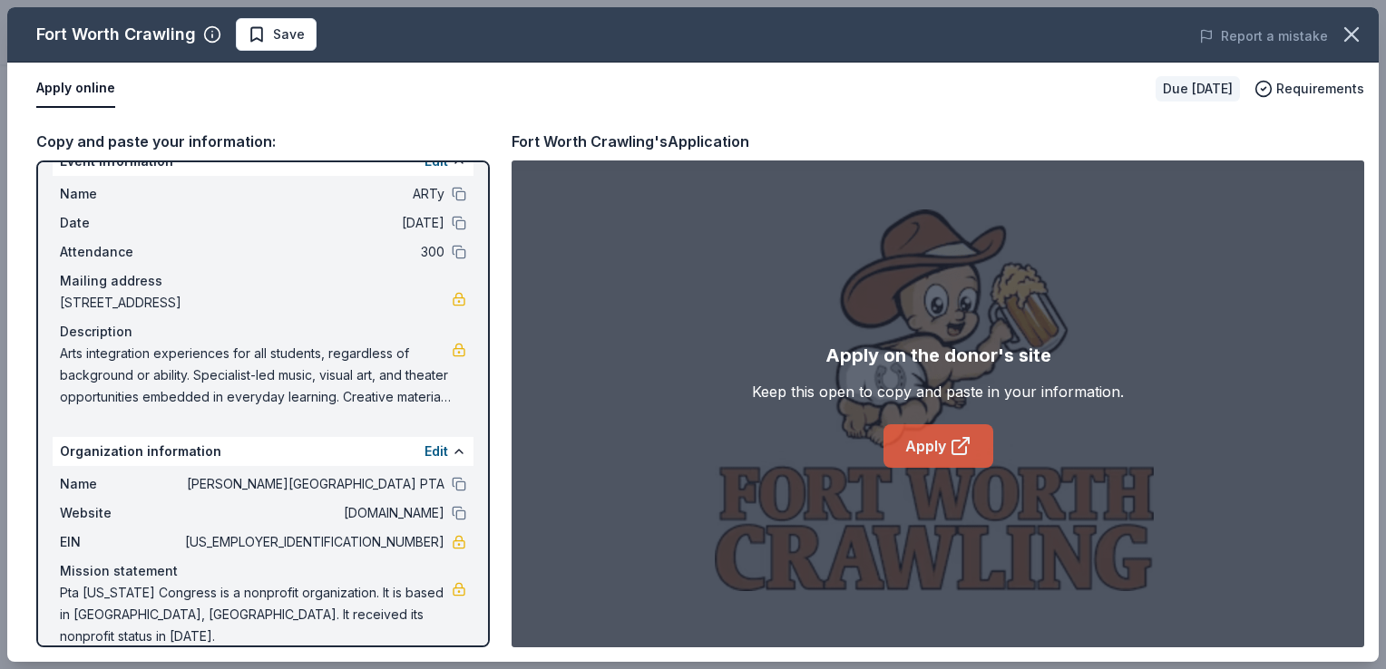
click at [933, 437] on link "Apply" at bounding box center [938, 446] width 110 height 44
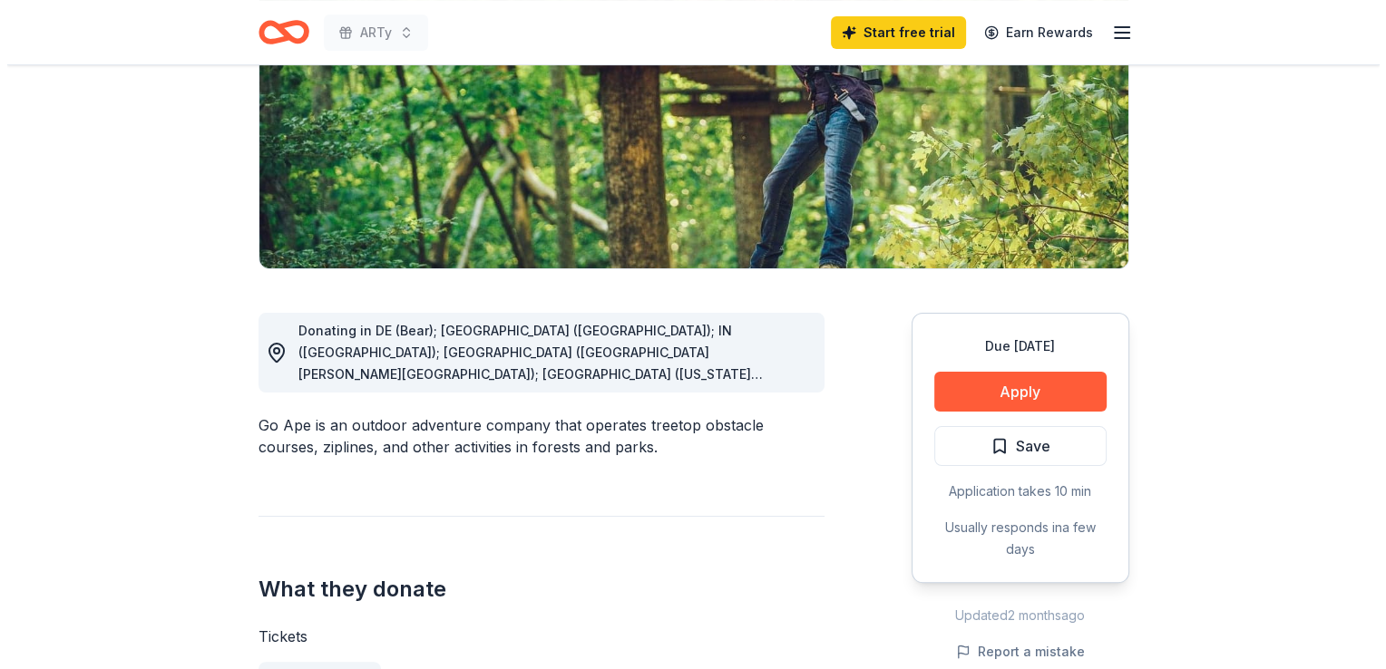
scroll to position [283, 0]
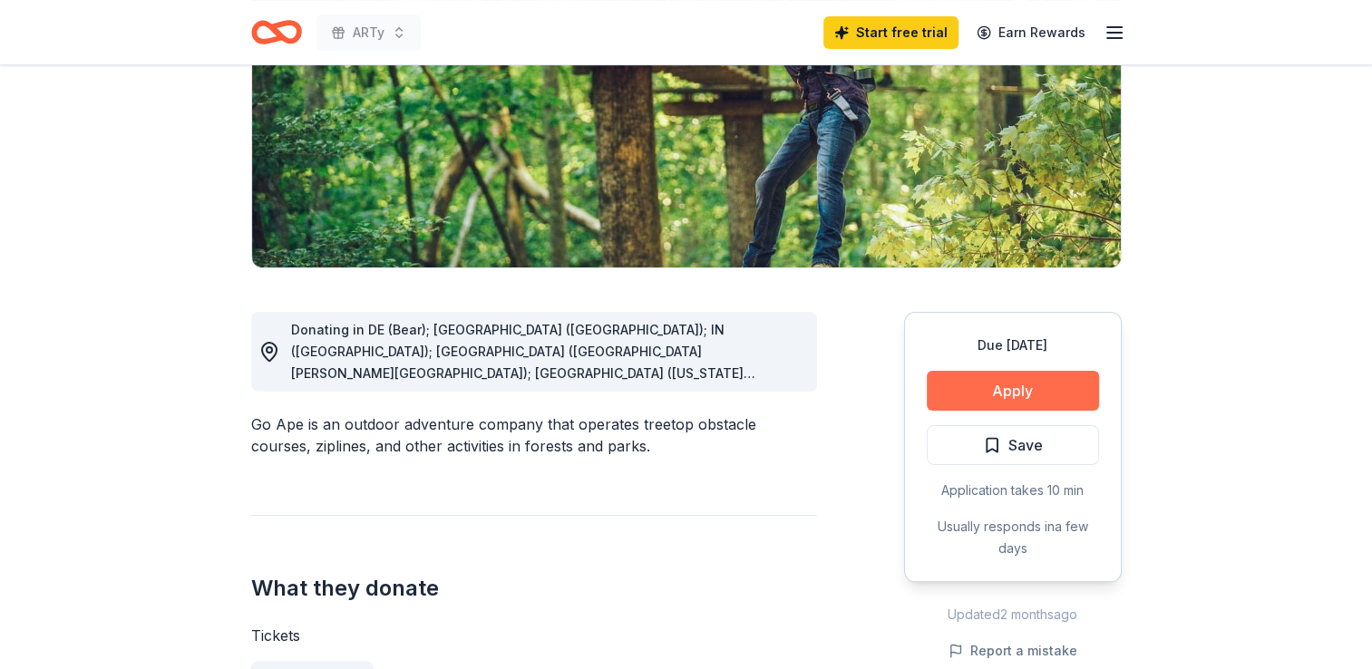
click at [1032, 387] on button "Apply" at bounding box center [1013, 391] width 172 height 40
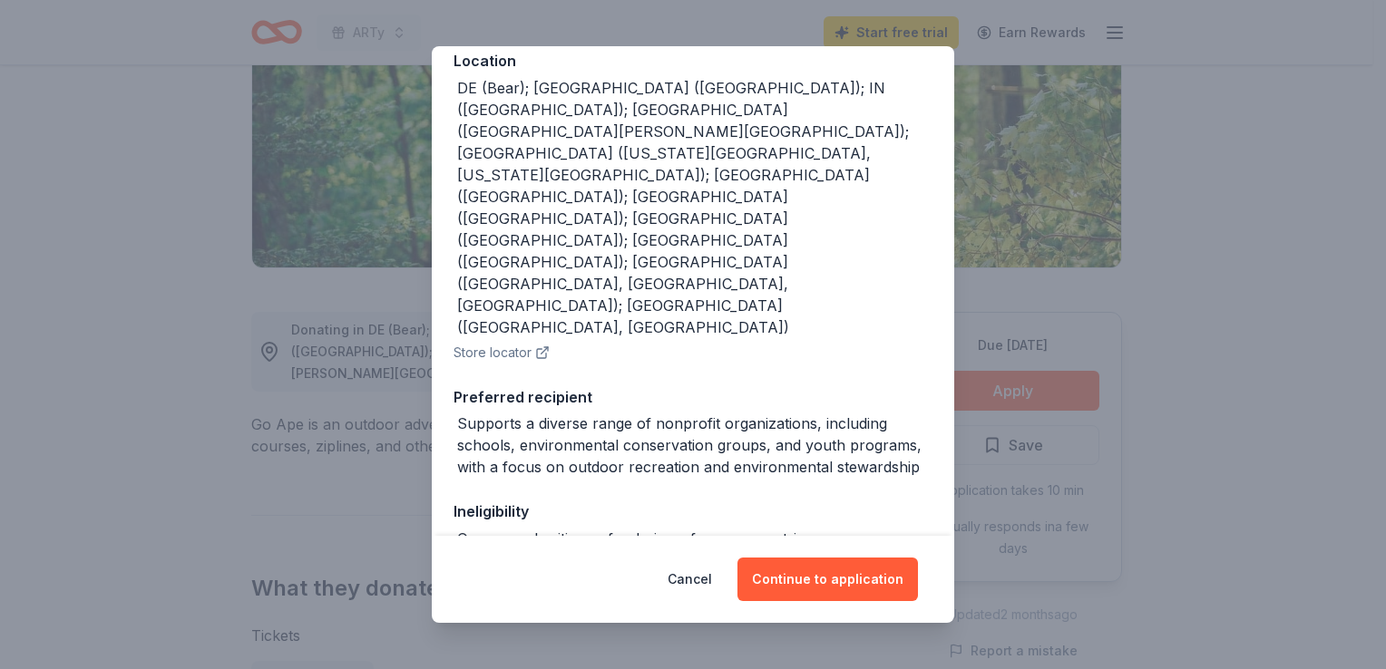
scroll to position [221, 0]
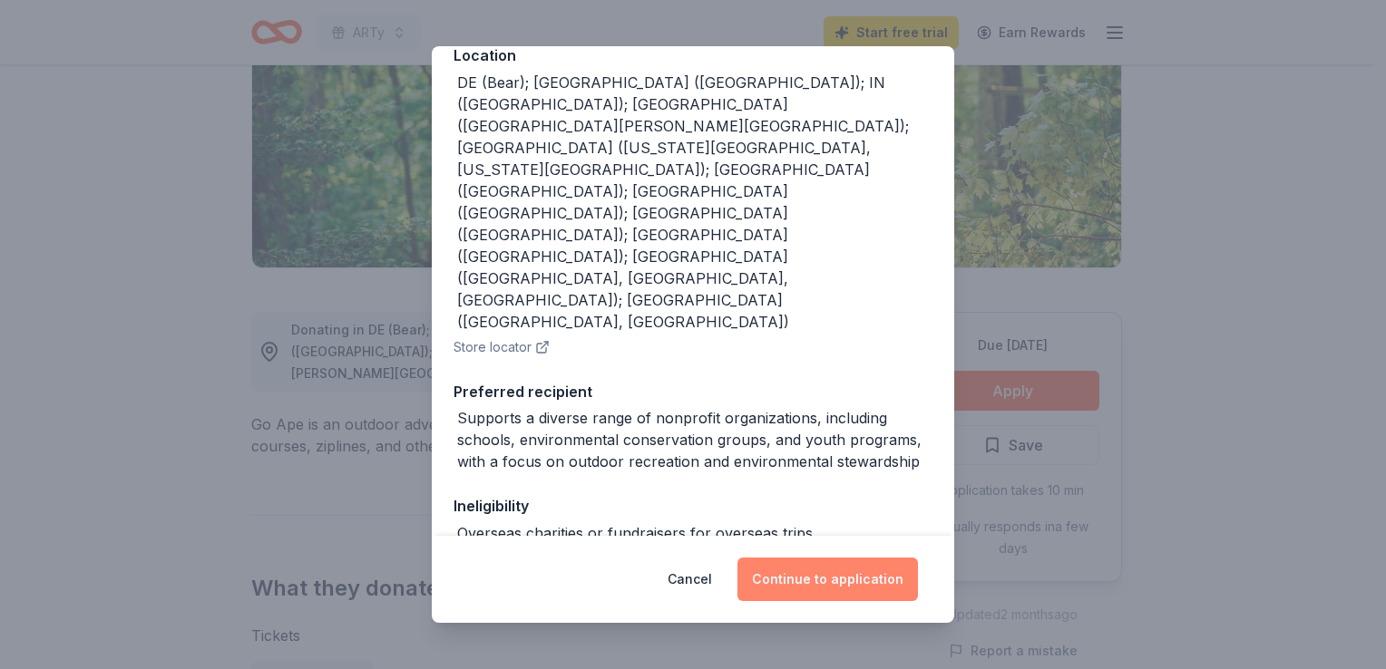
click at [822, 585] on button "Continue to application" at bounding box center [827, 580] width 180 height 44
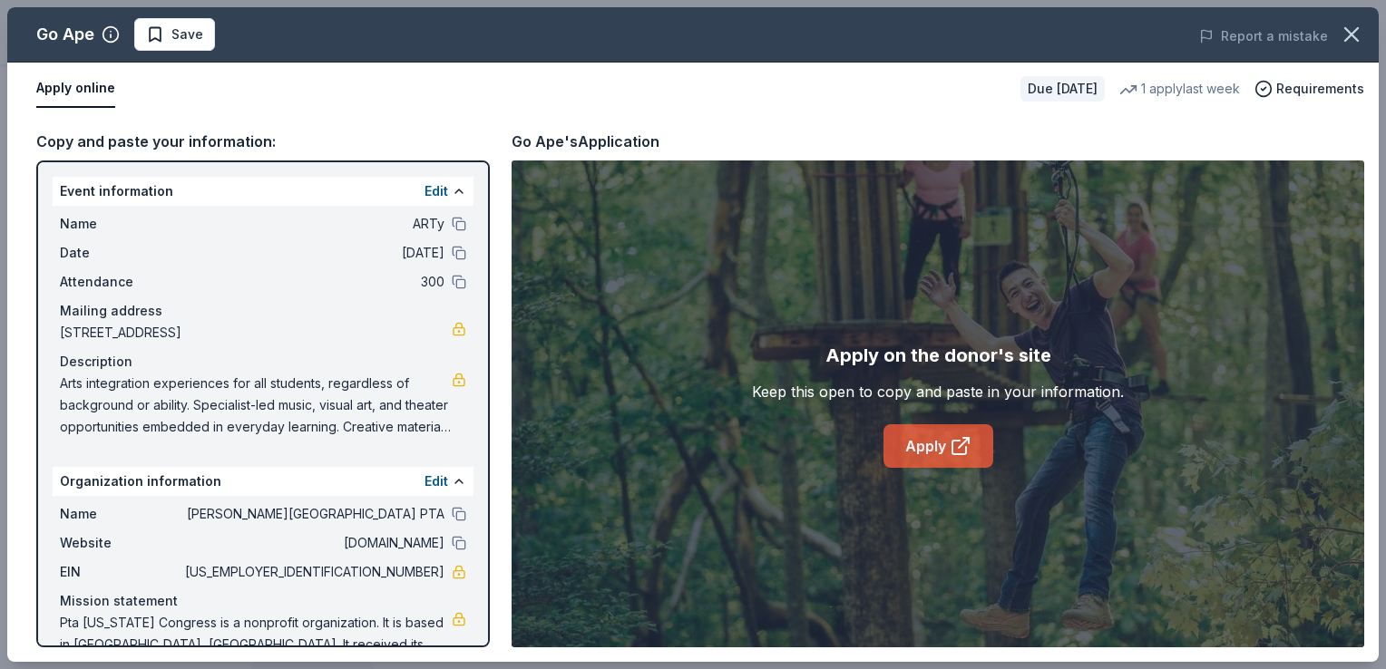
click at [911, 442] on link "Apply" at bounding box center [938, 446] width 110 height 44
click at [410, 570] on span "75-2483739" at bounding box center [312, 572] width 263 height 22
drag, startPoint x: 431, startPoint y: 570, endPoint x: 351, endPoint y: 570, distance: 79.8
click at [351, 570] on div "EIN 75-2483739" at bounding box center [263, 572] width 406 height 22
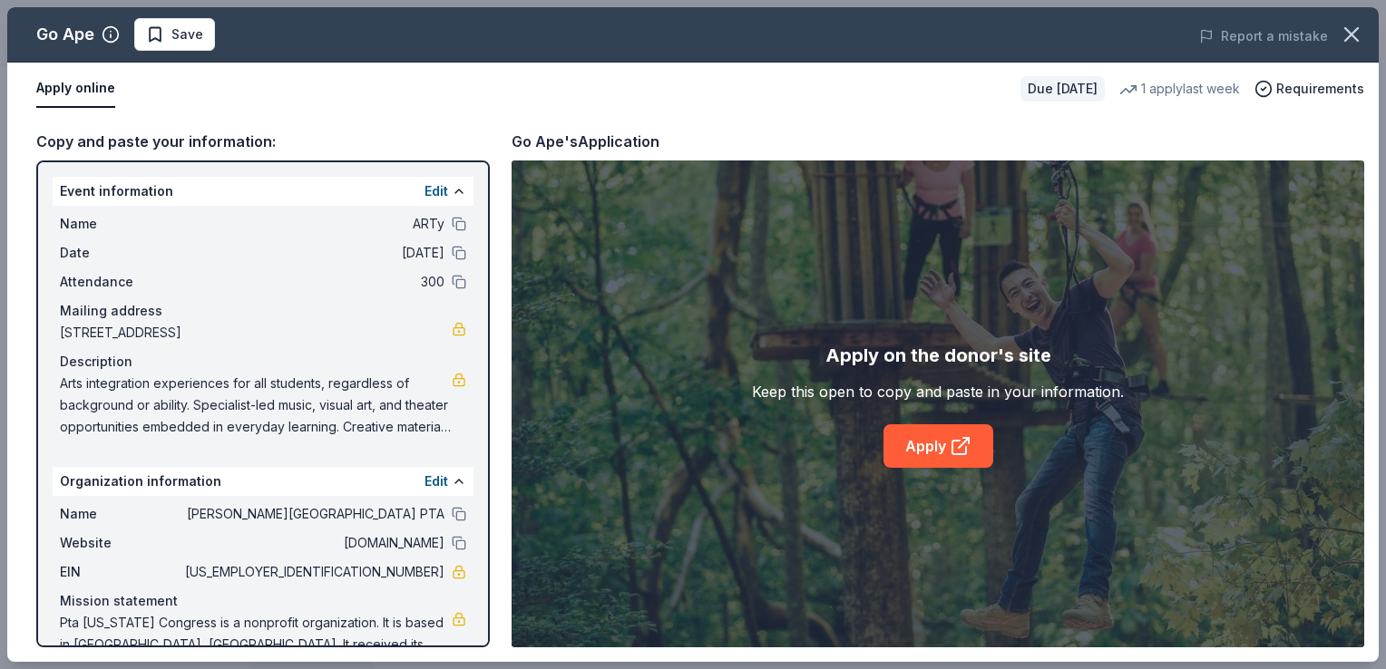
drag, startPoint x: 351, startPoint y: 570, endPoint x: 430, endPoint y: 570, distance: 78.9
click at [430, 570] on span "75-2483739" at bounding box center [312, 572] width 263 height 22
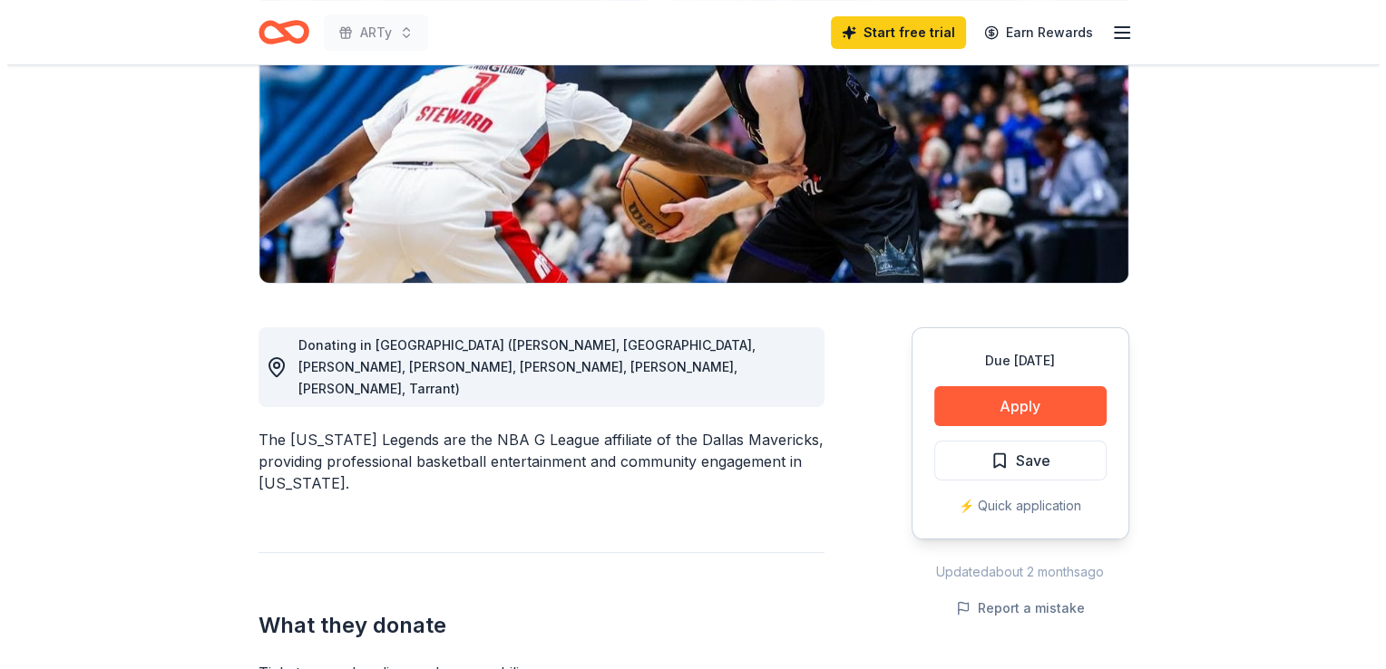
scroll to position [268, 0]
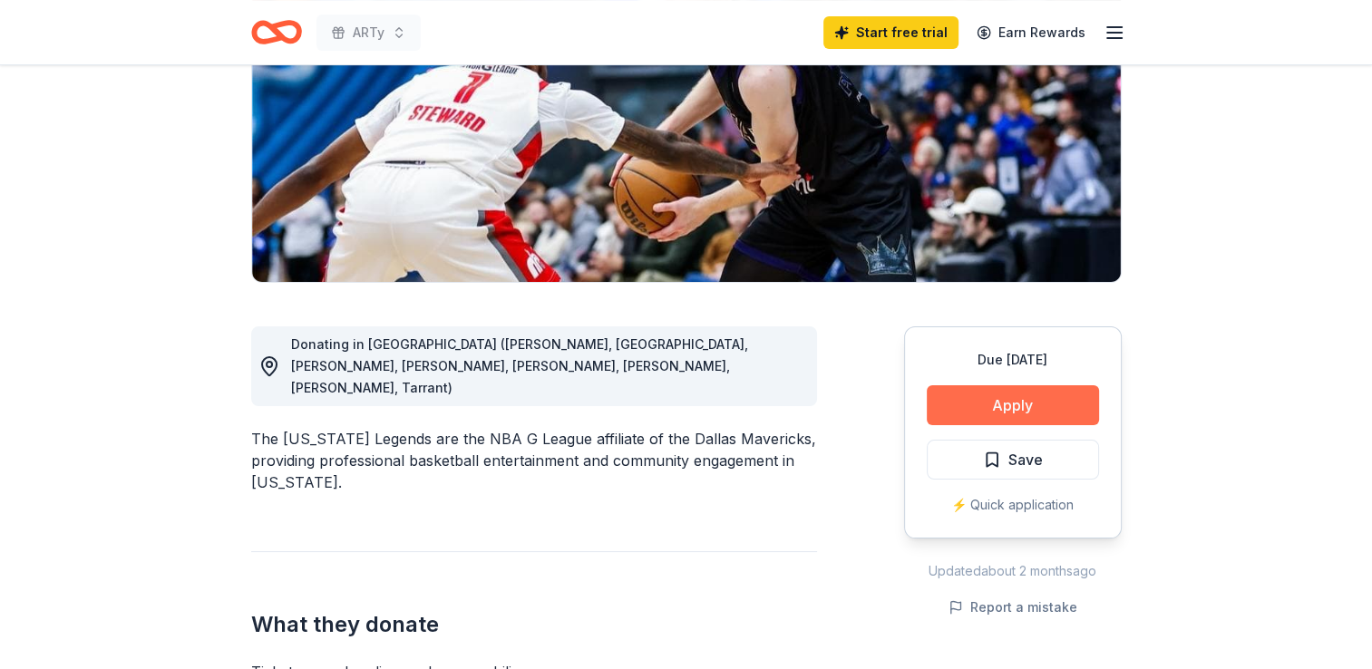
click at [1024, 398] on button "Apply" at bounding box center [1013, 405] width 172 height 40
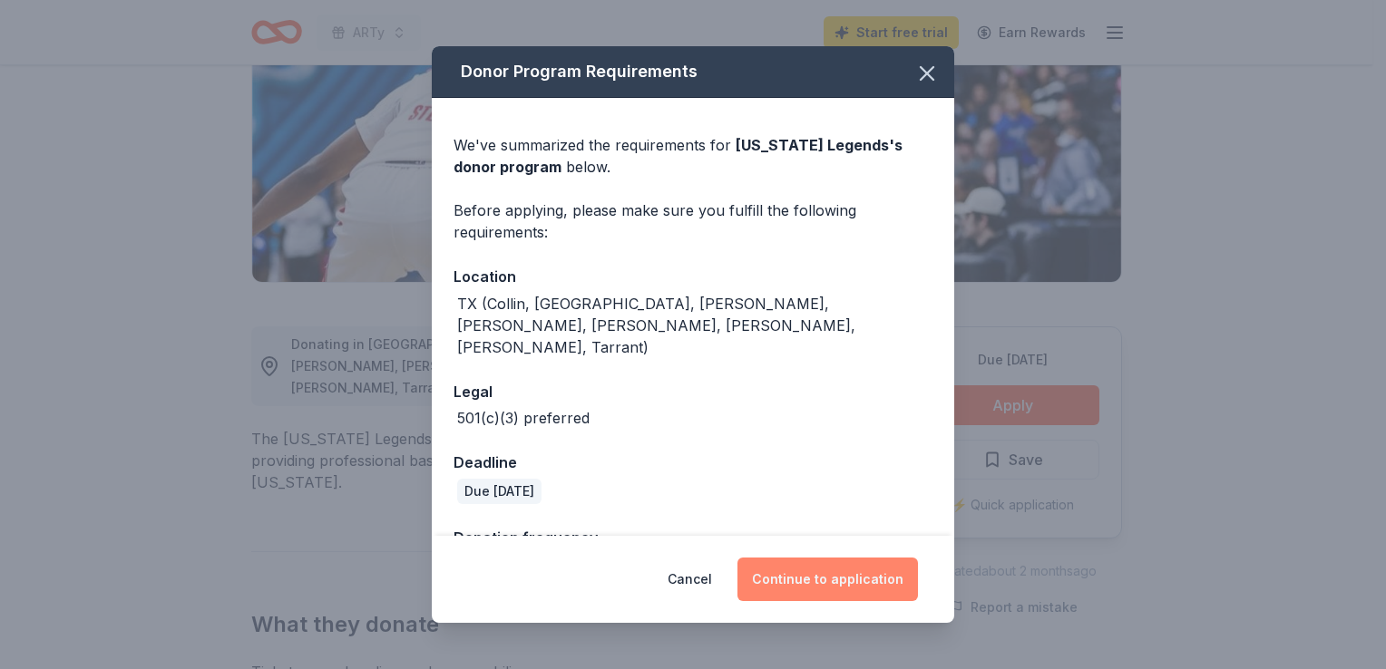
click at [836, 584] on button "Continue to application" at bounding box center [827, 580] width 180 height 44
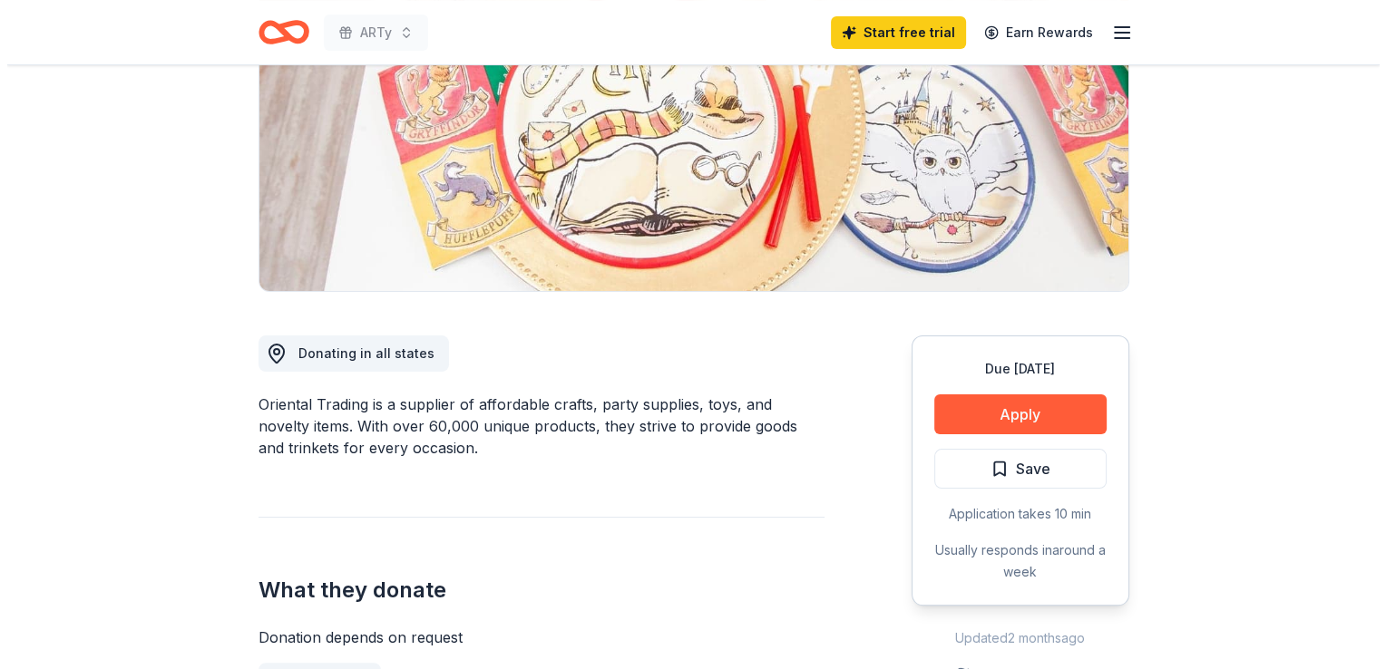
scroll to position [265, 0]
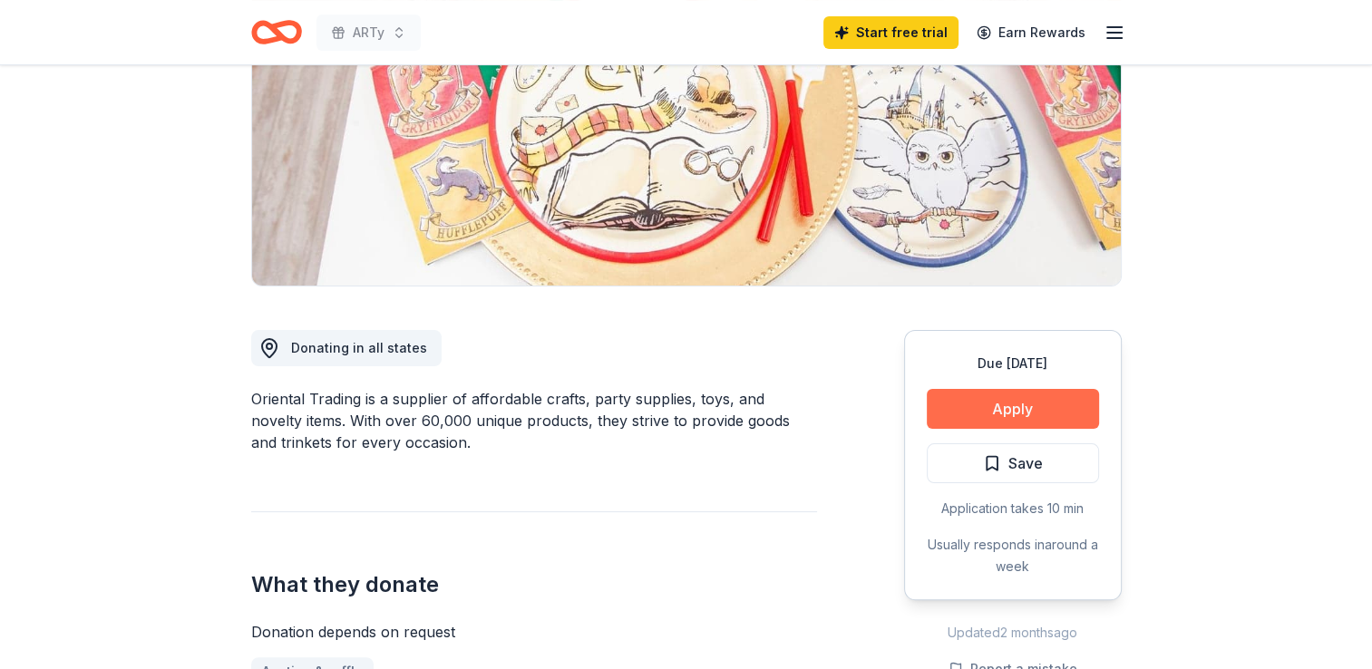
click at [969, 419] on button "Apply" at bounding box center [1013, 409] width 172 height 40
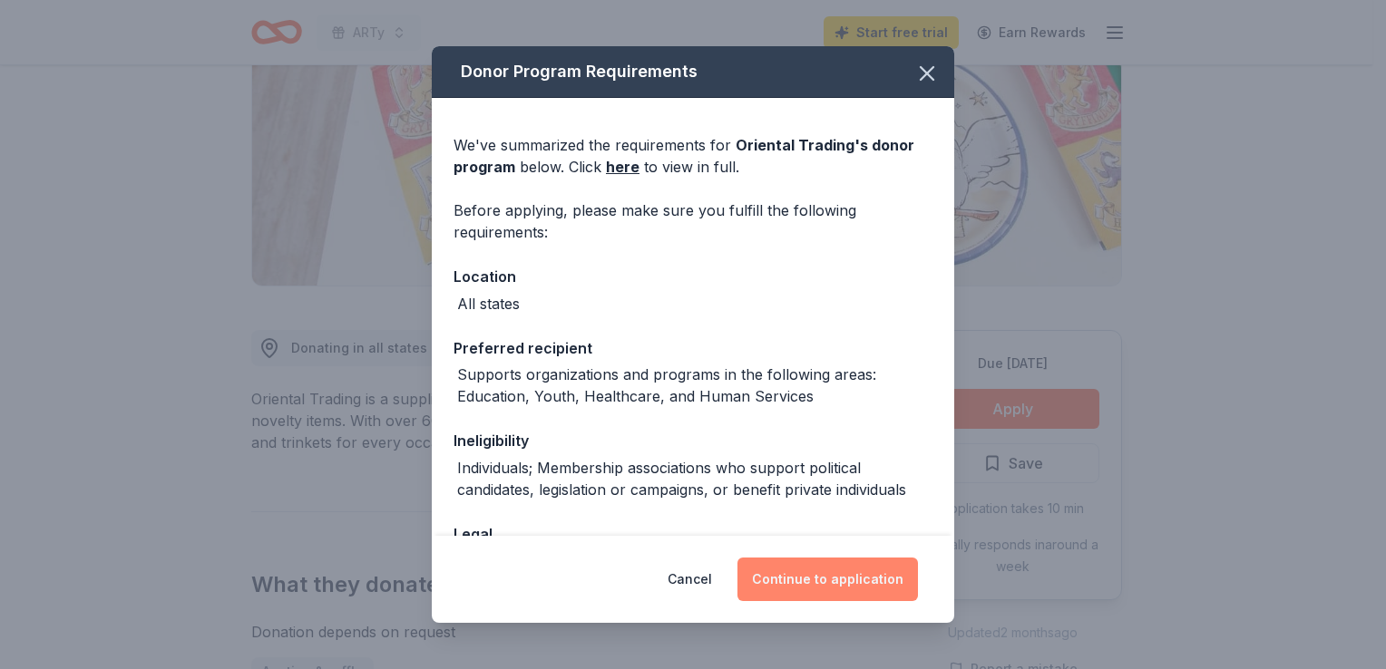
click at [777, 579] on button "Continue to application" at bounding box center [827, 580] width 180 height 44
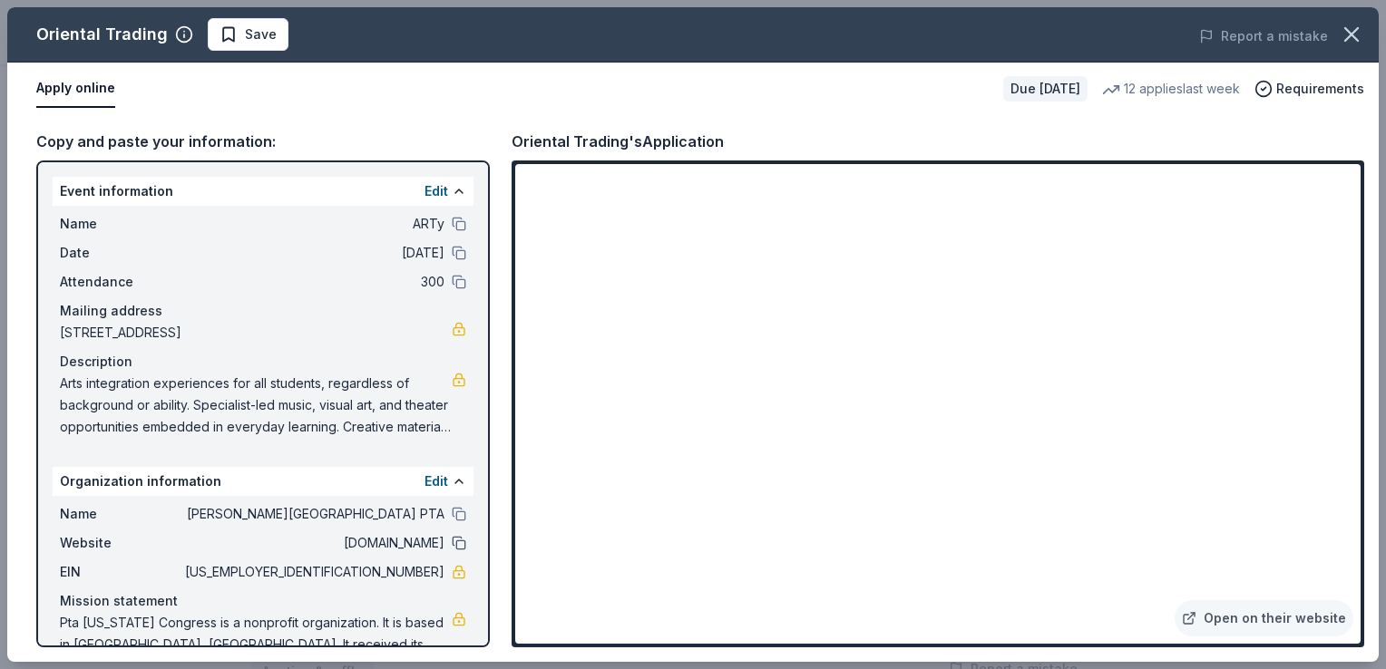
click at [452, 540] on button at bounding box center [459, 543] width 15 height 15
